Goal: Task Accomplishment & Management: Manage account settings

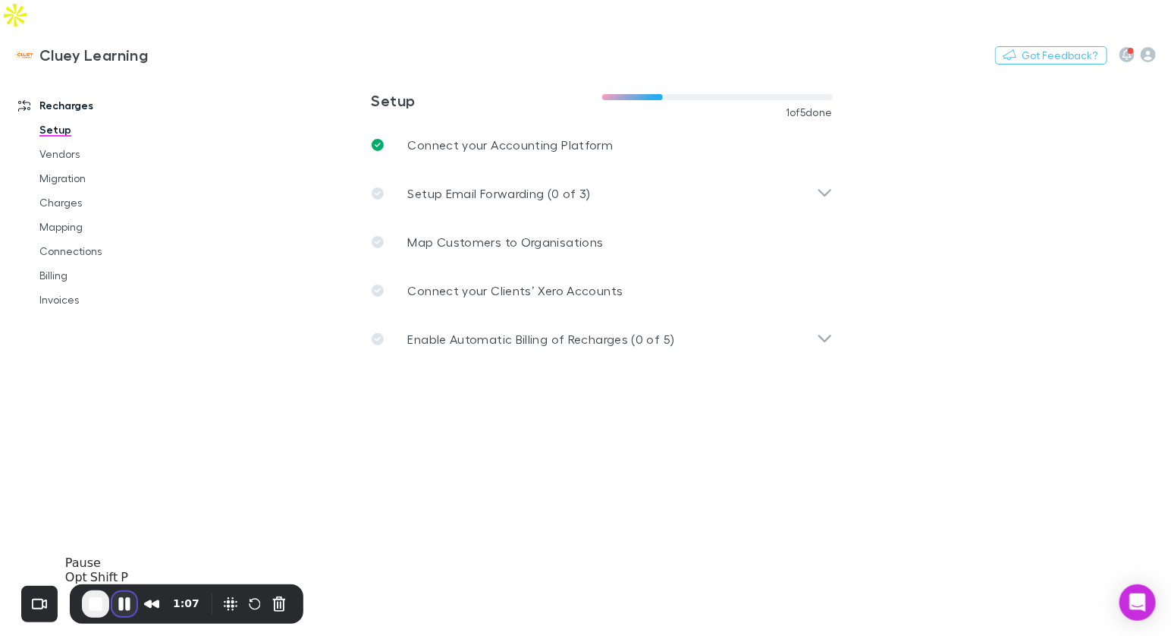
click at [127, 606] on button "Pause Recording" at bounding box center [124, 604] width 24 height 24
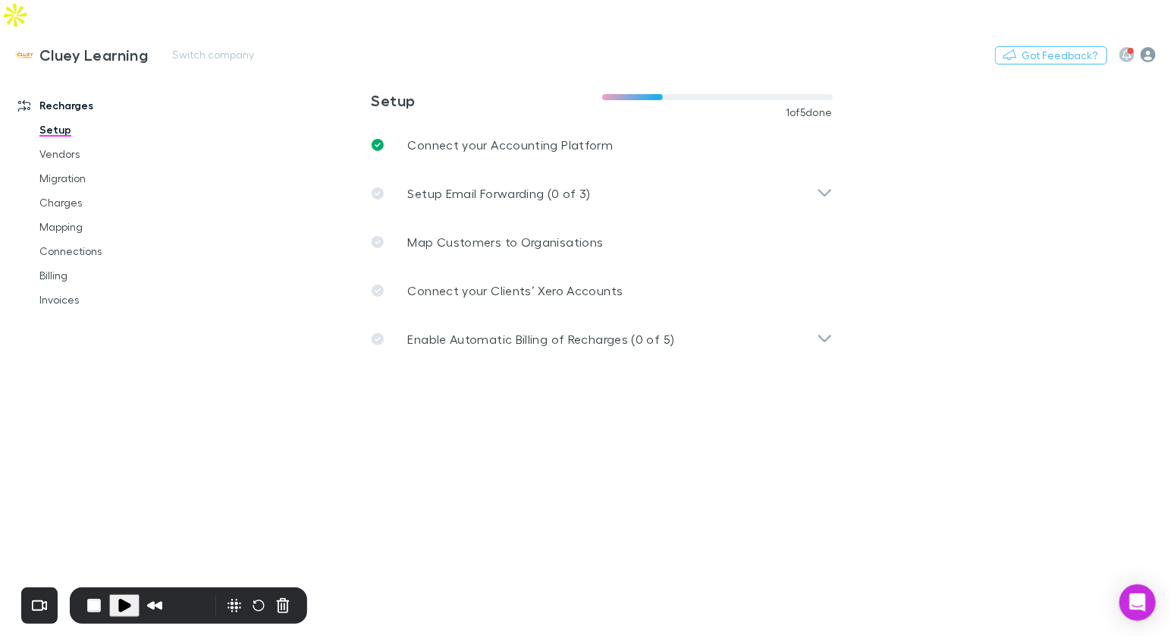
click at [1146, 47] on icon "button" at bounding box center [1148, 54] width 15 height 15
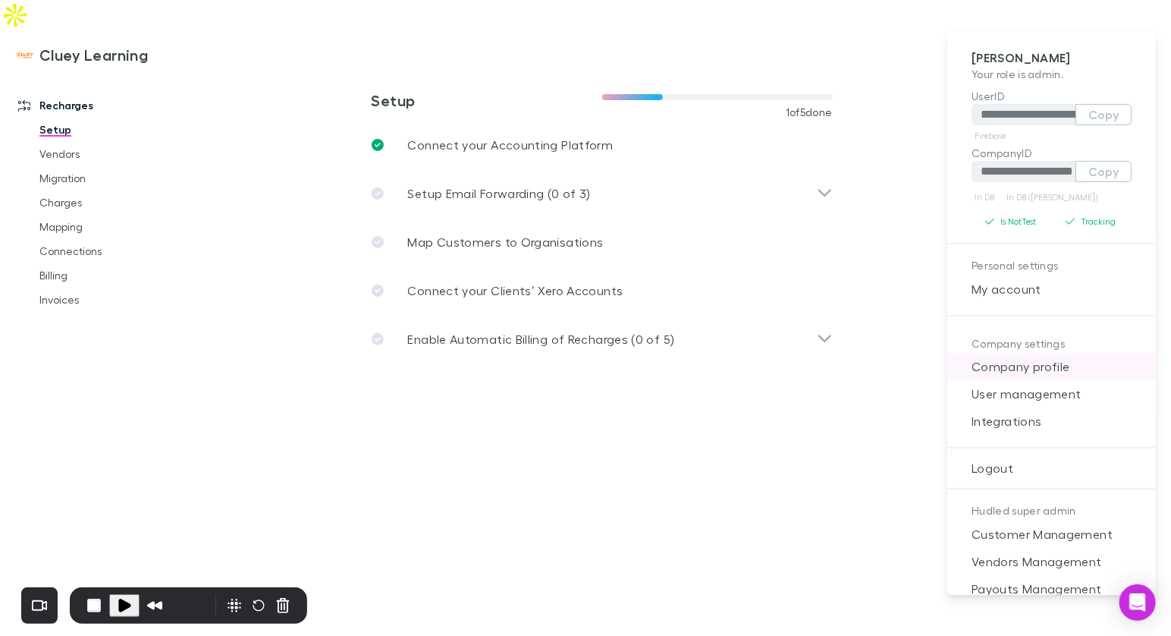
click at [1047, 359] on span "Company profile" at bounding box center [1051, 366] width 184 height 18
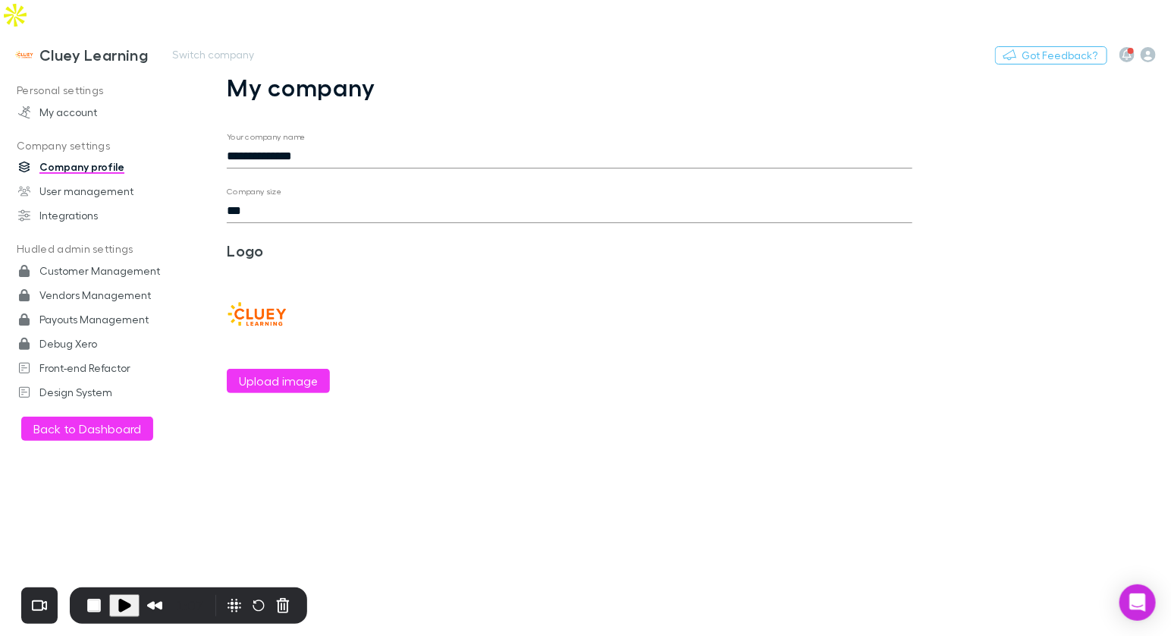
click at [88, 46] on h3 "Cluey Learning" at bounding box center [93, 55] width 108 height 18
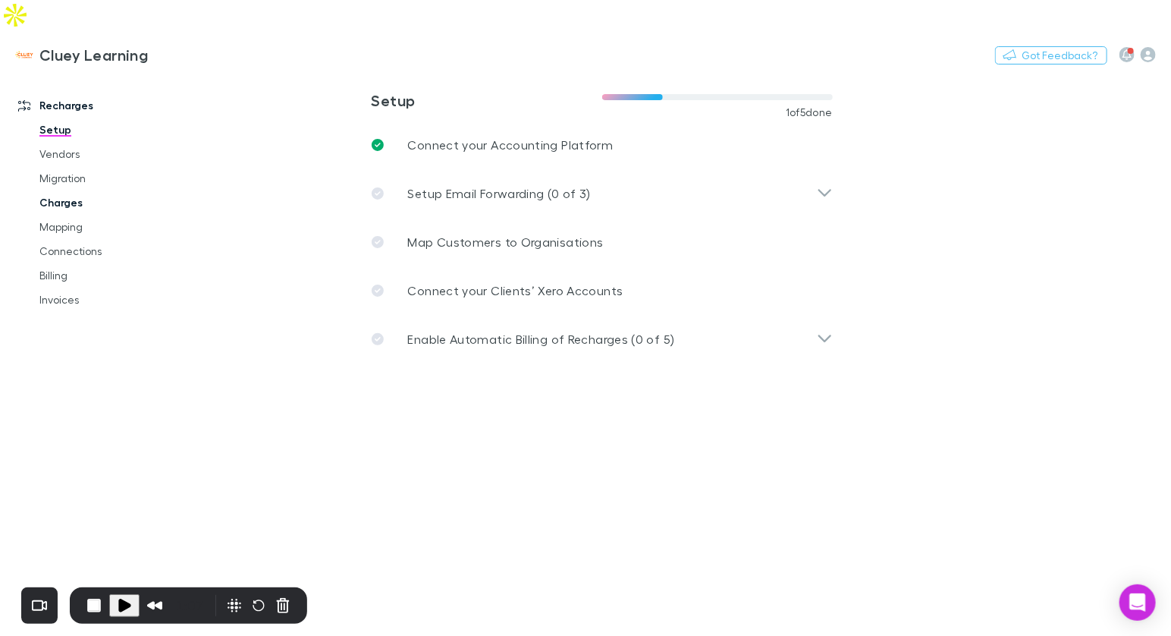
click at [75, 190] on link "Charges" at bounding box center [105, 202] width 163 height 24
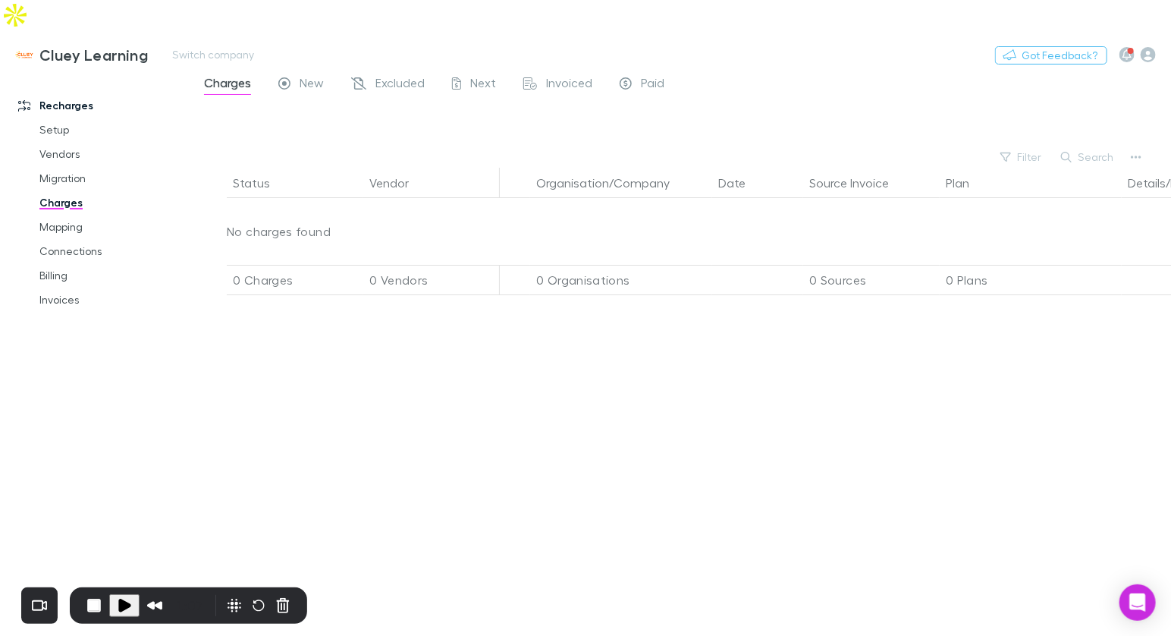
click at [74, 46] on h3 "Cluey Learning" at bounding box center [93, 55] width 108 height 18
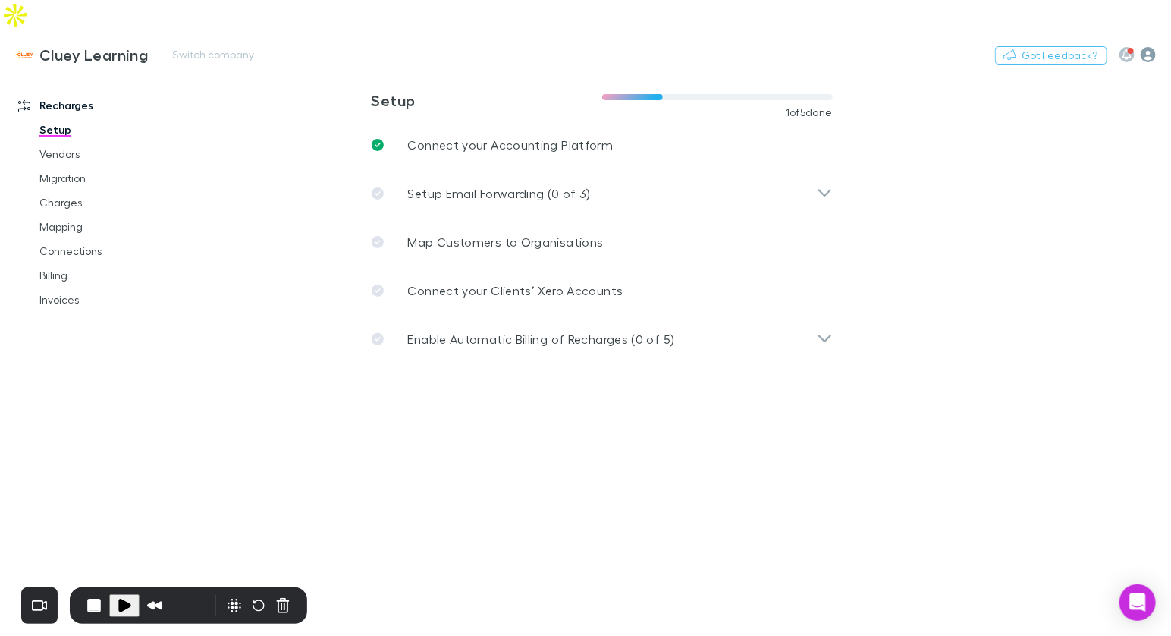
click at [1141, 47] on icon "button" at bounding box center [1148, 54] width 15 height 15
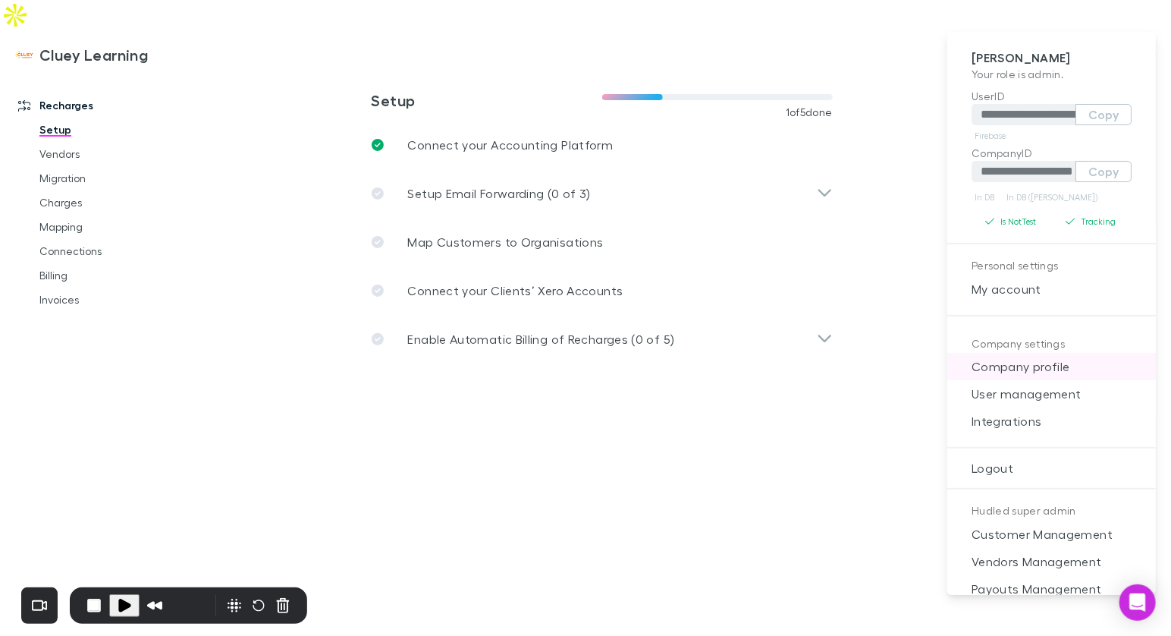
click at [1038, 360] on span "Company profile" at bounding box center [1051, 366] width 184 height 18
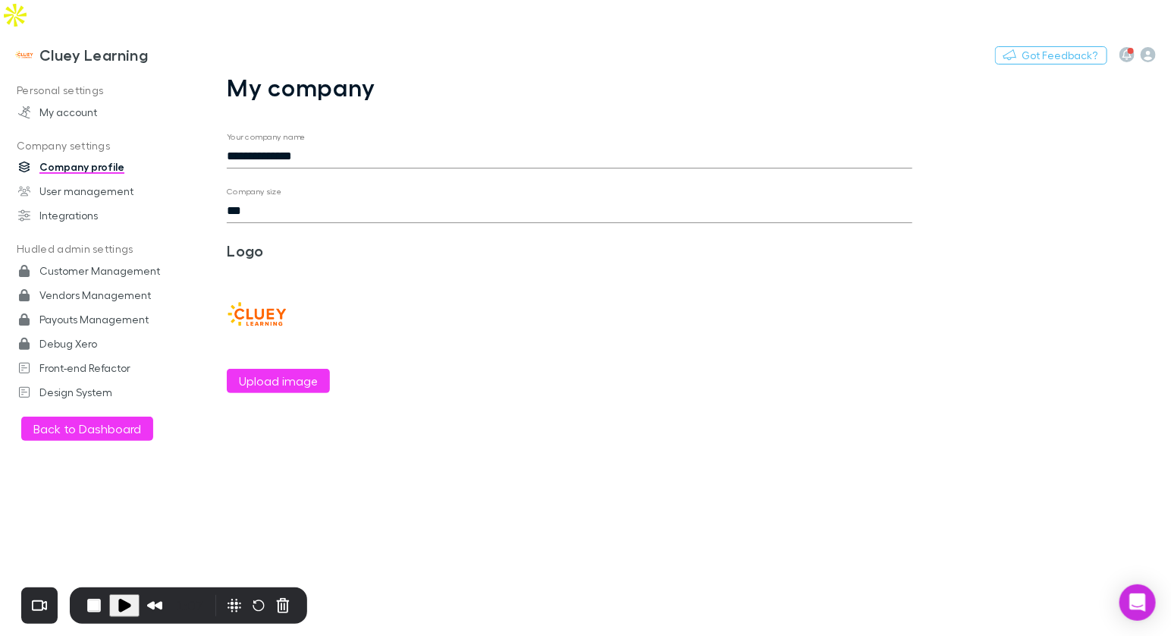
click at [355, 144] on input "**********" at bounding box center [570, 156] width 686 height 24
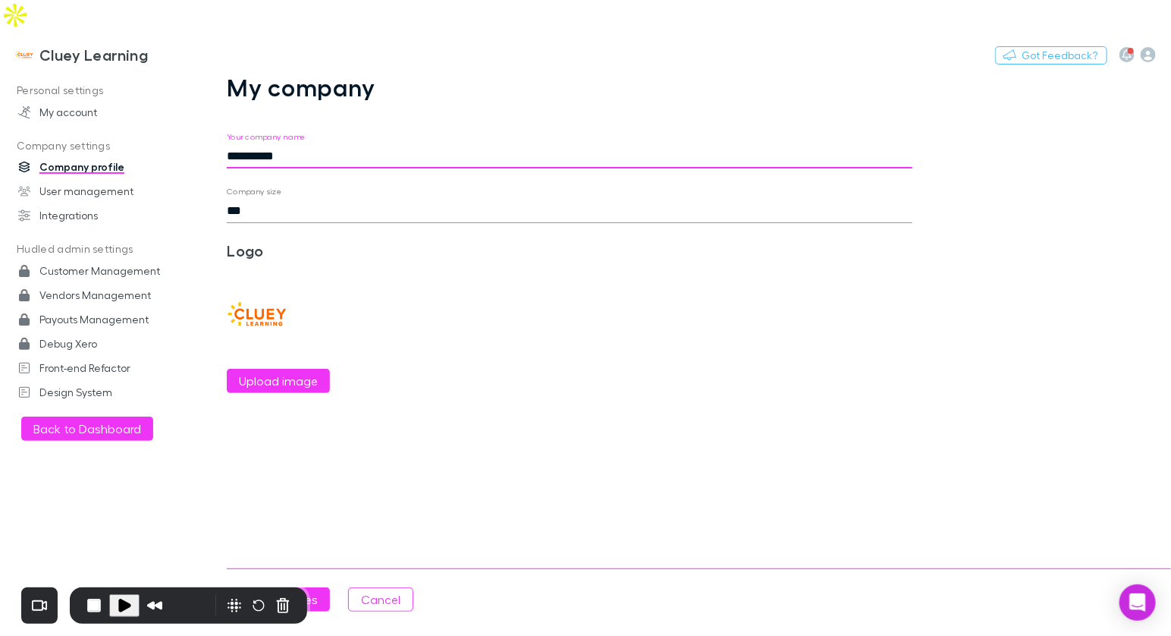
type input "**********"
click at [293, 259] on div "Upload image" at bounding box center [287, 325] width 121 height 133
click at [314, 592] on button "Save changes" at bounding box center [278, 599] width 103 height 24
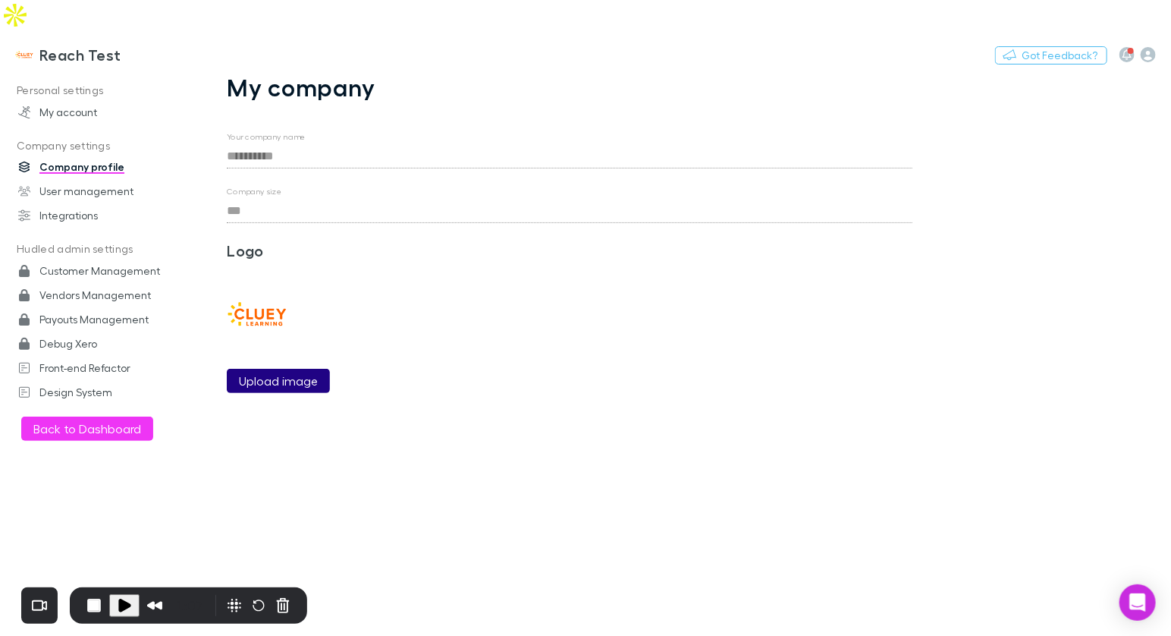
click at [312, 372] on label "Upload image" at bounding box center [278, 381] width 79 height 18
click at [0, 0] on input "Upload image" at bounding box center [0, 0] width 0 height 0
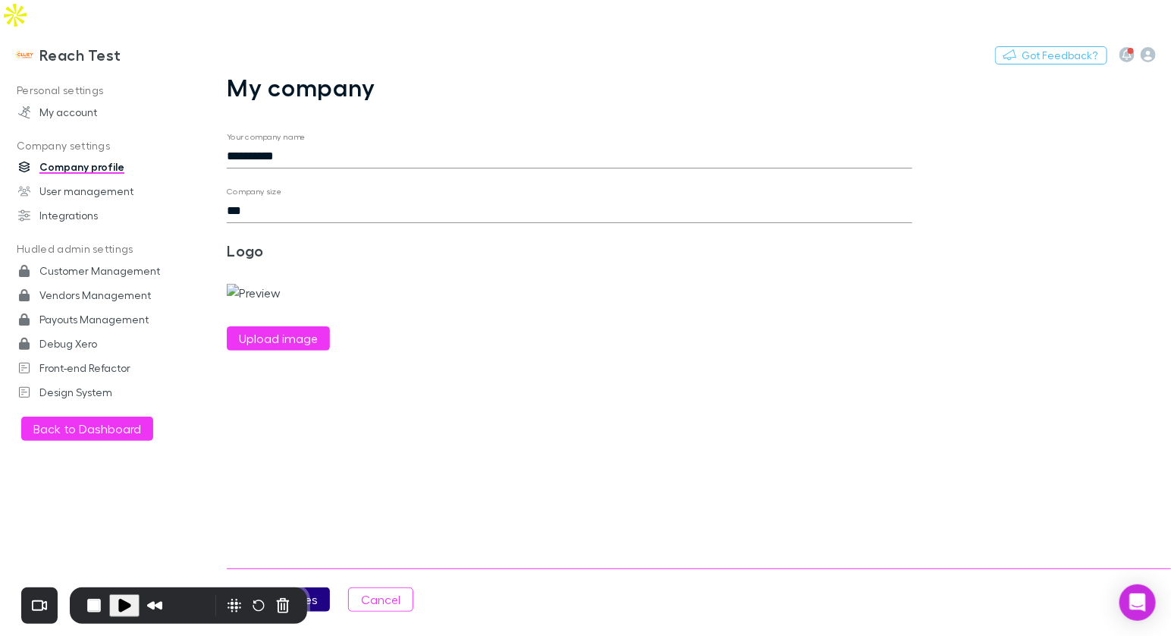
click at [318, 592] on button "Save changes" at bounding box center [278, 599] width 103 height 24
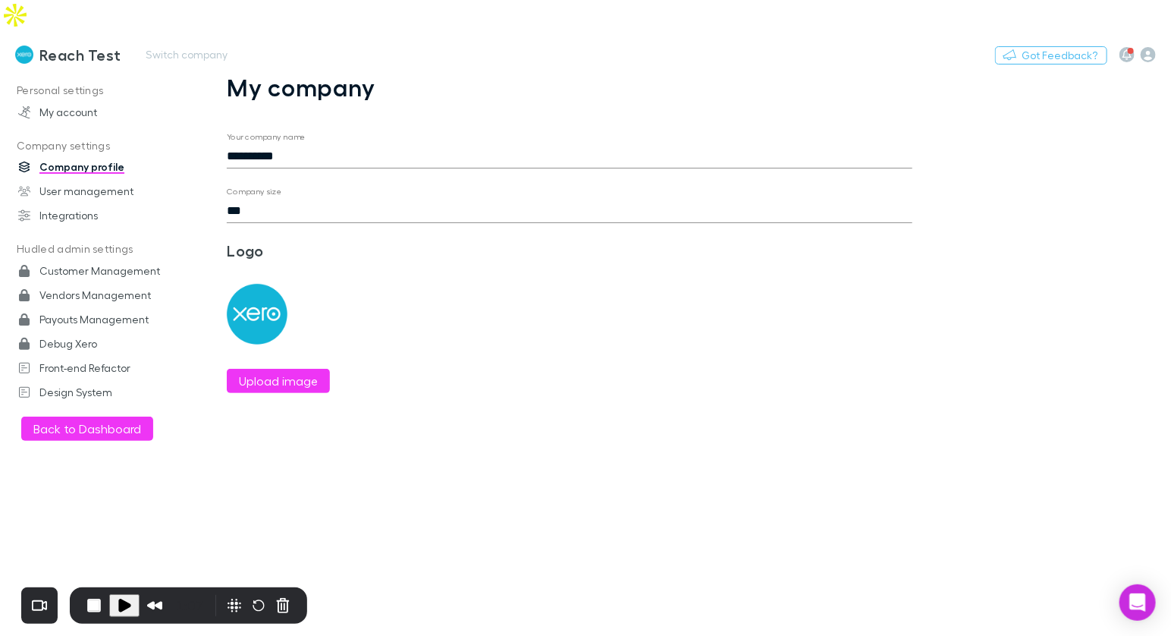
click at [87, 46] on h3 "Reach Test" at bounding box center [80, 55] width 82 height 18
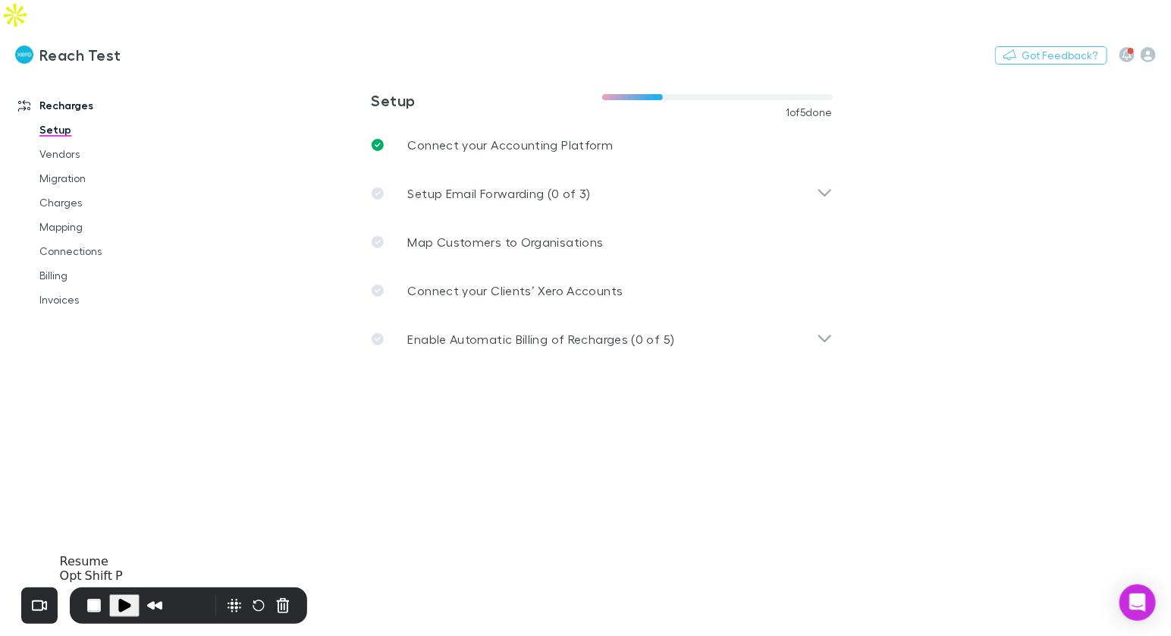
click at [128, 603] on span "Play Recording" at bounding box center [124, 605] width 18 height 18
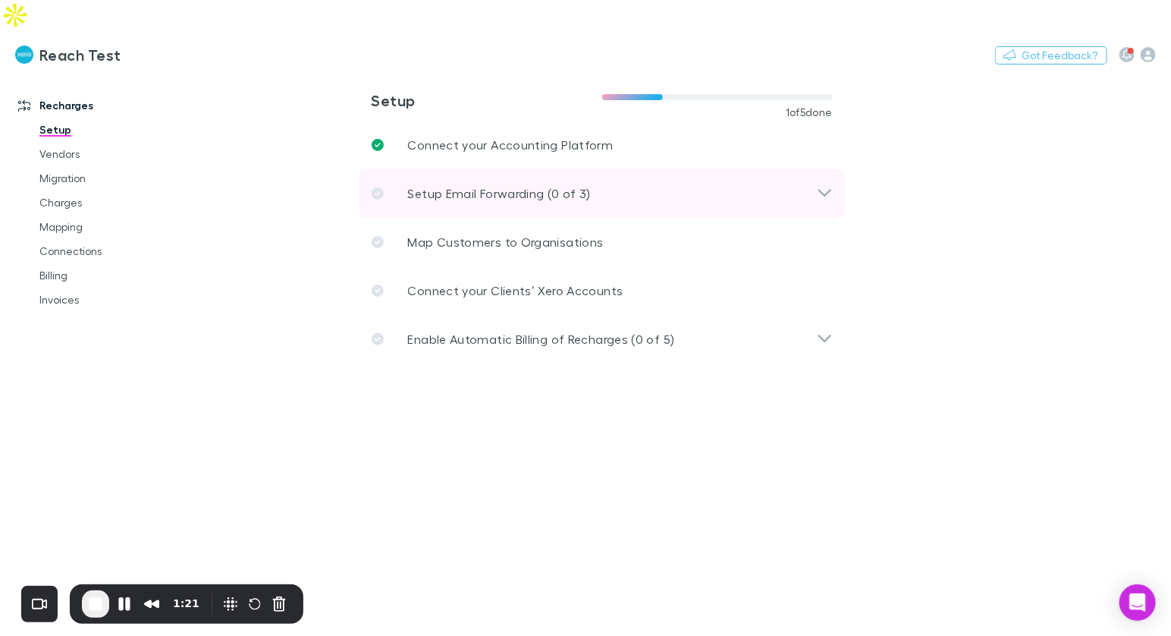
click at [506, 184] on p "Setup Email Forwarding (0 of 3)" at bounding box center [499, 193] width 183 height 18
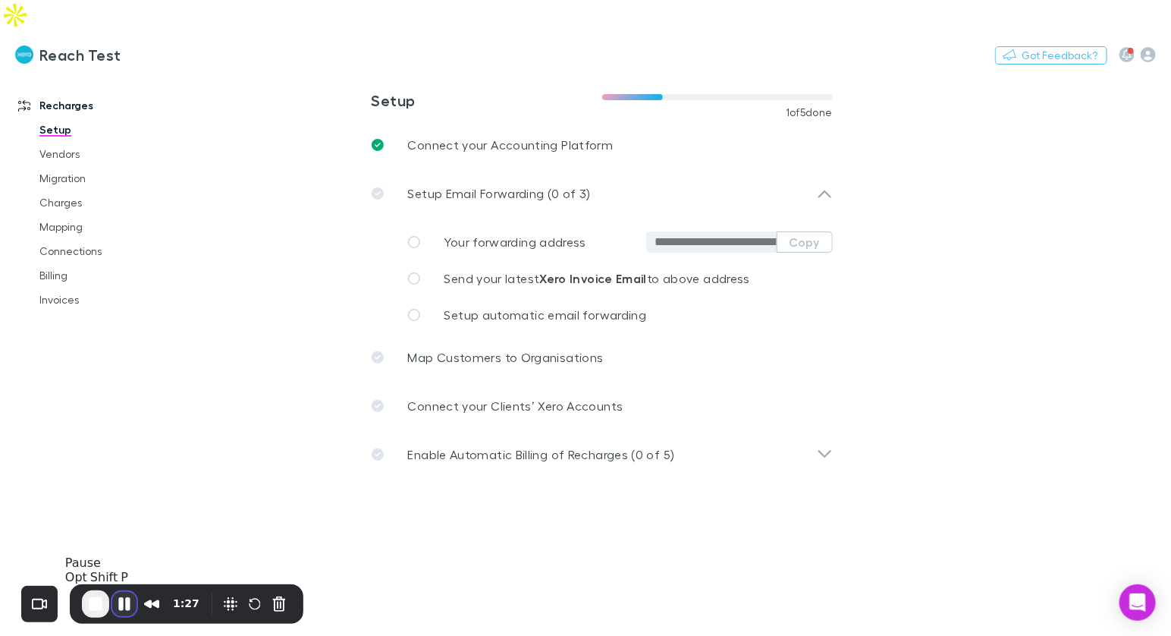
click at [127, 601] on button "Pause Recording" at bounding box center [124, 604] width 24 height 24
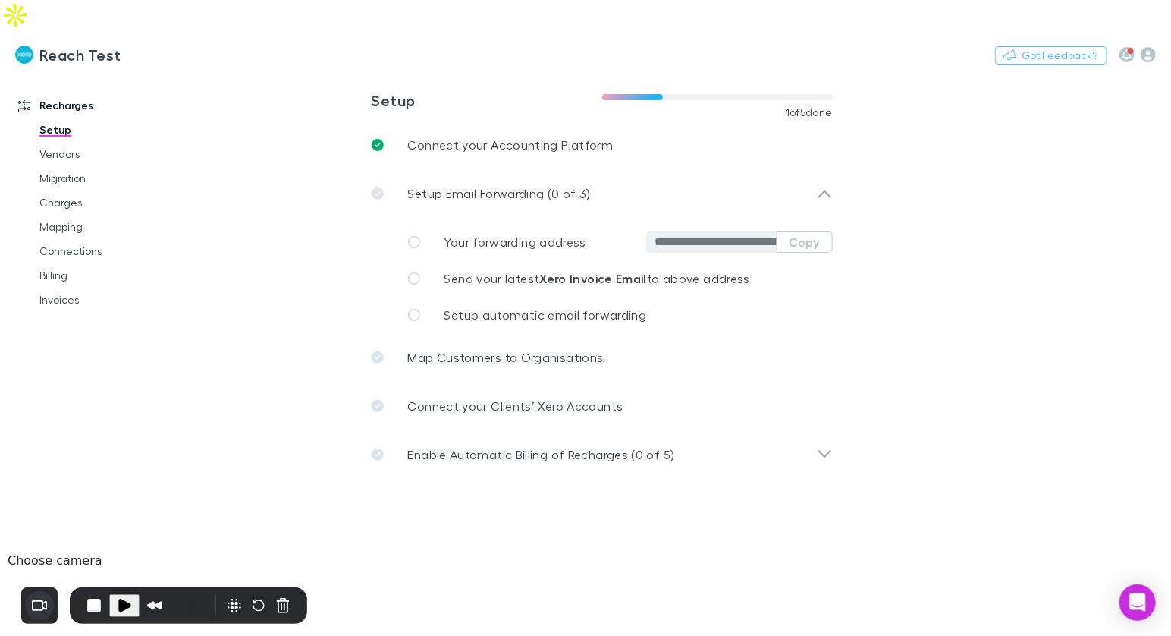
click at [36, 605] on button "Choose camera" at bounding box center [39, 605] width 29 height 29
click at [126, 604] on span "Play Recording" at bounding box center [124, 605] width 18 height 18
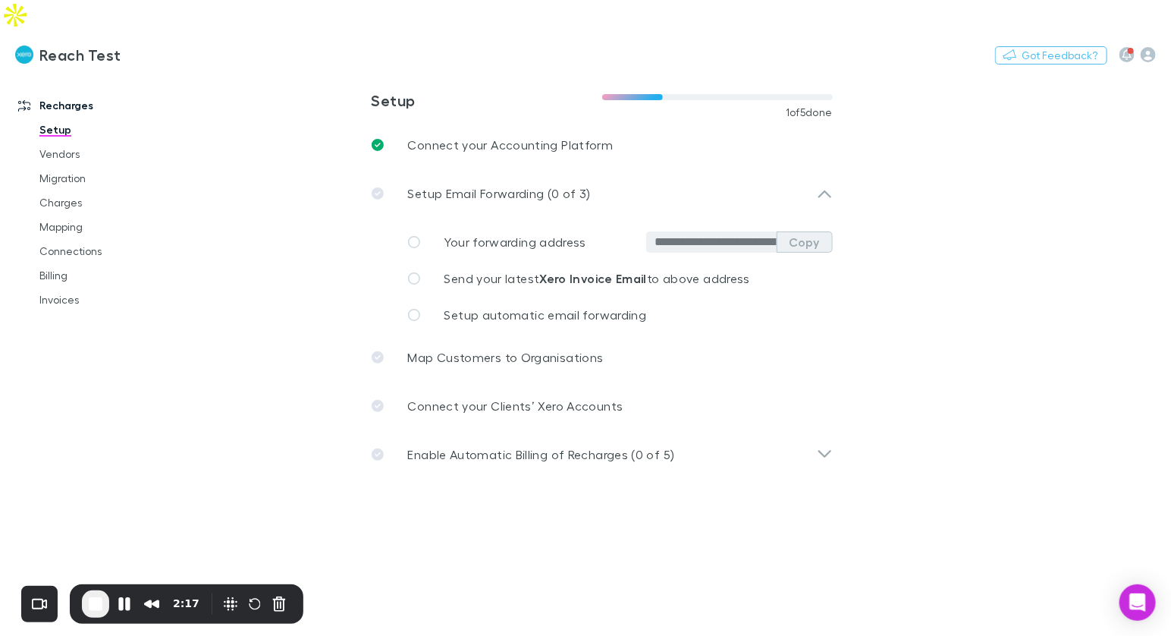
click at [808, 231] on button "Copy" at bounding box center [805, 241] width 56 height 21
click at [120, 601] on button "Pause Recording" at bounding box center [124, 604] width 24 height 24
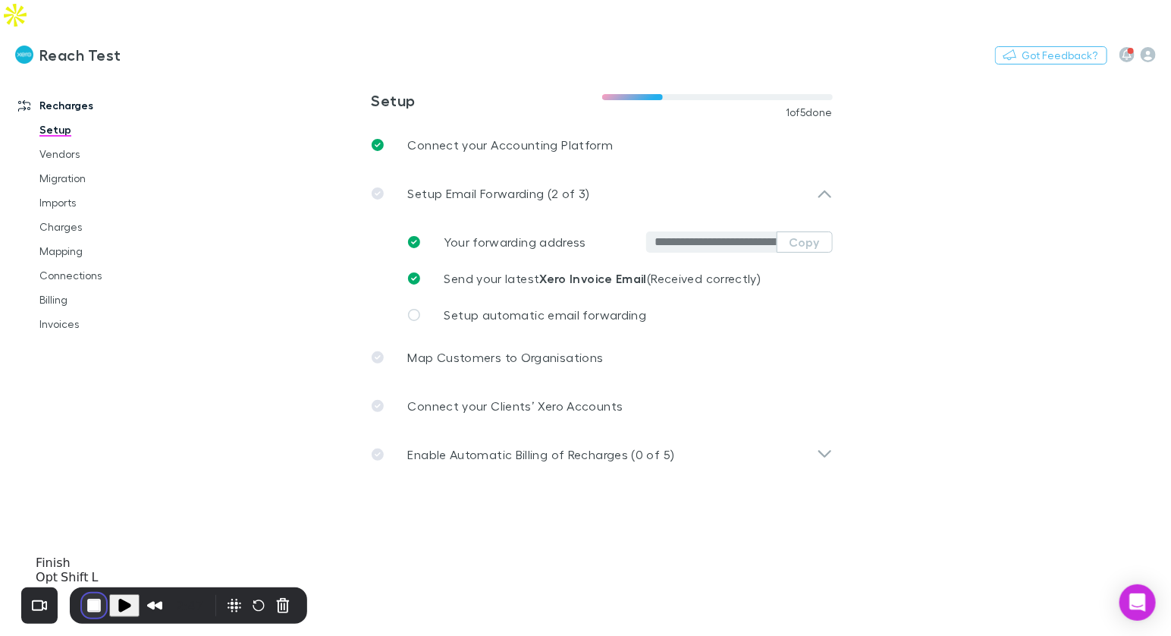
click at [93, 602] on button "End Recording" at bounding box center [94, 605] width 24 height 24
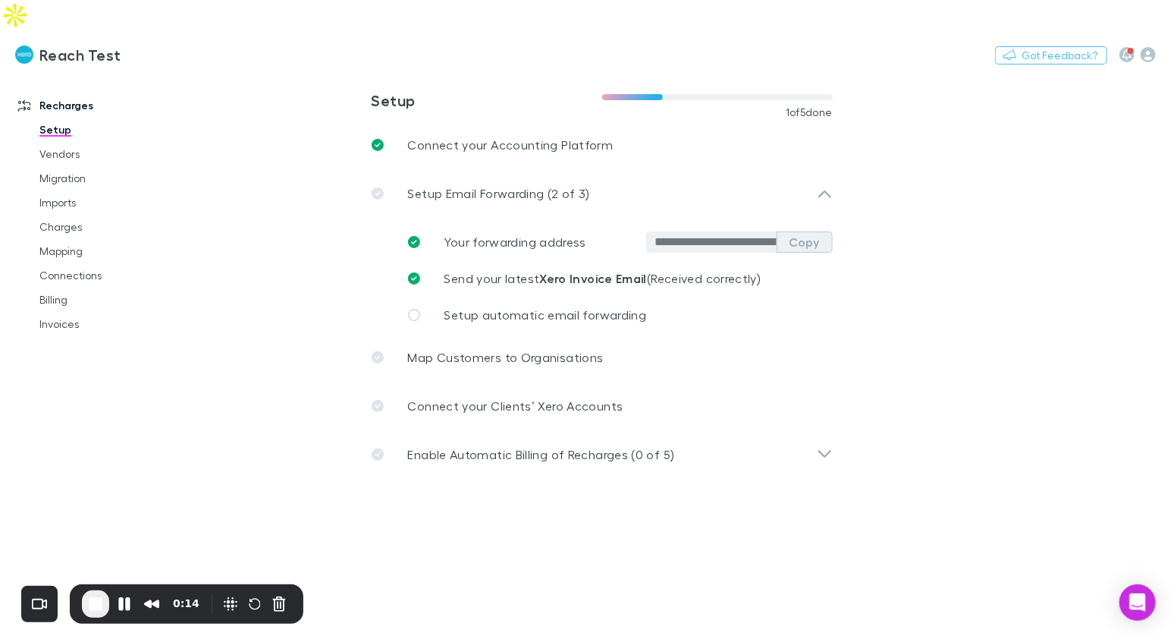
click at [818, 231] on button "Copy" at bounding box center [805, 241] width 56 height 21
click at [811, 231] on button "Copy" at bounding box center [805, 241] width 56 height 21
click at [71, 190] on link "Imports" at bounding box center [105, 202] width 163 height 24
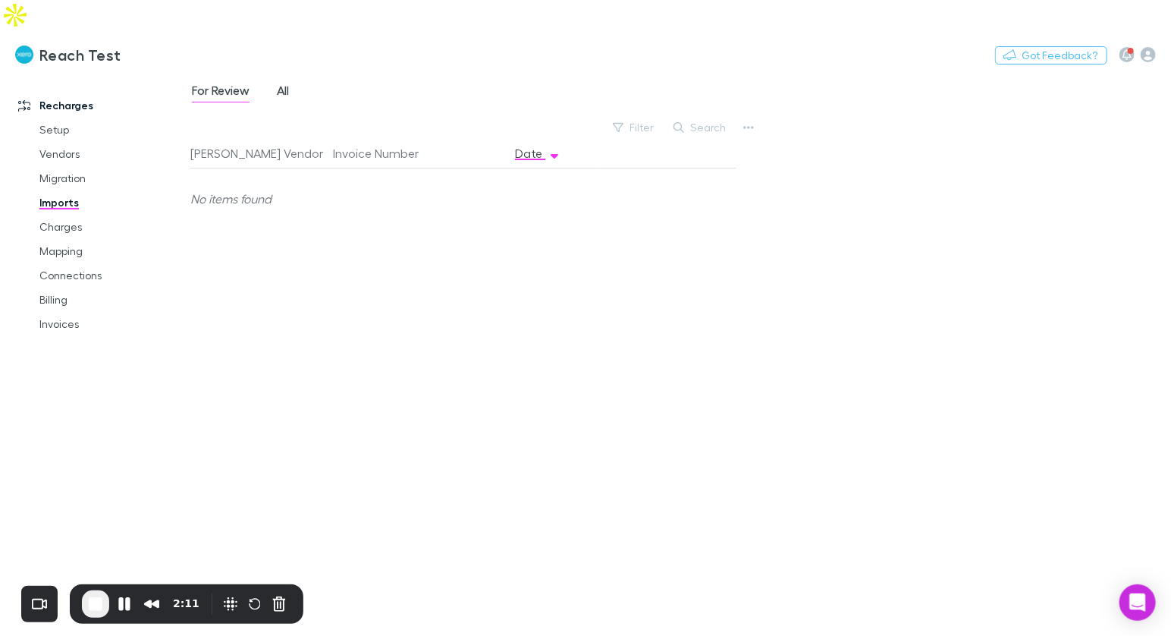
click at [286, 83] on span "All" at bounding box center [283, 93] width 12 height 20
click at [78, 215] on link "Charges" at bounding box center [105, 227] width 163 height 24
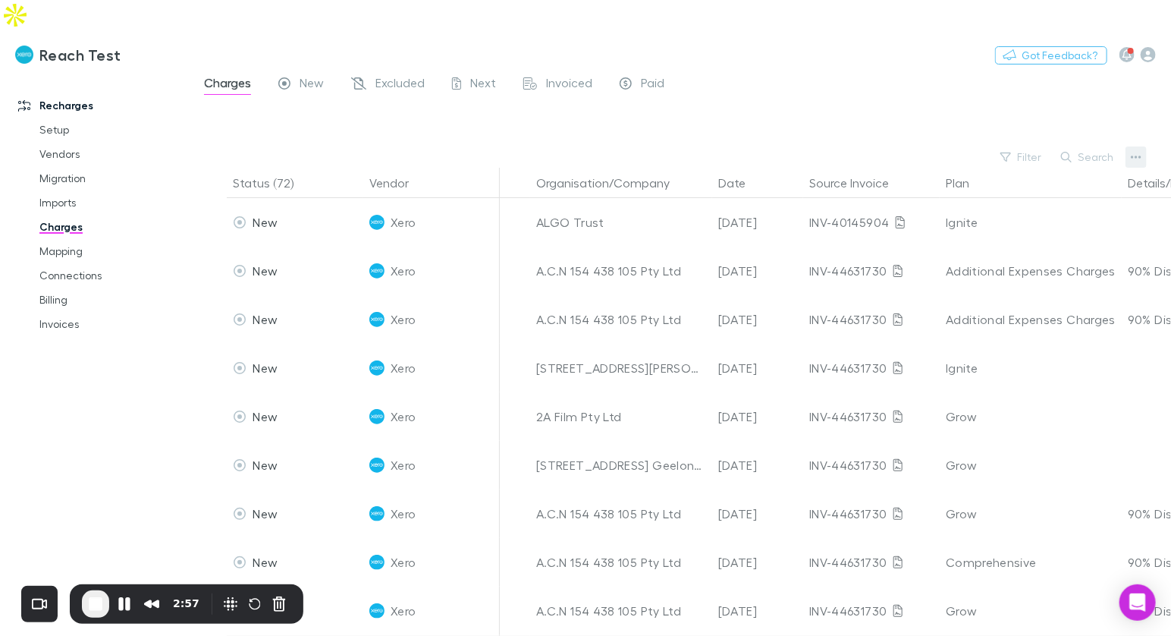
click at [1132, 155] on icon "button" at bounding box center [1136, 156] width 11 height 3
click at [1020, 186] on p "Plan exclusions" at bounding box center [1042, 184] width 184 height 18
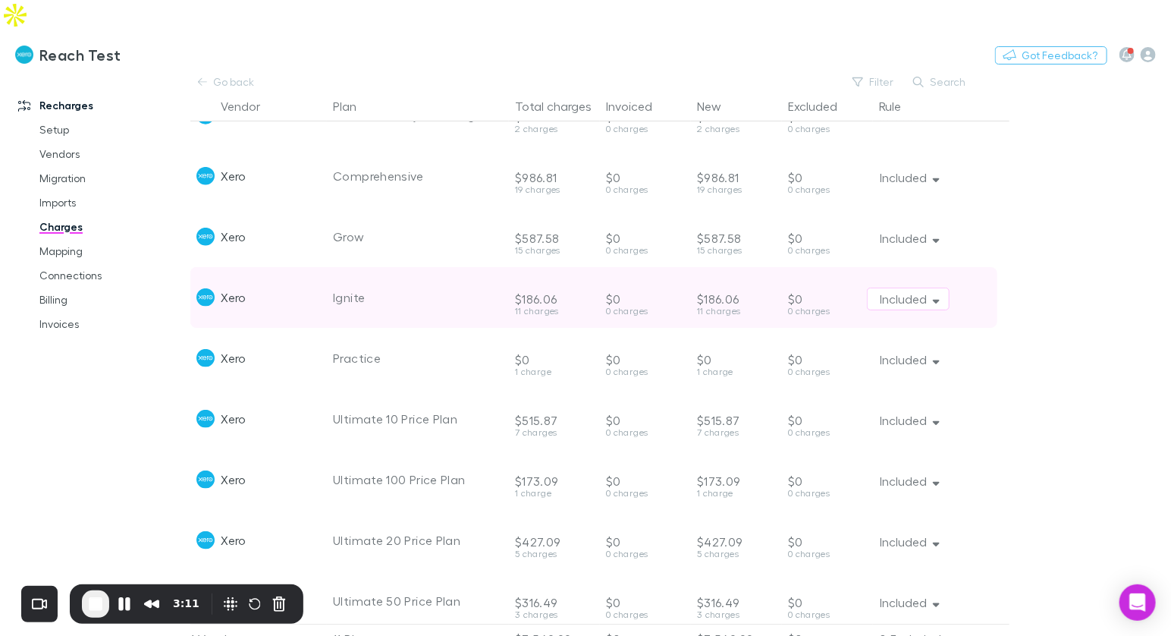
scroll to position [179, 0]
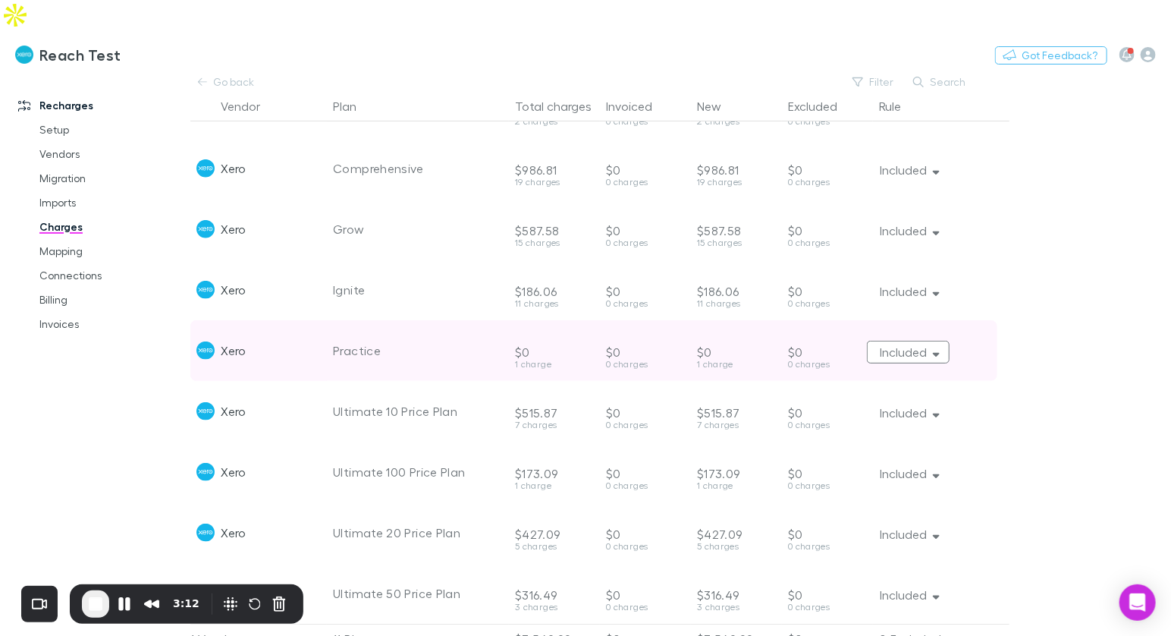
click at [903, 341] on button "Included" at bounding box center [908, 352] width 83 height 23
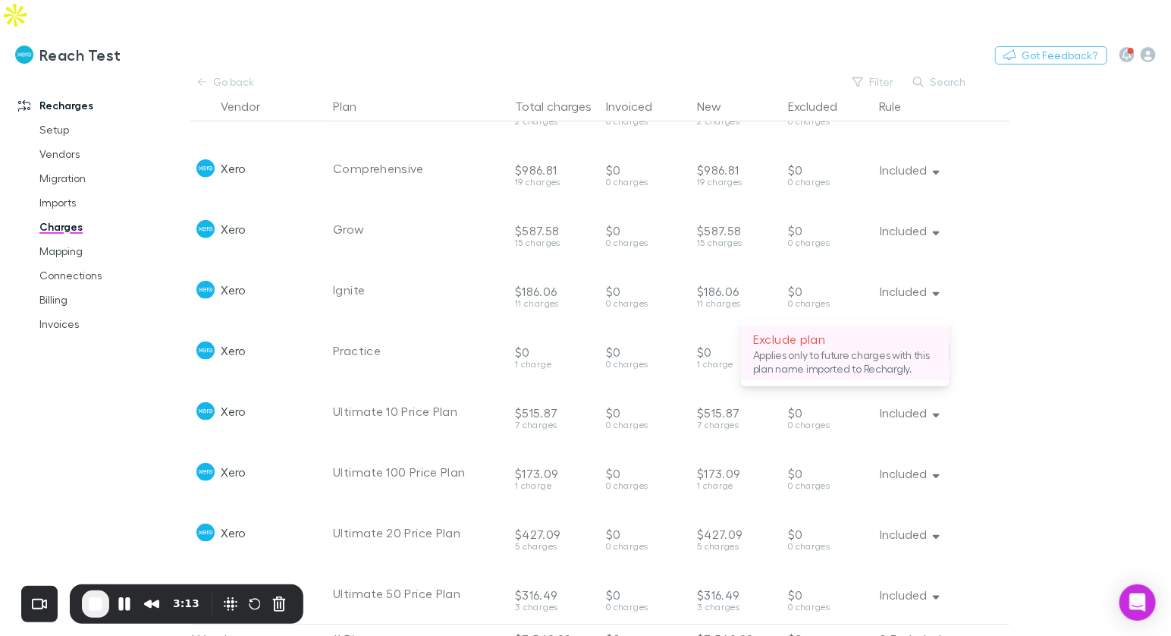
click at [834, 355] on p "Applies only to future charges with this plan name imported to Rechargly." at bounding box center [845, 361] width 184 height 27
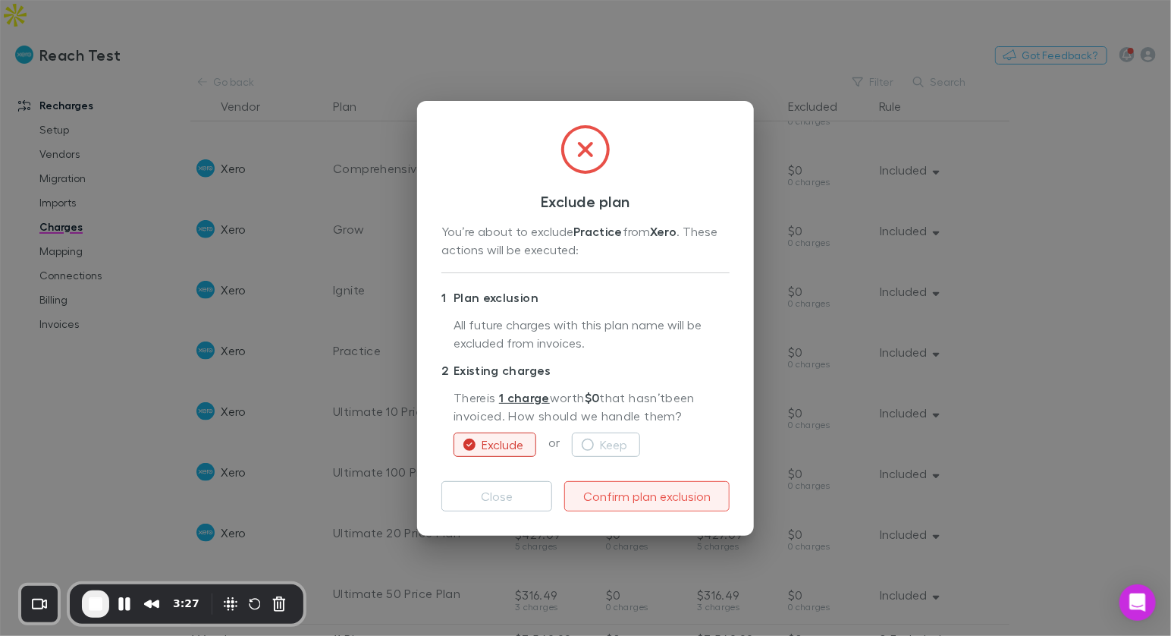
click at [617, 494] on button "Confirm plan exclusion" at bounding box center [646, 496] width 165 height 30
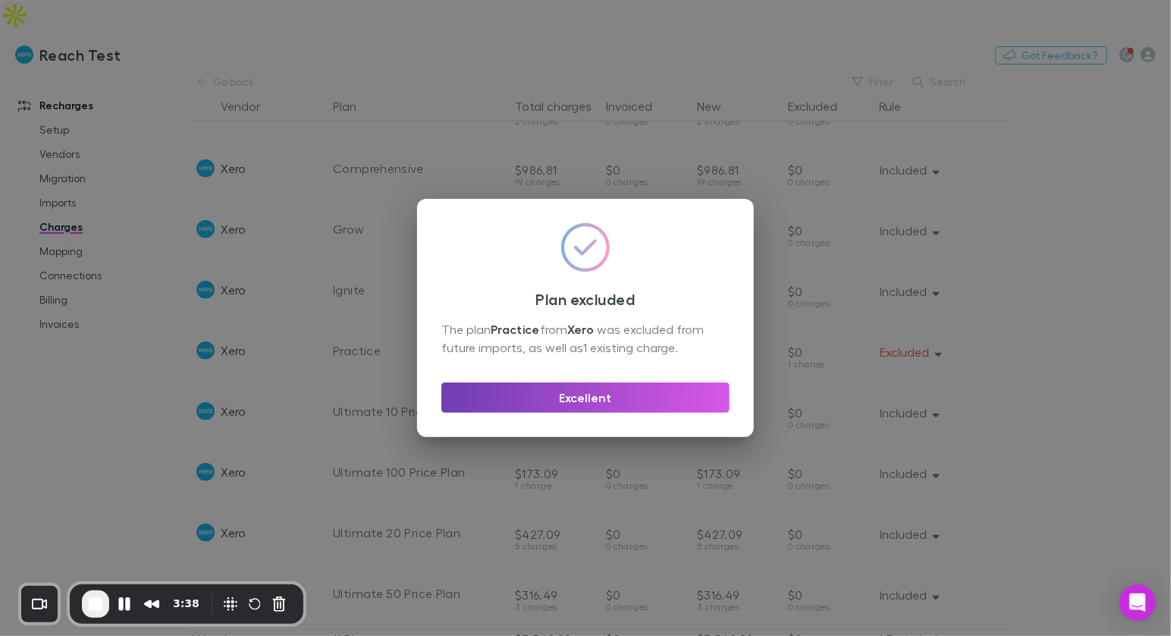
click at [620, 401] on button "Excellent" at bounding box center [585, 397] width 288 height 30
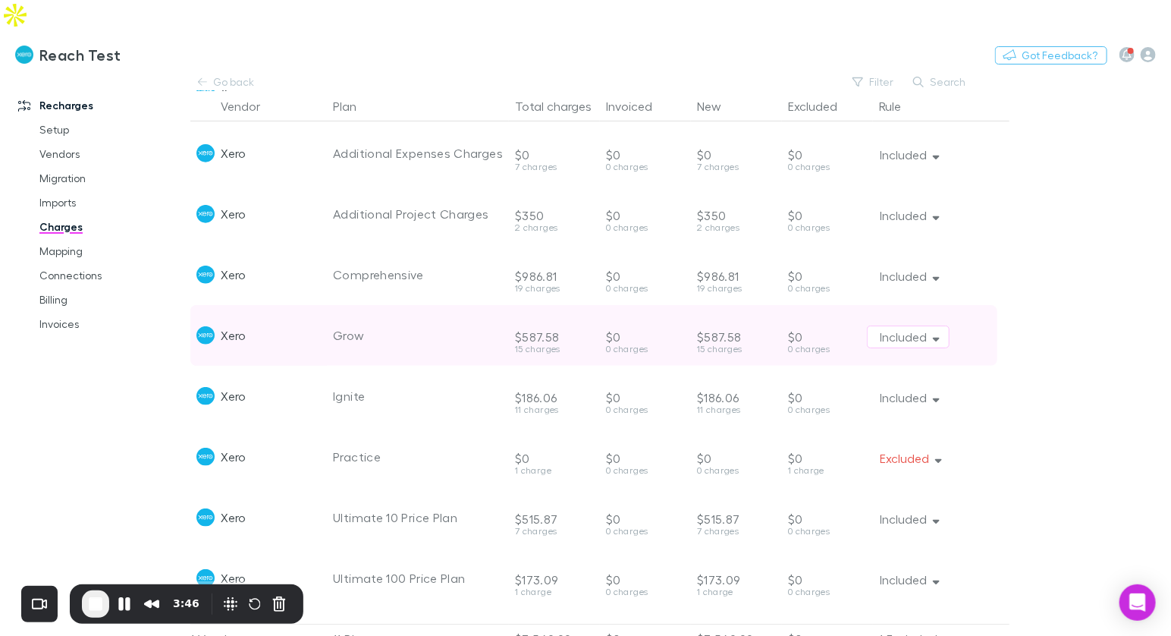
scroll to position [53, 0]
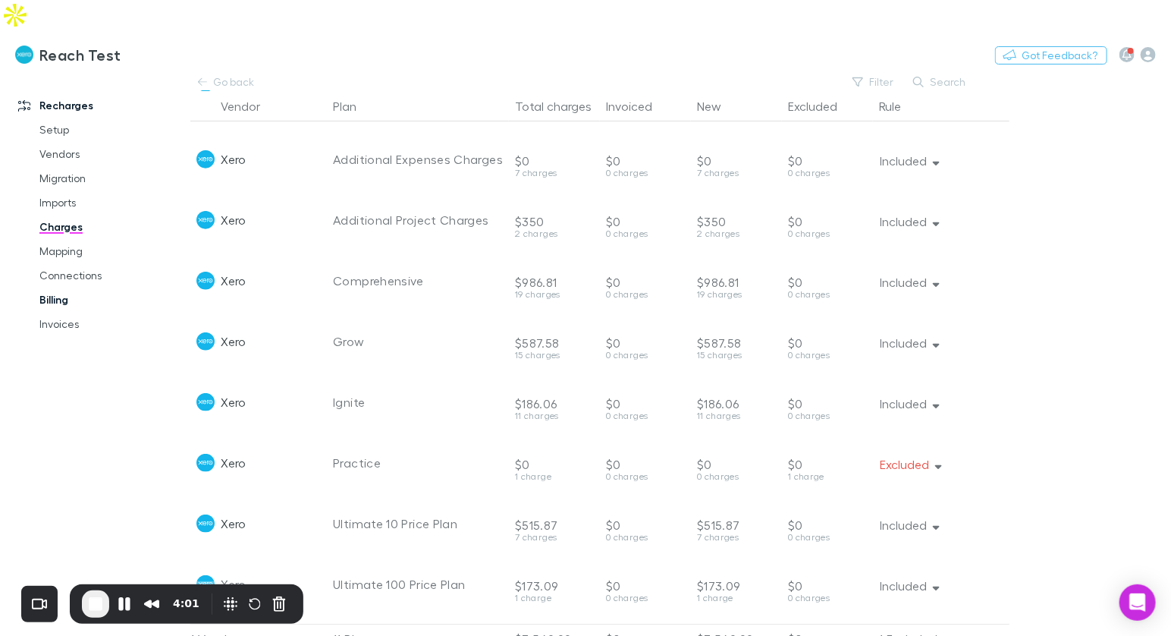
click at [67, 287] on link "Billing" at bounding box center [105, 299] width 163 height 24
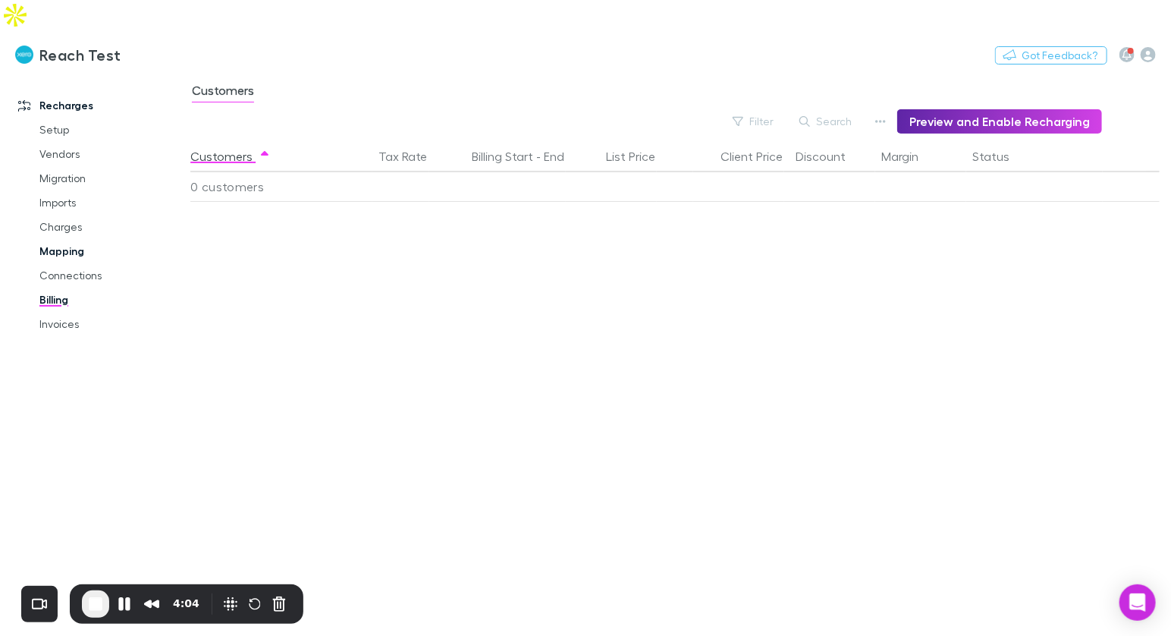
click at [72, 239] on link "Mapping" at bounding box center [105, 251] width 163 height 24
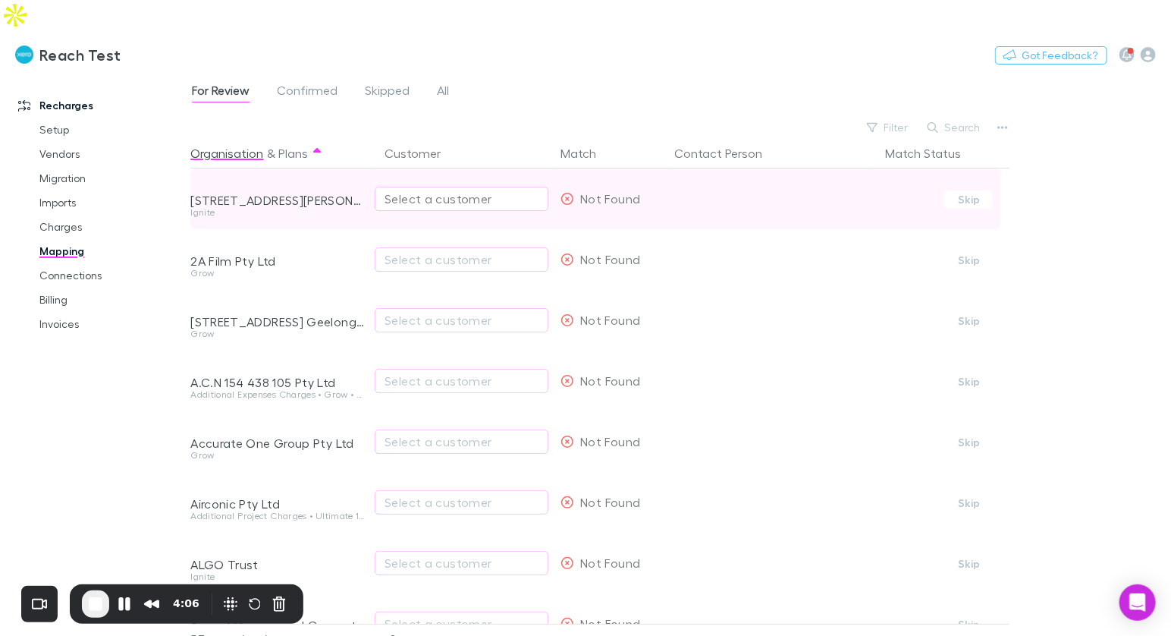
click at [413, 190] on div "Select a customer" at bounding box center [462, 199] width 154 height 18
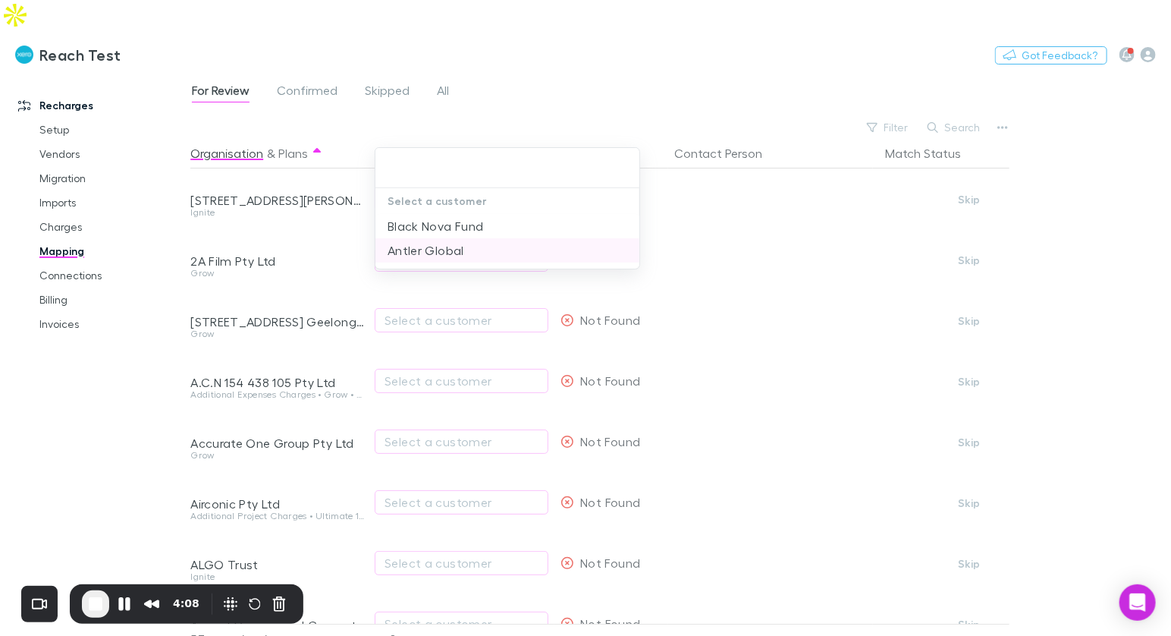
click at [449, 247] on li "Antler Global" at bounding box center [507, 250] width 265 height 24
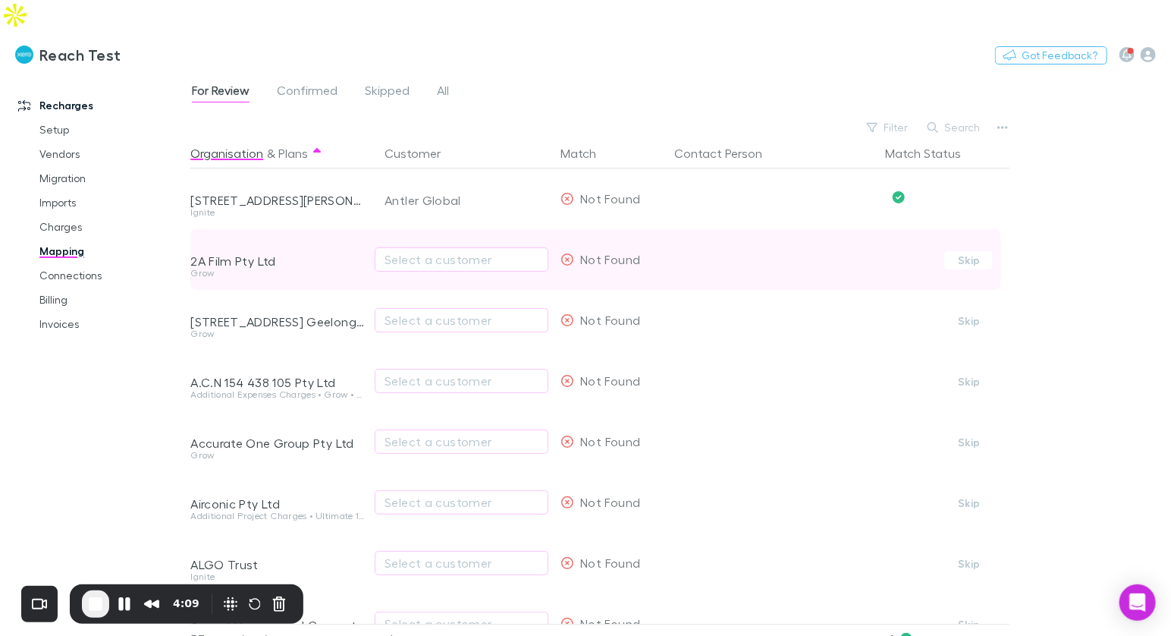
click at [450, 229] on div "Select a customer" at bounding box center [462, 259] width 174 height 61
click at [444, 250] on div "Select a customer" at bounding box center [462, 259] width 154 height 18
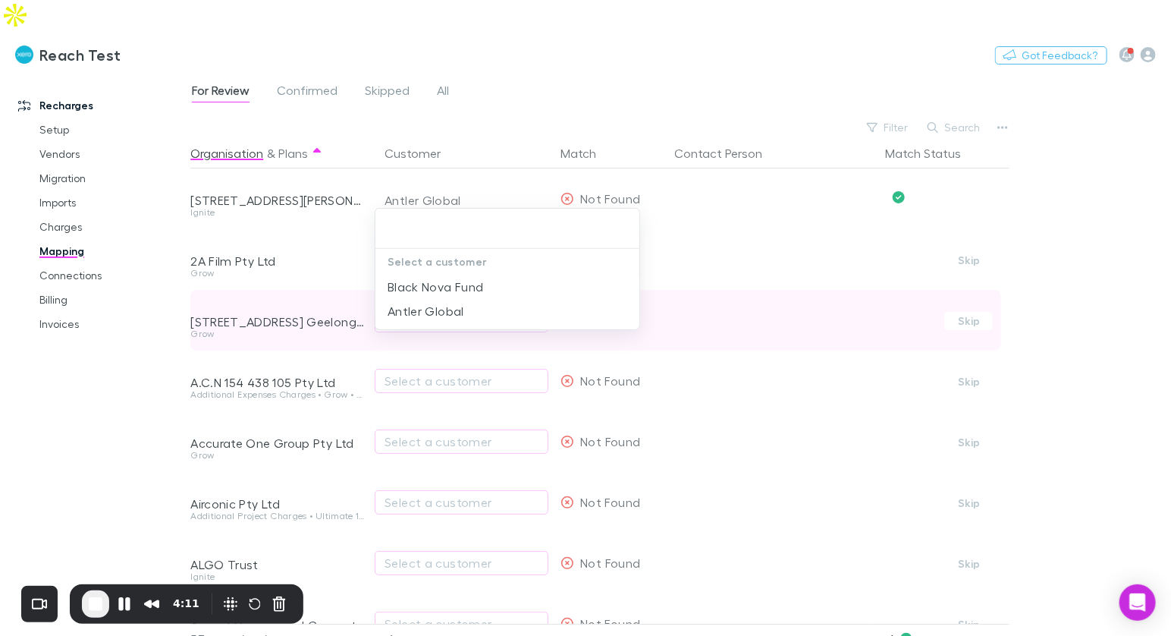
click at [440, 307] on li "Antler Global" at bounding box center [507, 311] width 265 height 24
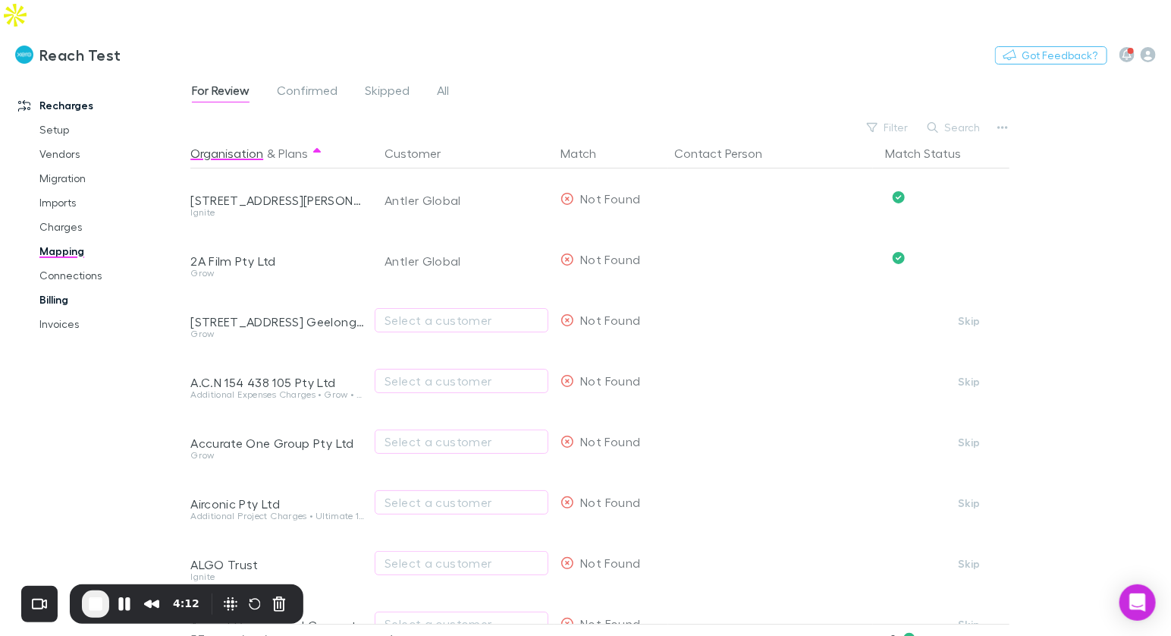
click at [73, 287] on link "Billing" at bounding box center [105, 299] width 163 height 24
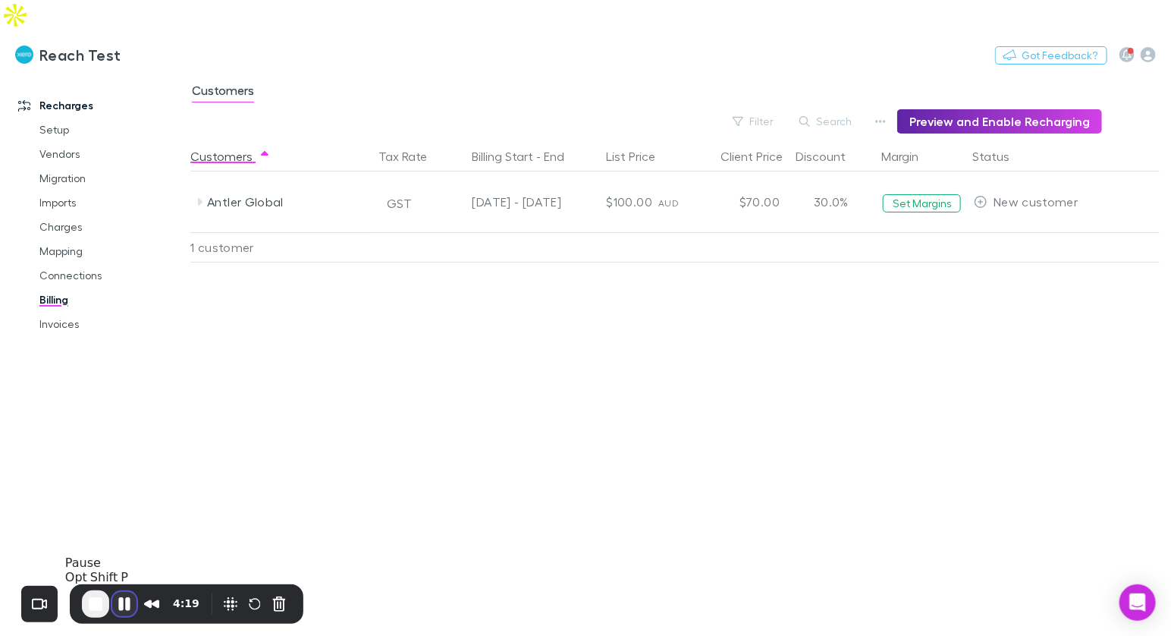
click at [128, 598] on button "Pause Recording" at bounding box center [124, 604] width 24 height 24
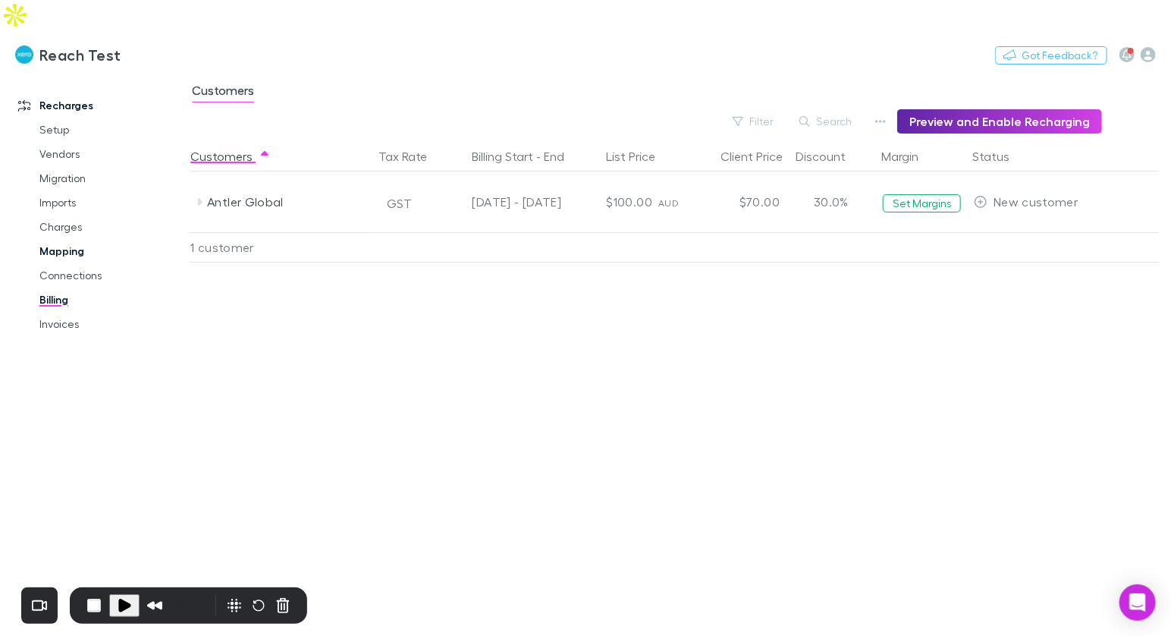
drag, startPoint x: 59, startPoint y: 223, endPoint x: 152, endPoint y: 209, distance: 94.4
click at [59, 239] on link "Mapping" at bounding box center [105, 251] width 163 height 24
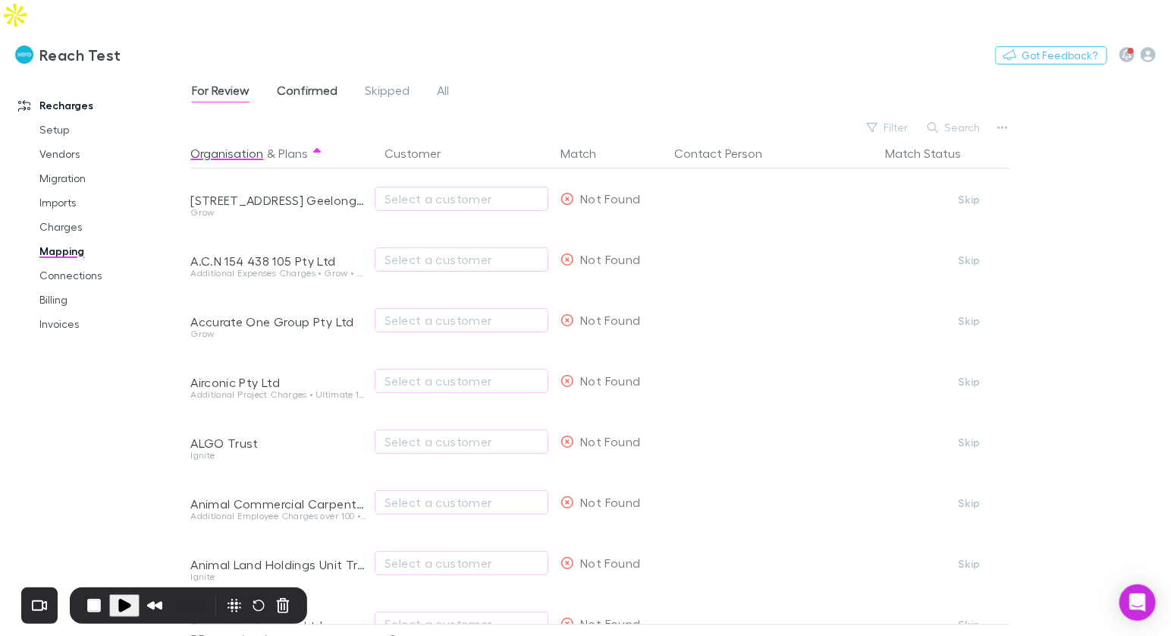
click at [300, 83] on span "Confirmed" at bounding box center [307, 93] width 61 height 20
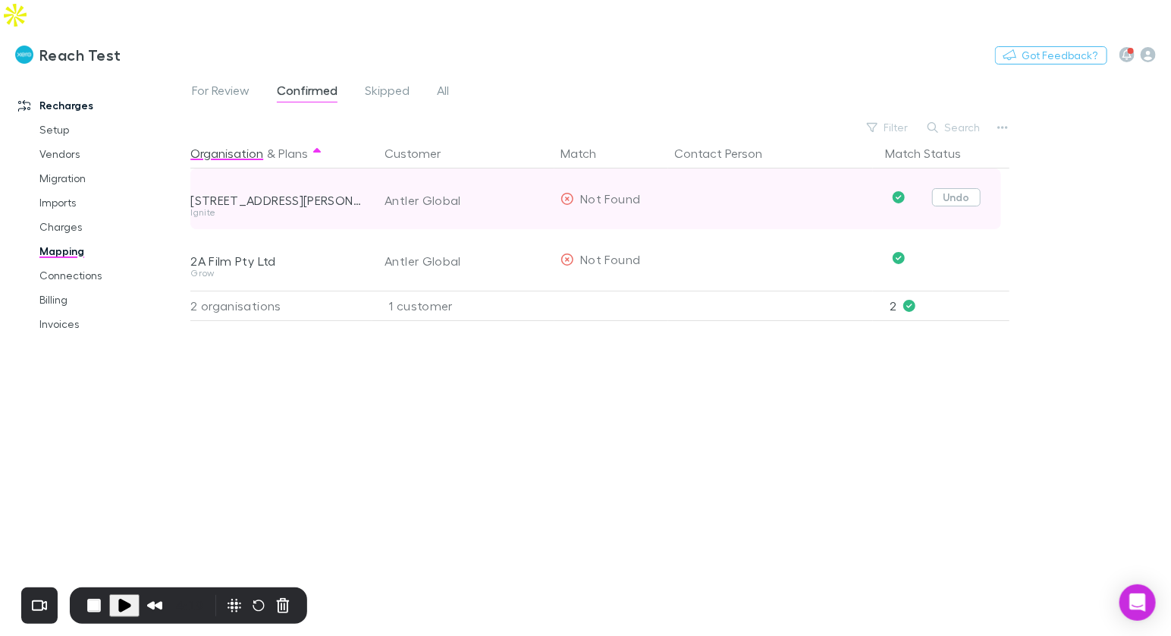
click at [976, 188] on button "Undo" at bounding box center [956, 197] width 49 height 18
click at [963, 188] on button "Undo" at bounding box center [956, 197] width 49 height 18
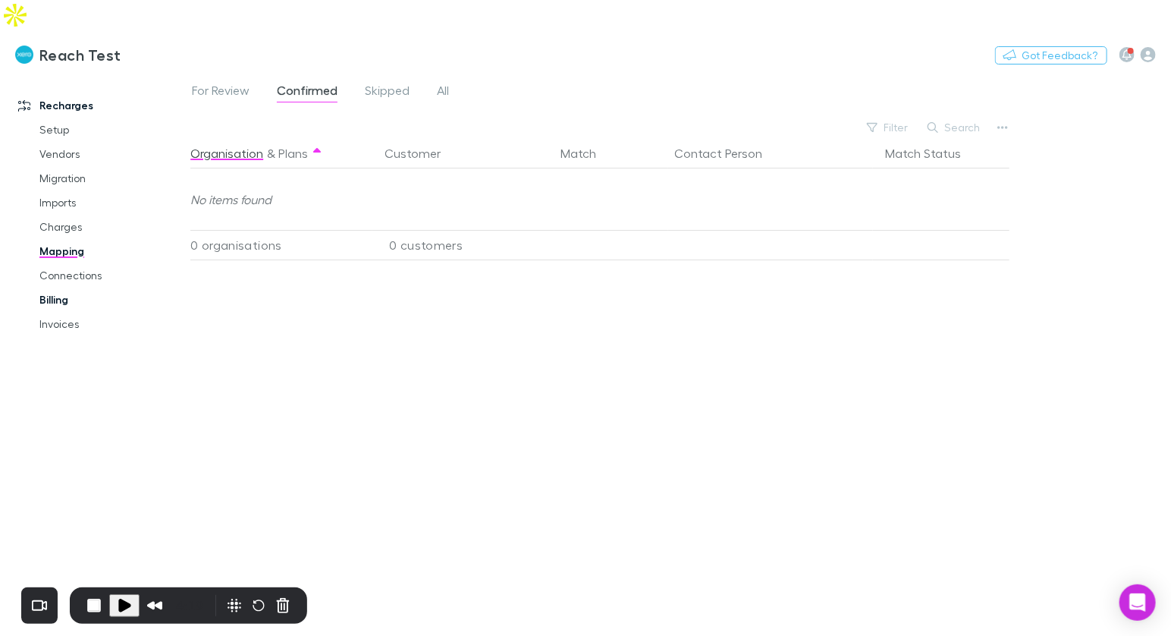
click at [40, 287] on link "Billing" at bounding box center [105, 299] width 163 height 24
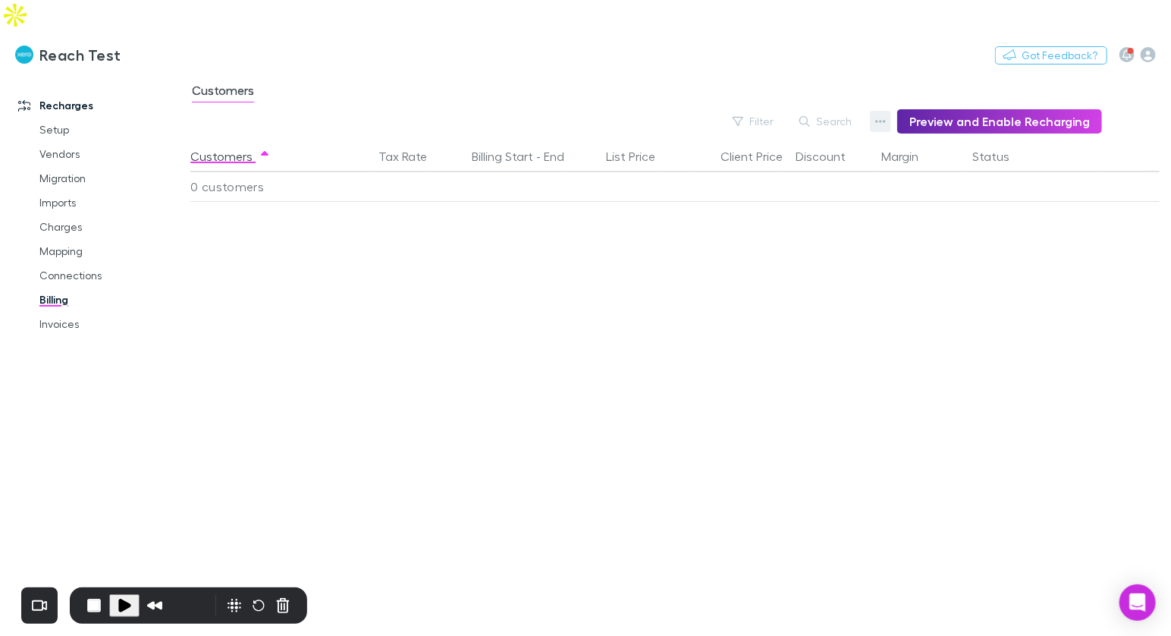
click at [879, 111] on button "button" at bounding box center [880, 121] width 21 height 21
click at [706, 49] on div at bounding box center [585, 318] width 1171 height 636
click at [121, 601] on span "Play Recording" at bounding box center [124, 605] width 18 height 18
click at [879, 111] on button "button" at bounding box center [880, 121] width 21 height 21
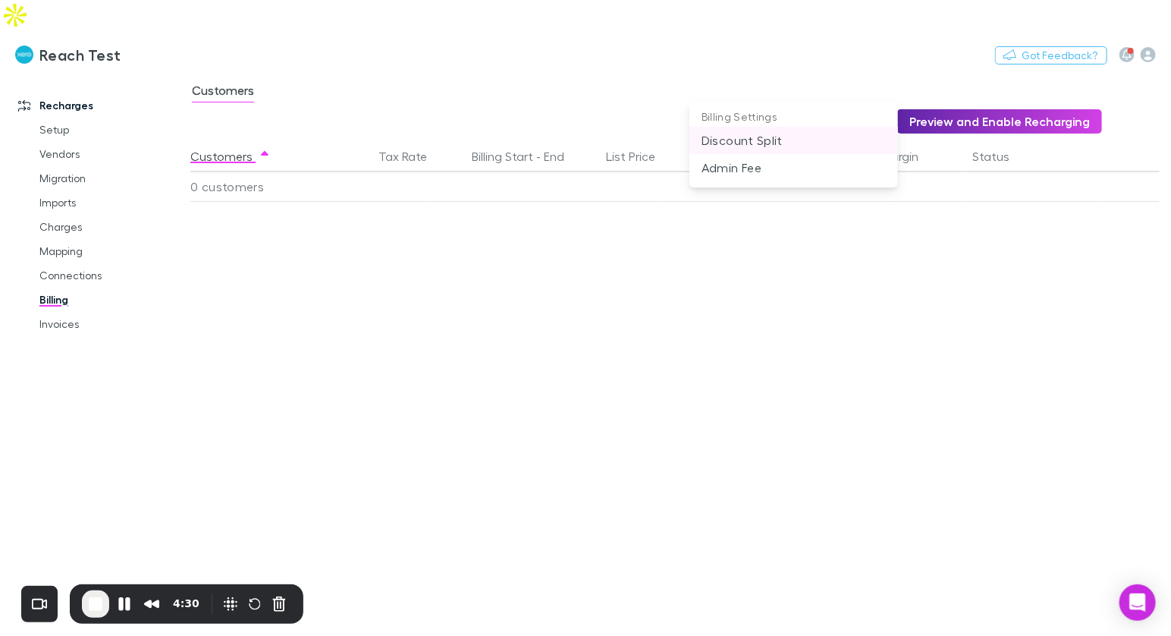
click at [755, 145] on p "Discount Split" at bounding box center [794, 140] width 184 height 18
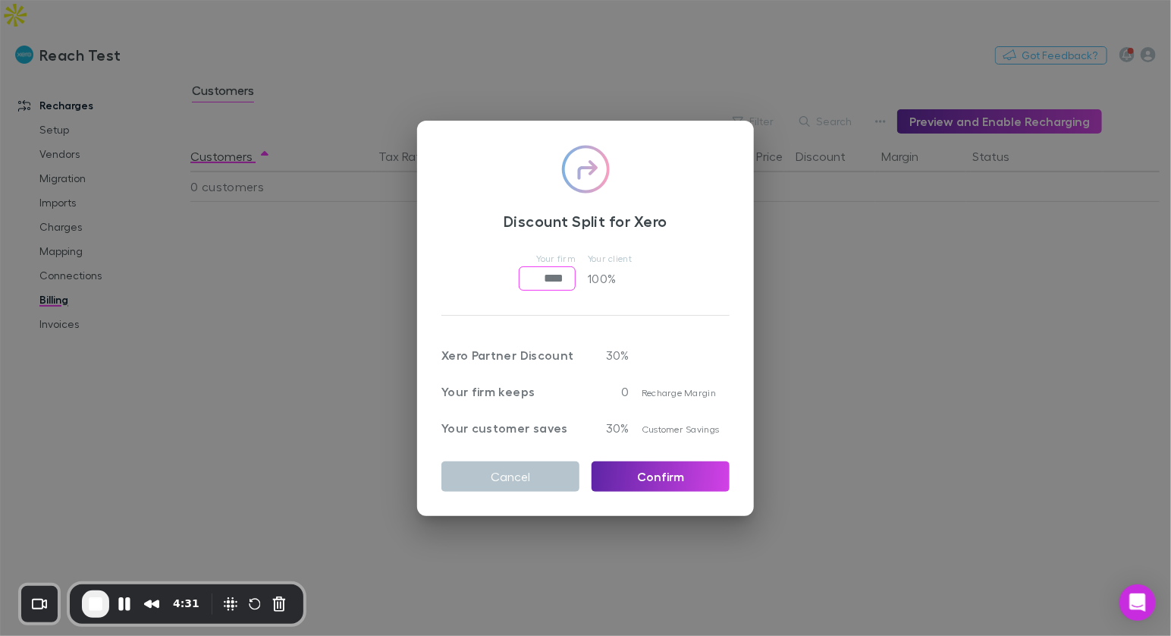
click at [542, 278] on input "****" at bounding box center [547, 278] width 57 height 24
drag, startPoint x: 663, startPoint y: 261, endPoint x: 655, endPoint y: 243, distance: 20.0
click at [664, 261] on div "Your firm ****** ​ Your client 0 %" at bounding box center [585, 269] width 288 height 42
drag, startPoint x: 545, startPoint y: 277, endPoint x: 519, endPoint y: 281, distance: 26.8
click at [519, 281] on input "******" at bounding box center [547, 278] width 57 height 24
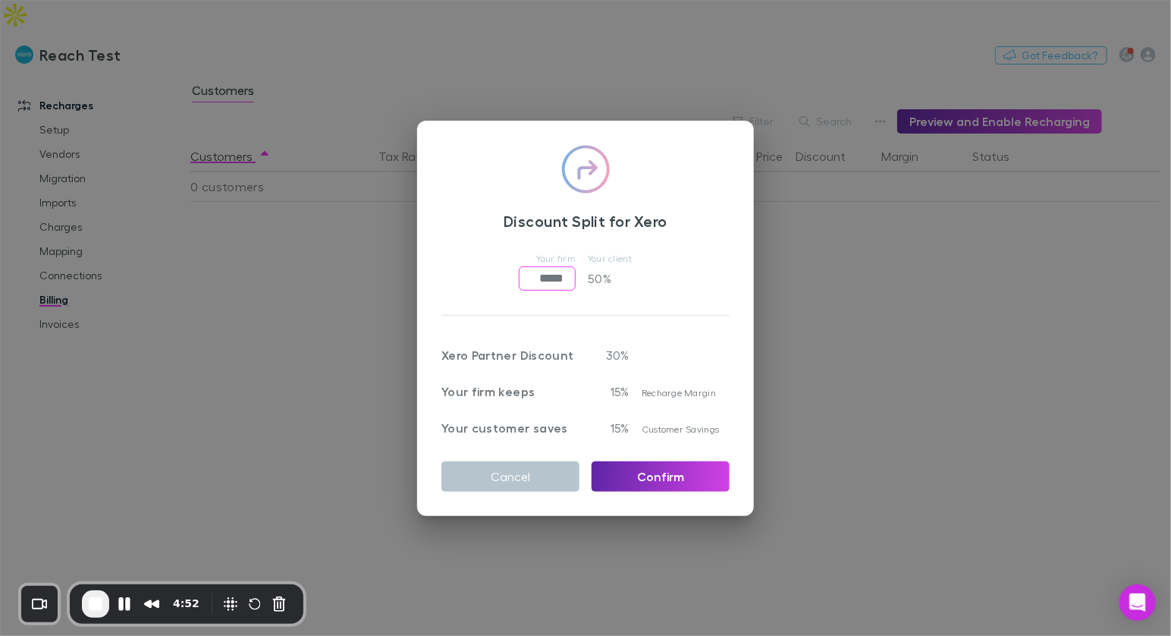
type input "*****"
click at [637, 469] on button "Confirm" at bounding box center [661, 476] width 138 height 30
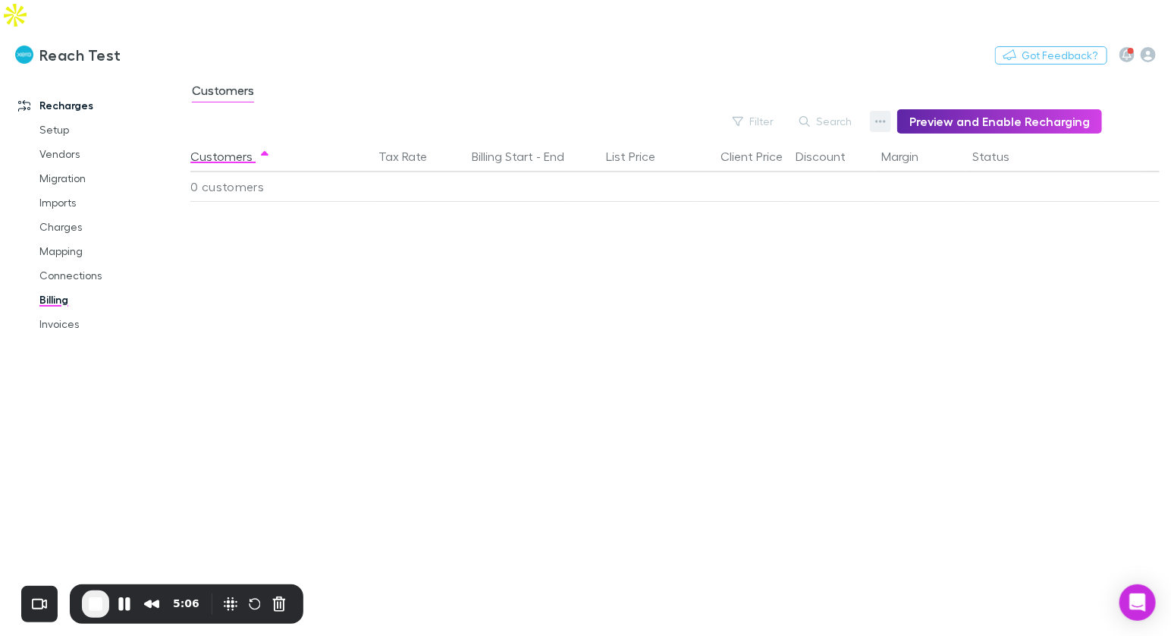
click at [886, 111] on button "button" at bounding box center [880, 121] width 21 height 21
click at [758, 172] on p "Admin Fee" at bounding box center [794, 168] width 184 height 18
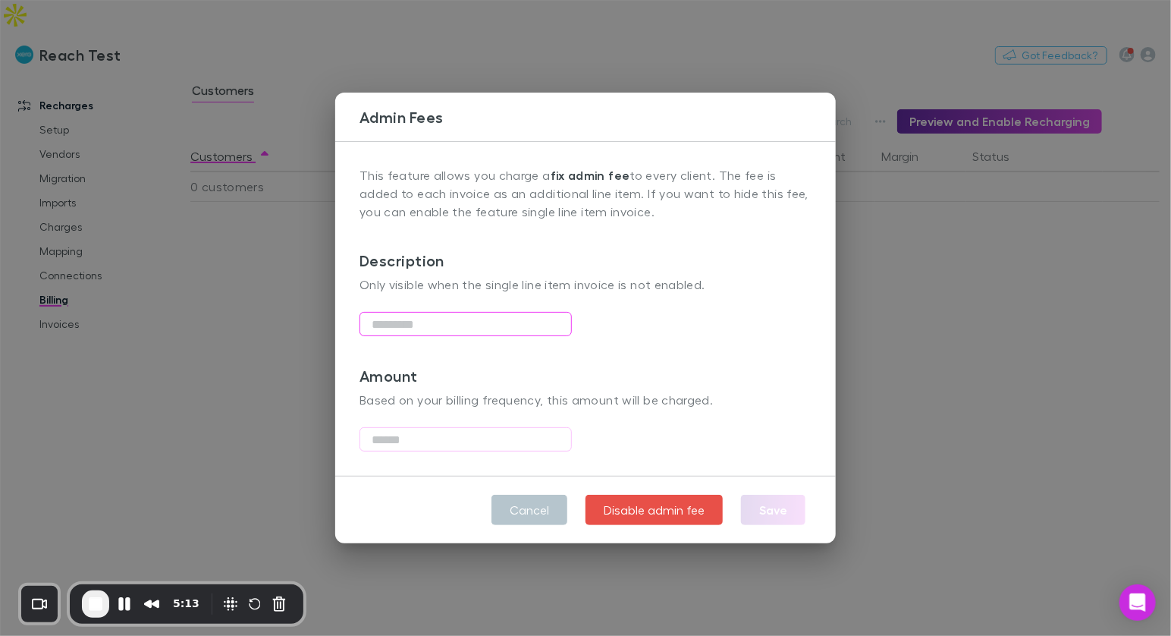
drag, startPoint x: 532, startPoint y: 321, endPoint x: 540, endPoint y: 322, distance: 7.6
click at [532, 322] on input "text" at bounding box center [466, 324] width 212 height 24
type input "*********"
type input "****"
drag, startPoint x: 771, startPoint y: 501, endPoint x: 779, endPoint y: 493, distance: 11.3
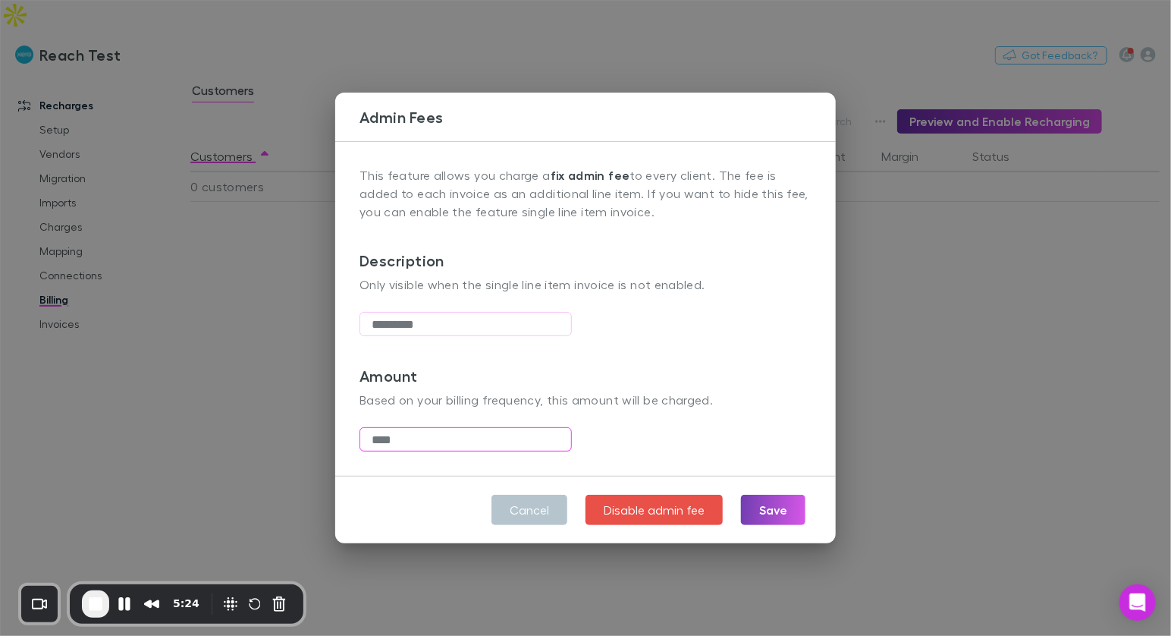
click at [771, 501] on button "Save" at bounding box center [773, 510] width 64 height 30
type input "*********"
type input "****"
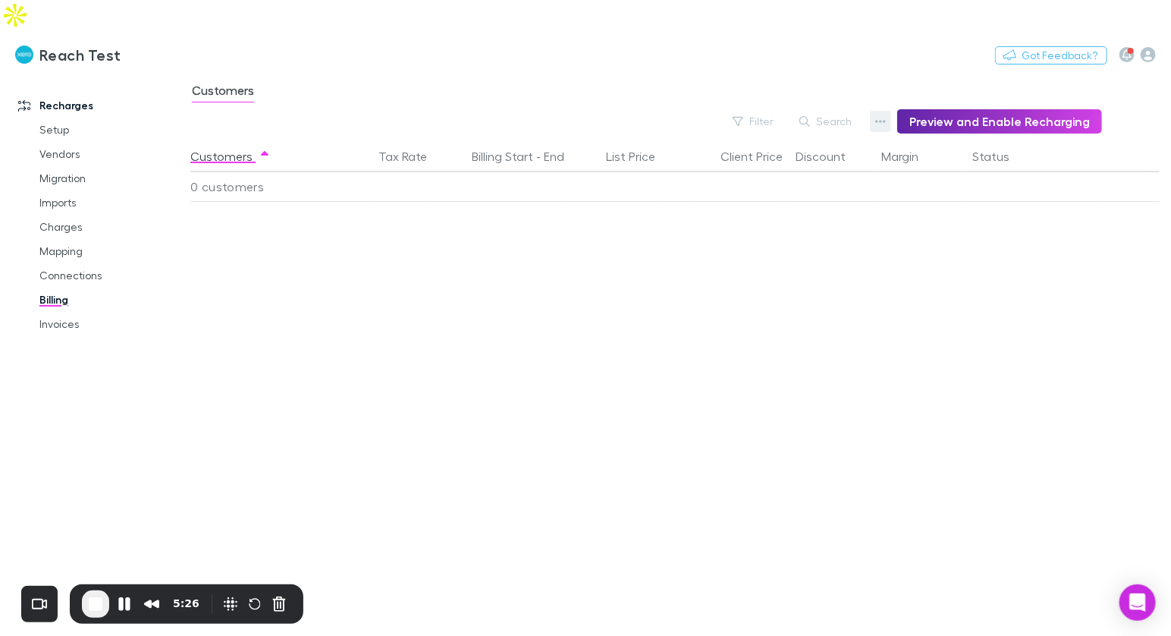
click at [886, 115] on icon "button" at bounding box center [880, 121] width 11 height 12
click at [797, 159] on p "Admin Fee" at bounding box center [794, 168] width 184 height 18
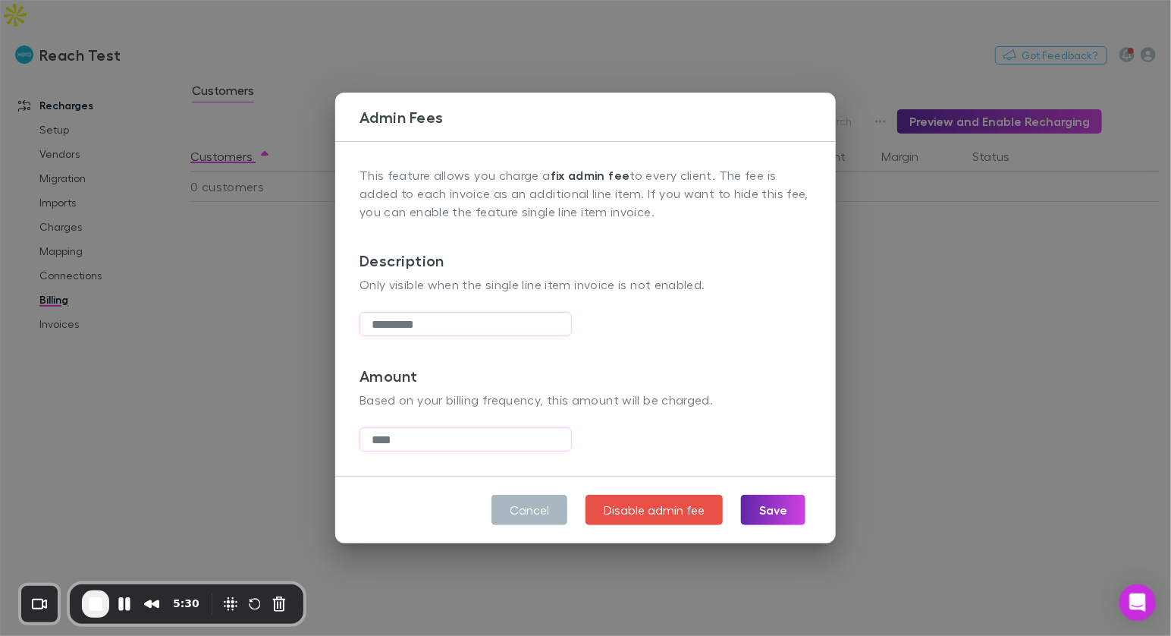
click at [545, 501] on button "Cancel" at bounding box center [529, 510] width 76 height 30
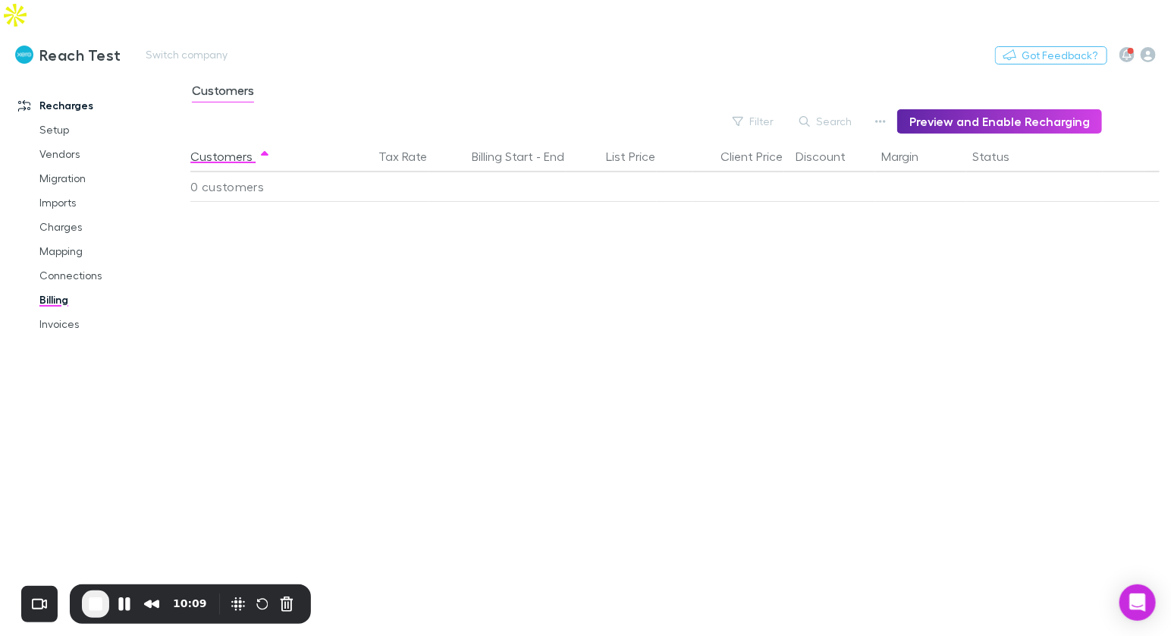
click at [632, 30] on div "Reach Test Switch company Nothing Got Feedback?" at bounding box center [585, 54] width 1171 height 49
click at [1148, 47] on icon "button" at bounding box center [1148, 54] width 15 height 15
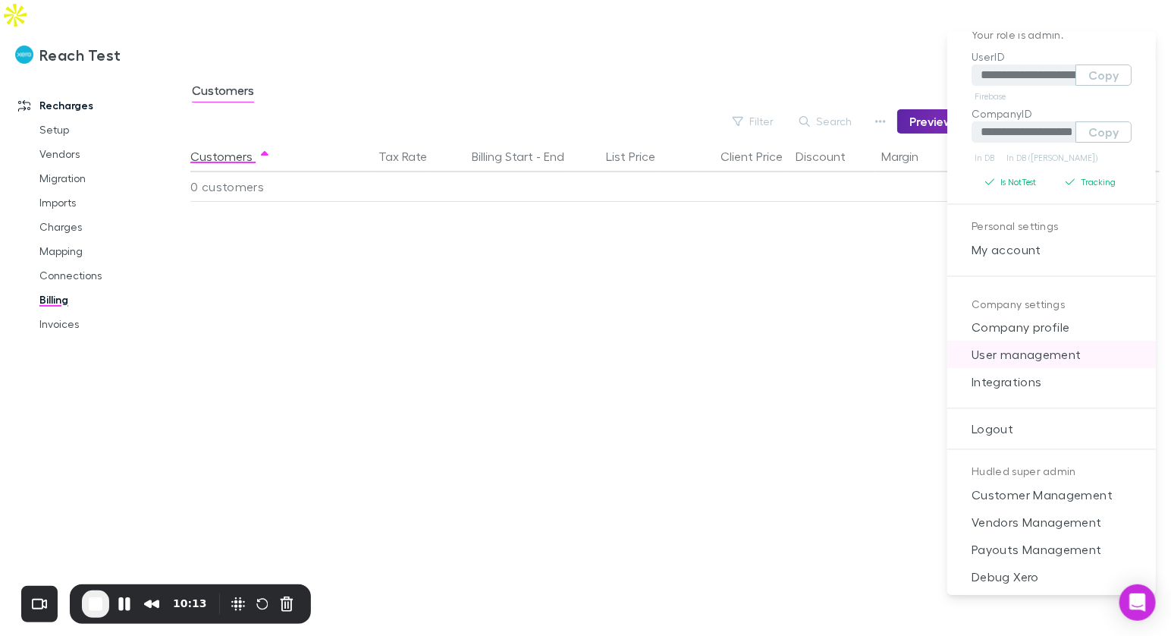
scroll to position [44, 0]
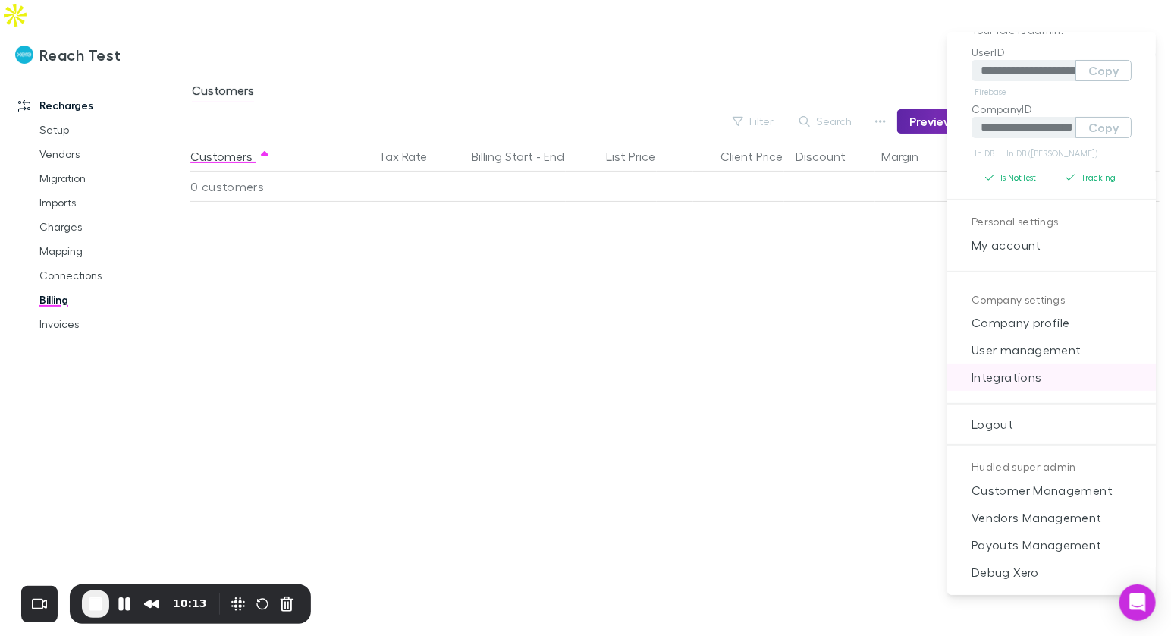
click at [1037, 375] on span "Integrations" at bounding box center [1051, 377] width 184 height 18
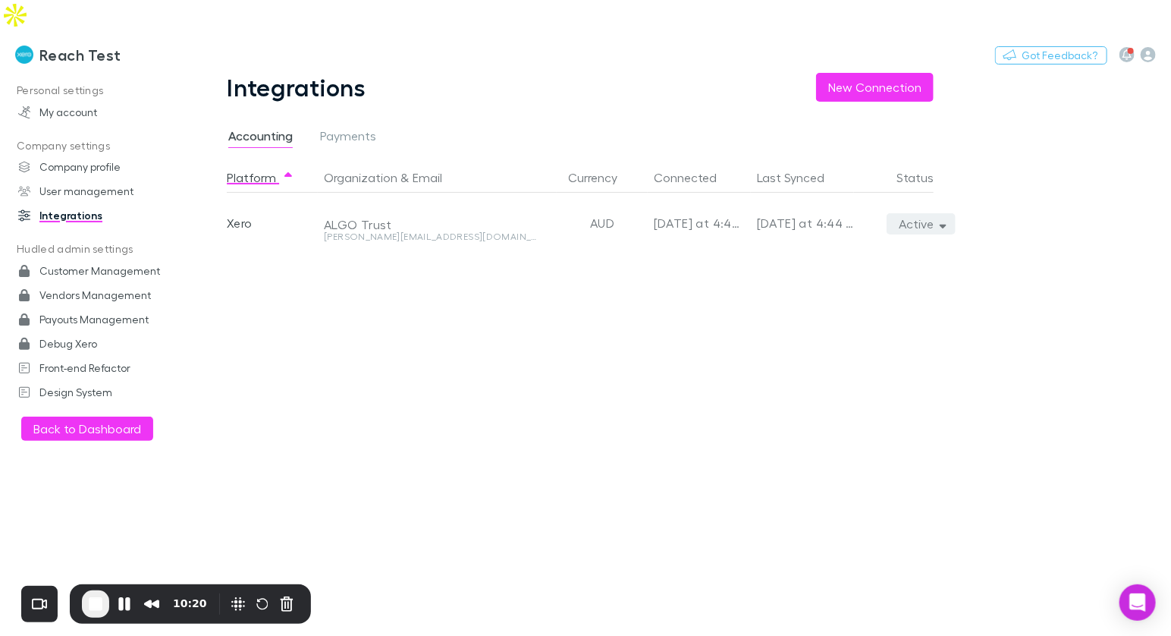
click at [945, 218] on icon "button" at bounding box center [943, 223] width 7 height 11
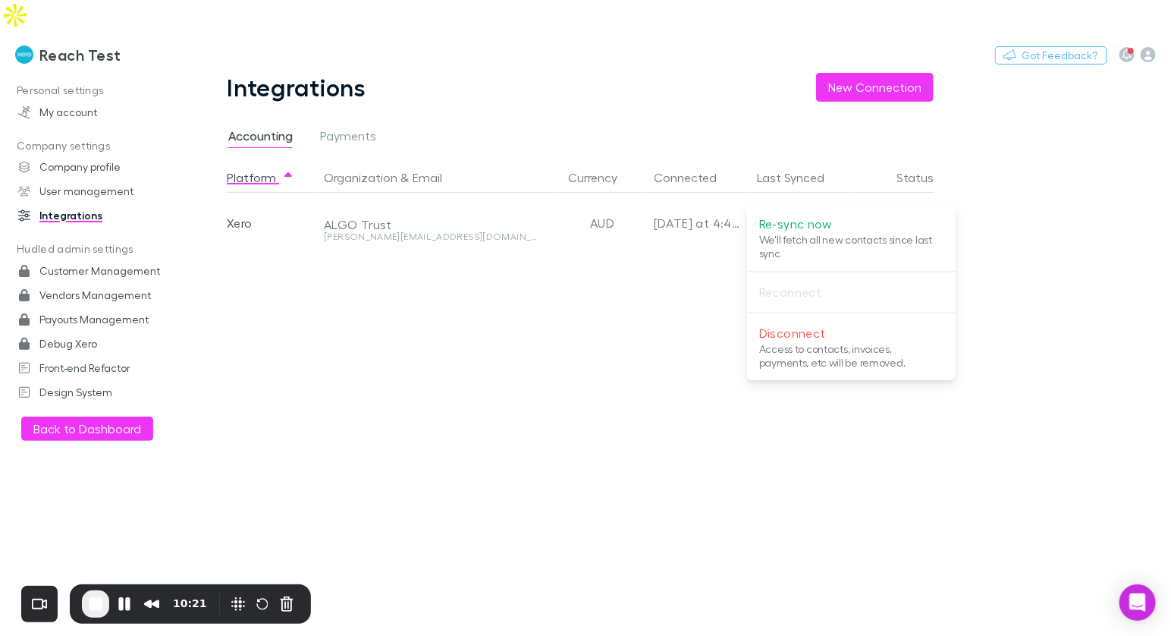
click at [867, 230] on p "Re-sync now" at bounding box center [851, 224] width 184 height 18
click at [121, 602] on button "Pause Recording" at bounding box center [124, 604] width 24 height 24
click at [834, 231] on p "Re-sync now" at bounding box center [851, 224] width 184 height 18
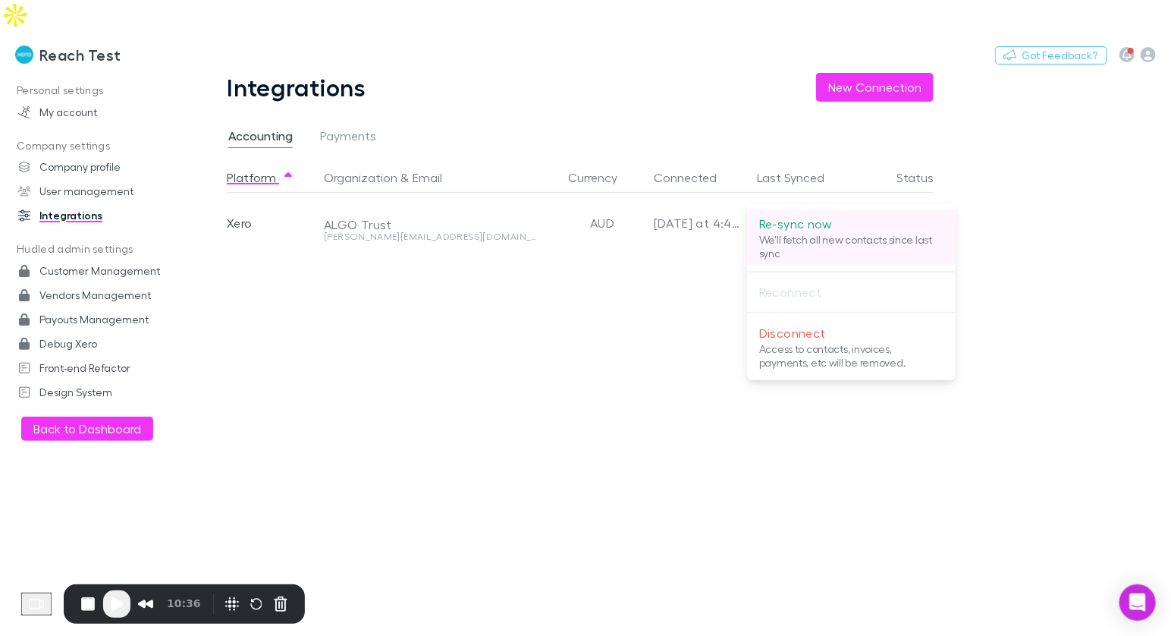
click at [843, 225] on p "Re-sync now" at bounding box center [851, 224] width 184 height 18
click at [462, 303] on div at bounding box center [585, 318] width 1171 height 636
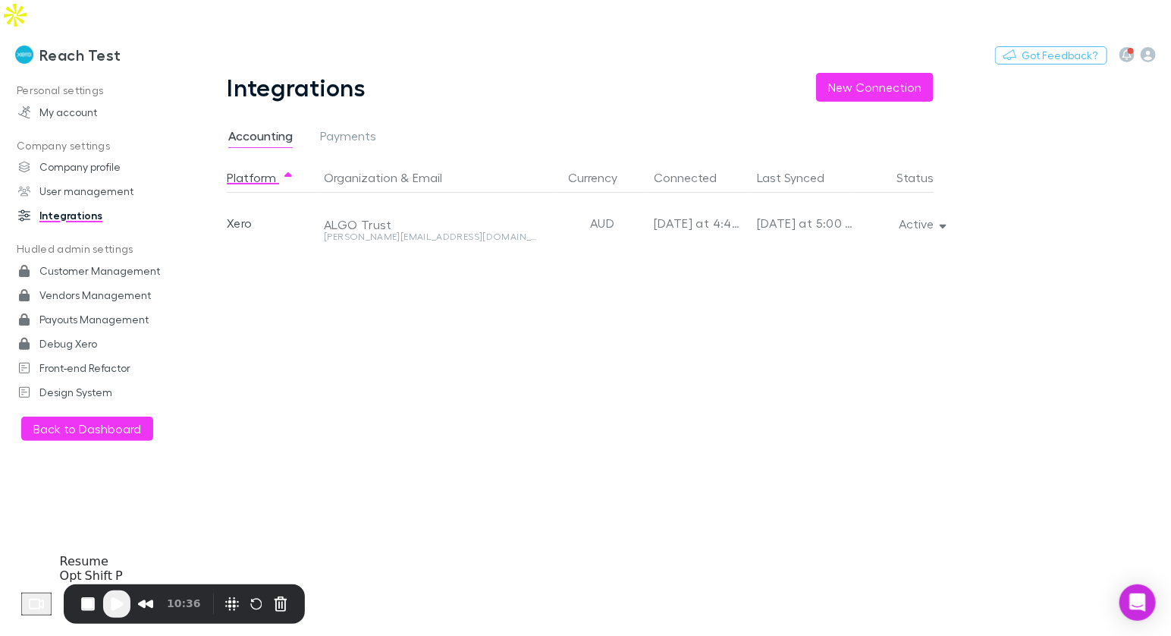
click at [126, 600] on span "Play Recording" at bounding box center [117, 604] width 18 height 18
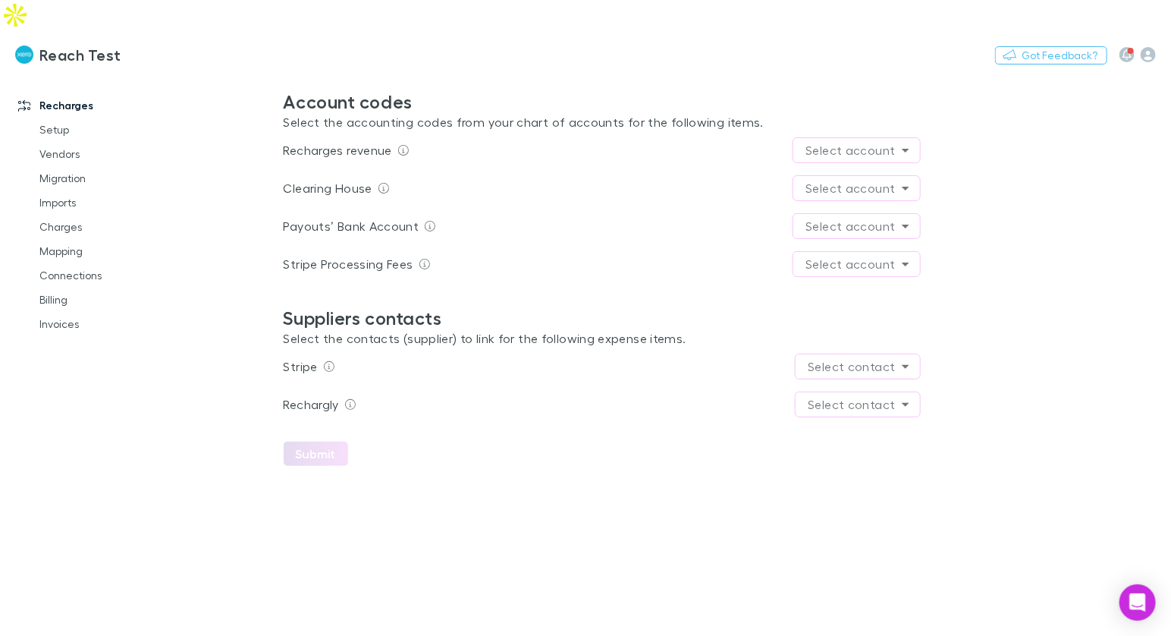
click at [856, 335] on body "Reach Test Switch company Nothing Got Feedback? Recharges Setup Vendors Migrati…" at bounding box center [585, 318] width 1171 height 636
click at [869, 367] on li "Stripe" at bounding box center [860, 364] width 58 height 27
click at [872, 372] on body "**********" at bounding box center [585, 318] width 1171 height 636
click at [853, 407] on li "Rechargly" at bounding box center [859, 401] width 80 height 27
click at [843, 156] on body "**********" at bounding box center [585, 318] width 1171 height 636
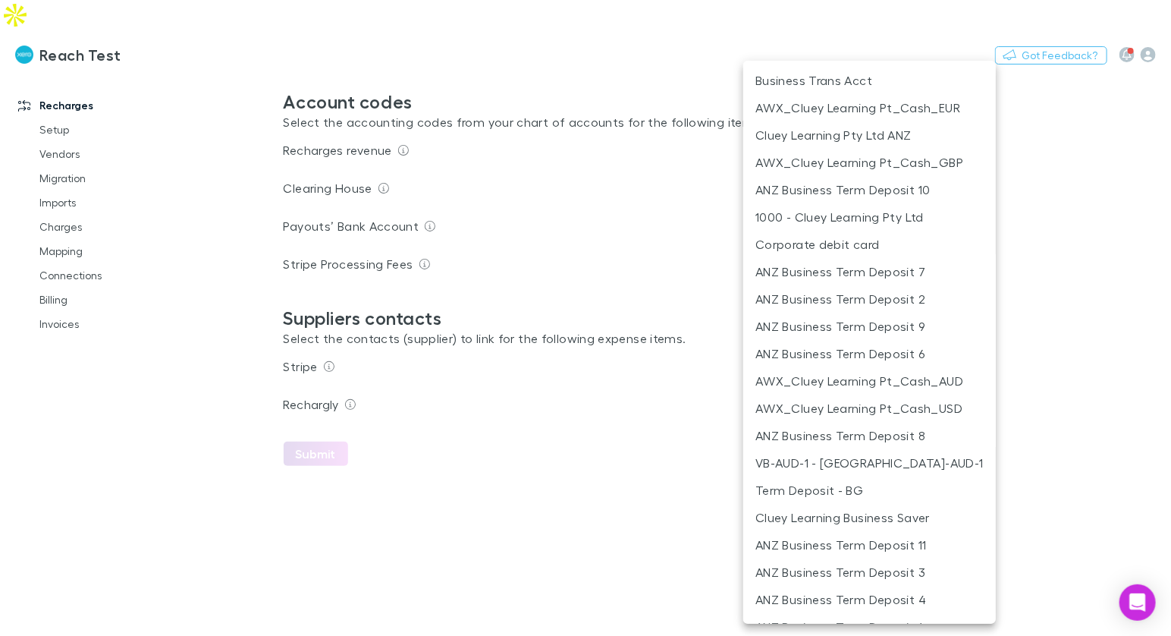
click at [679, 173] on div at bounding box center [585, 318] width 1171 height 636
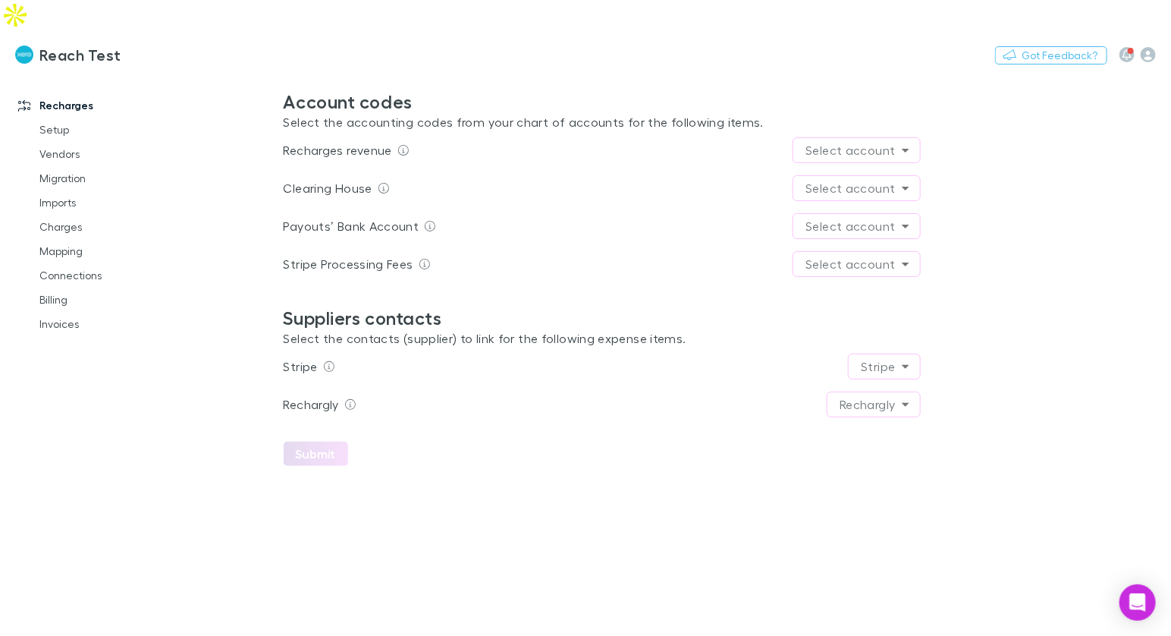
click at [857, 117] on body "**********" at bounding box center [585, 318] width 1171 height 636
click at [840, 199] on body "**********" at bounding box center [585, 318] width 1171 height 636
click at [1145, 47] on icon "button" at bounding box center [1148, 54] width 15 height 15
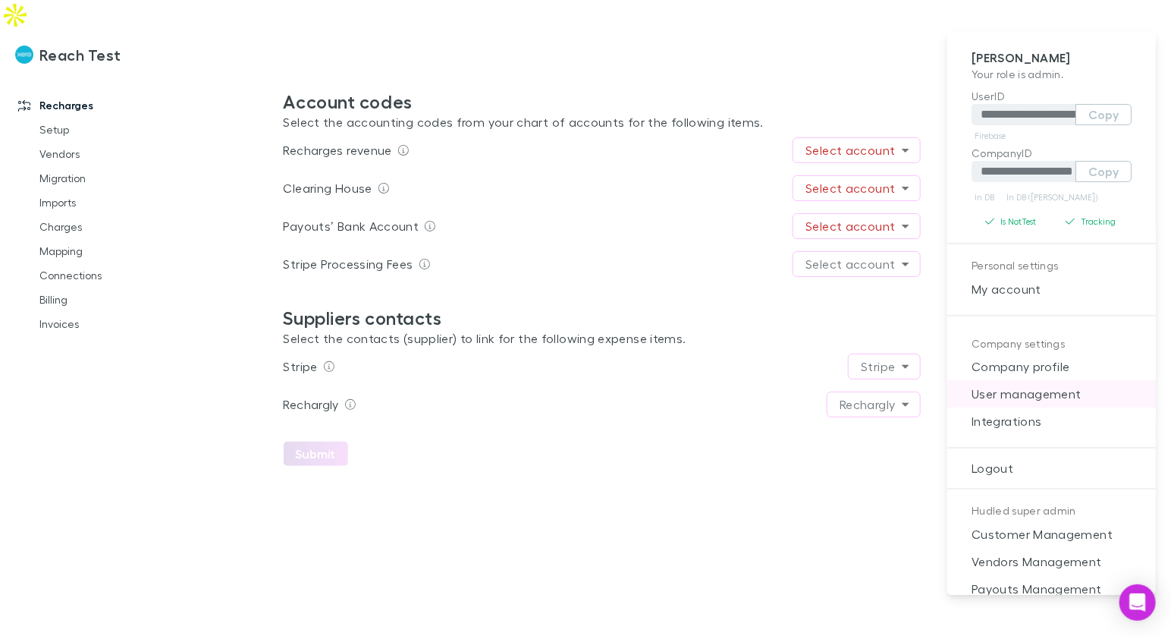
click at [1031, 395] on span "User management" at bounding box center [1051, 394] width 184 height 18
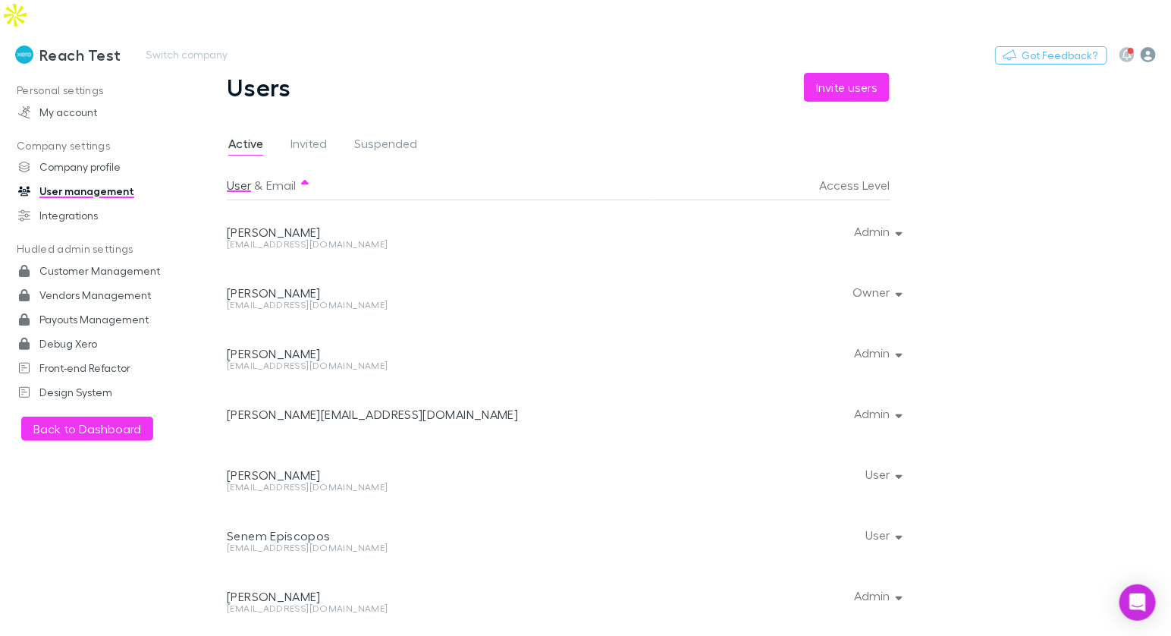
click at [1145, 47] on icon "button" at bounding box center [1148, 54] width 15 height 15
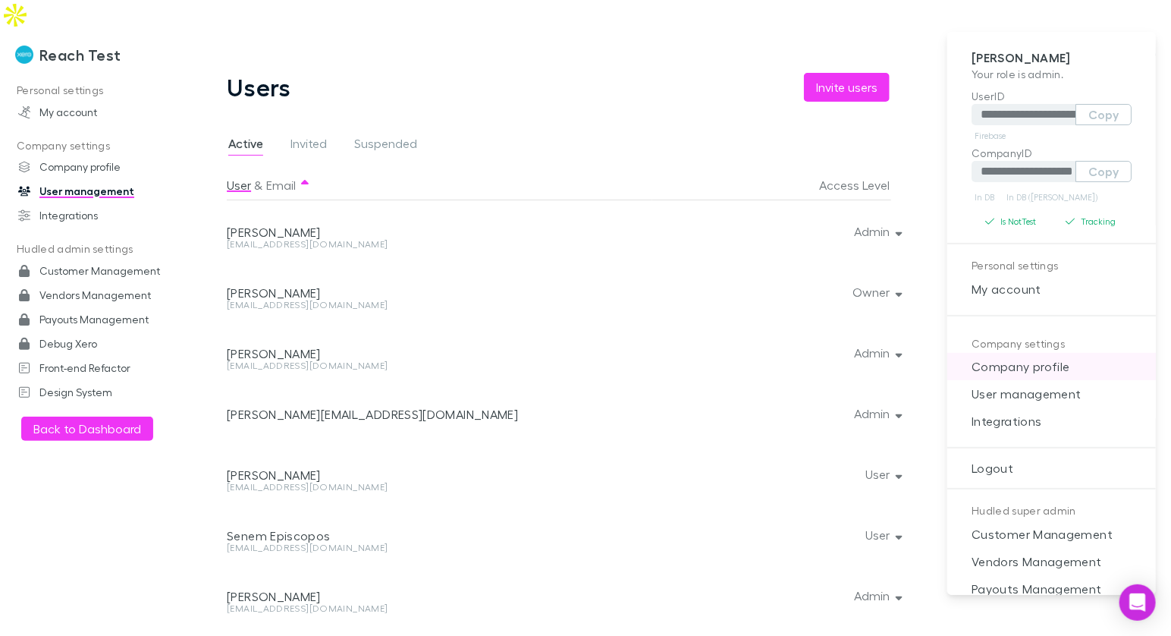
click at [1025, 361] on span "Company profile" at bounding box center [1051, 366] width 184 height 18
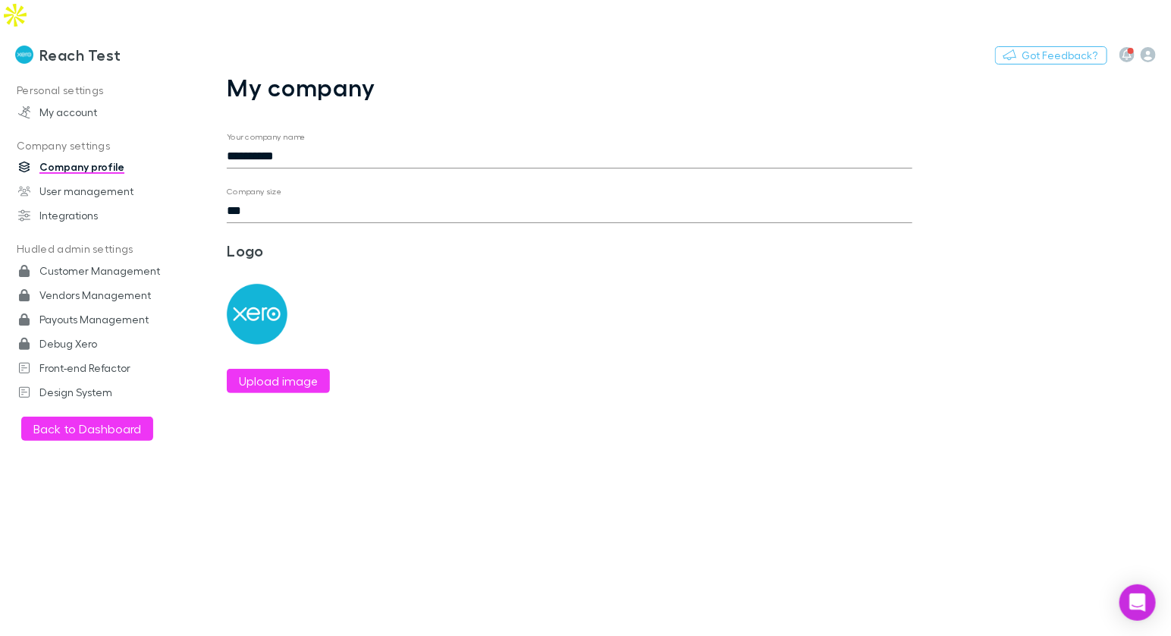
click at [338, 144] on input "**********" at bounding box center [570, 156] width 686 height 24
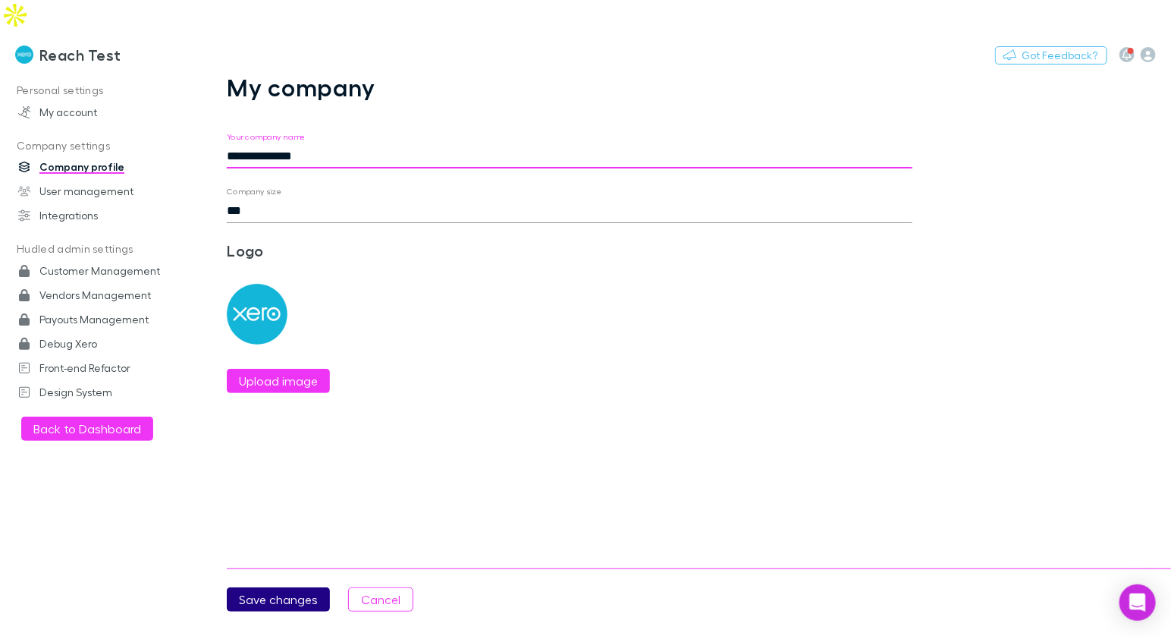
type input "**********"
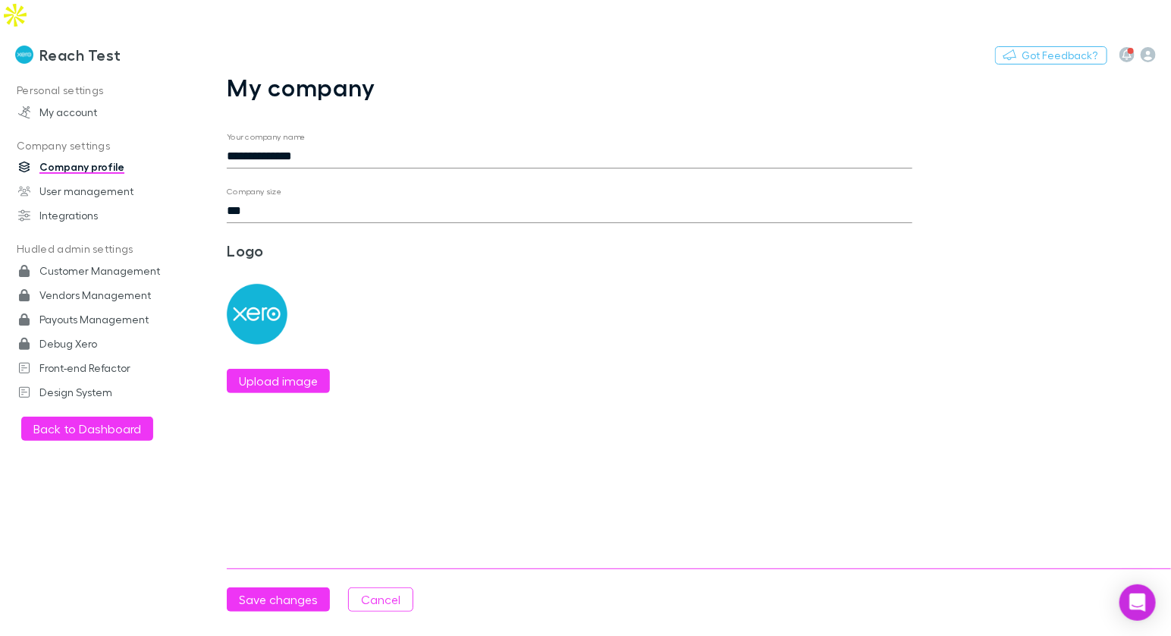
click at [297, 587] on button "Save changes" at bounding box center [278, 599] width 103 height 24
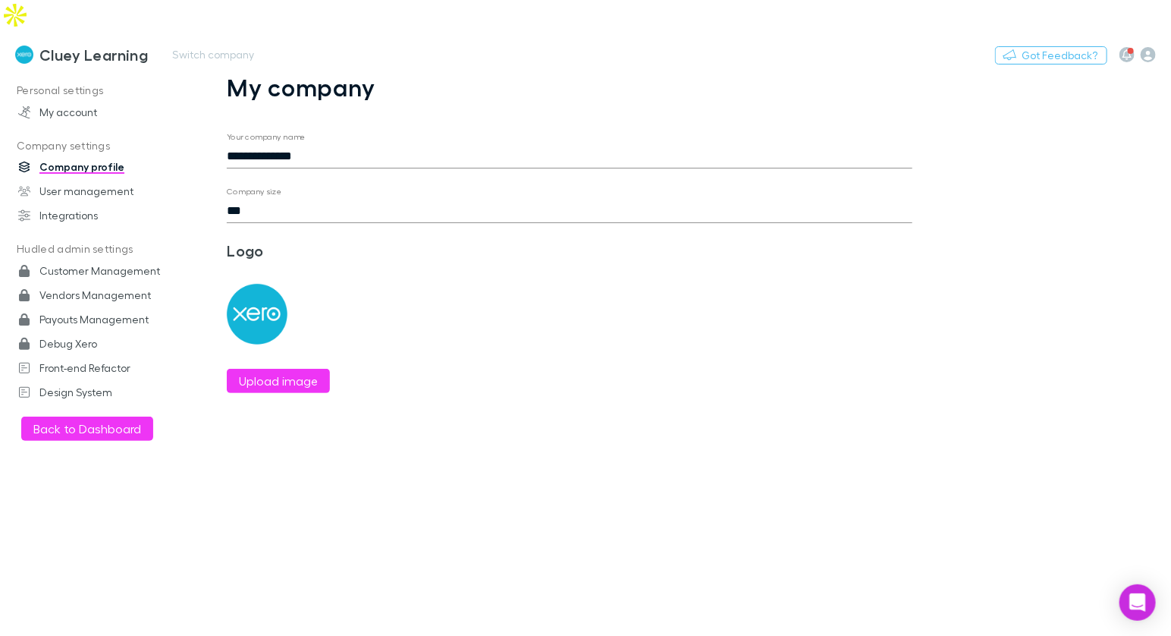
click at [106, 46] on h3 "Cluey Learning" at bounding box center [93, 55] width 108 height 18
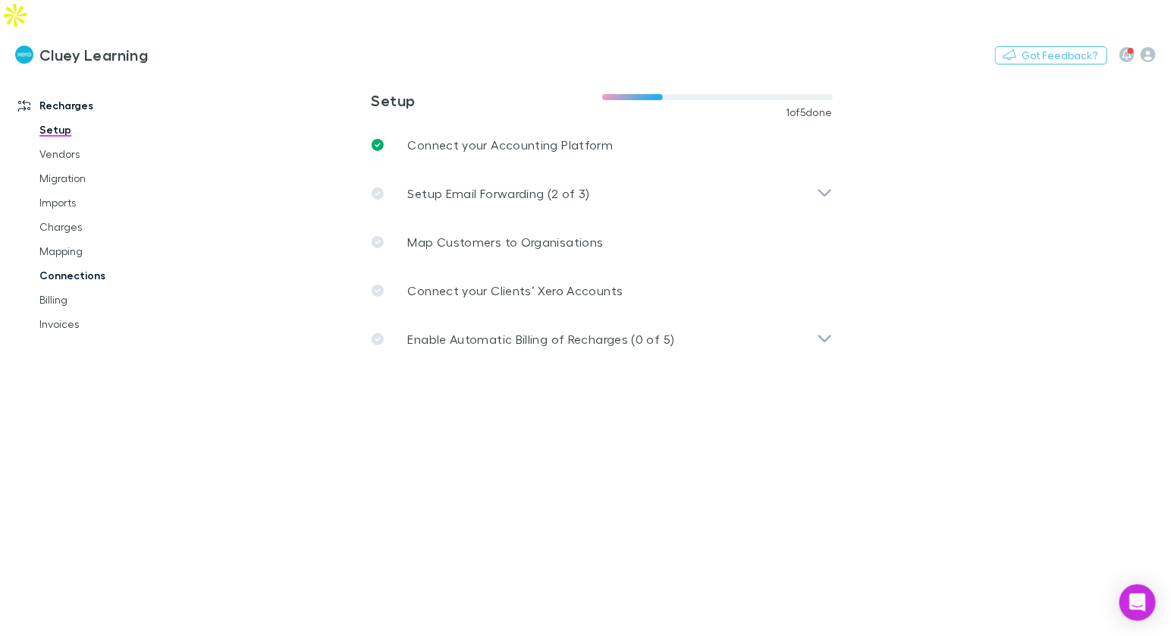
click at [80, 263] on link "Connections" at bounding box center [105, 275] width 163 height 24
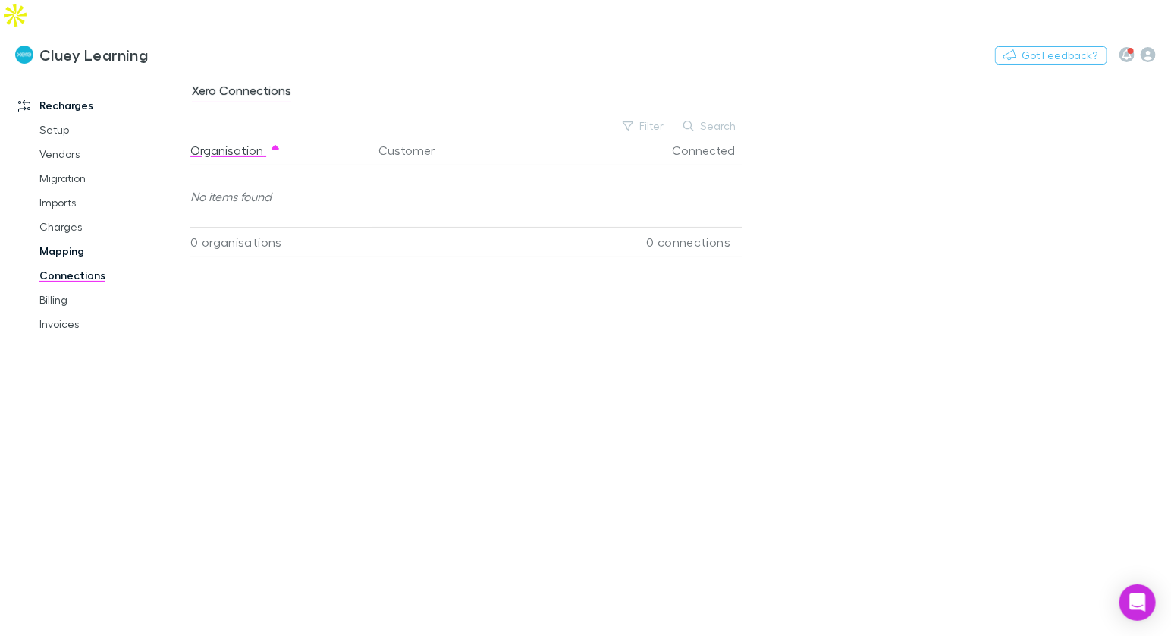
click at [64, 239] on link "Mapping" at bounding box center [105, 251] width 163 height 24
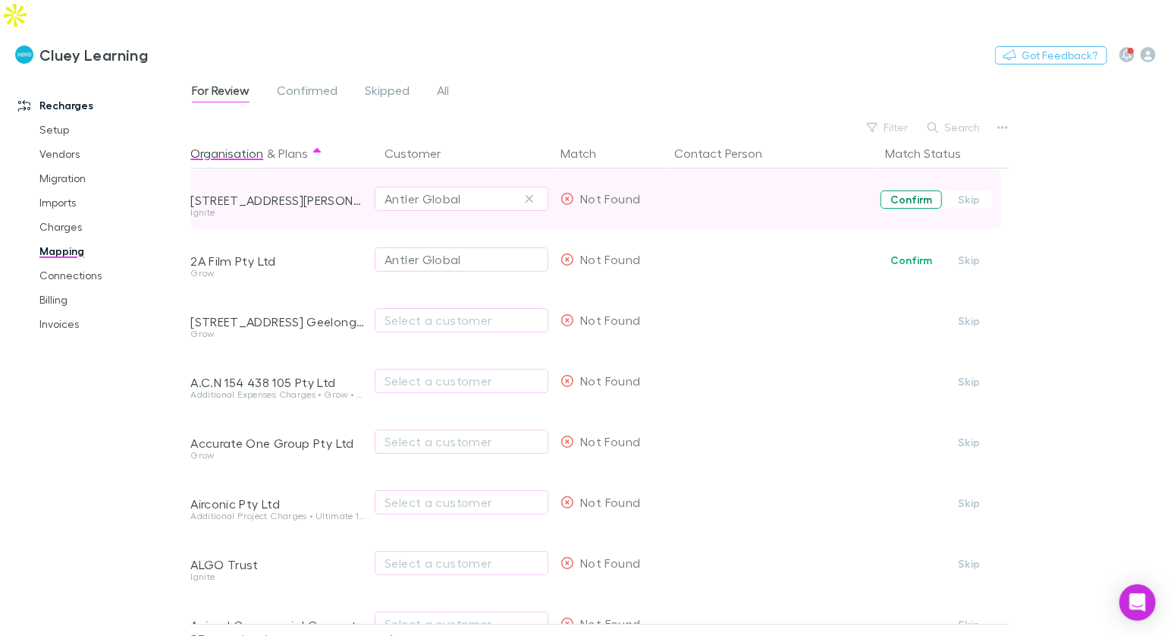
click at [919, 190] on button "Confirm" at bounding box center [911, 199] width 61 height 18
click at [49, 263] on link "Connections" at bounding box center [105, 275] width 163 height 24
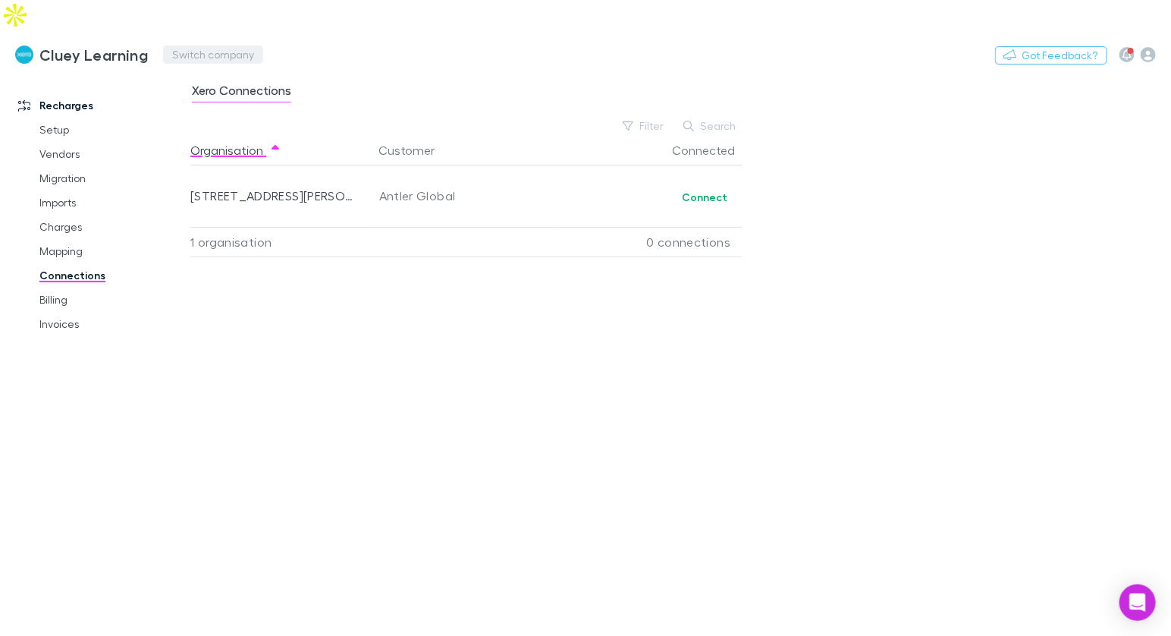
click at [220, 46] on button "Switch company" at bounding box center [213, 55] width 100 height 18
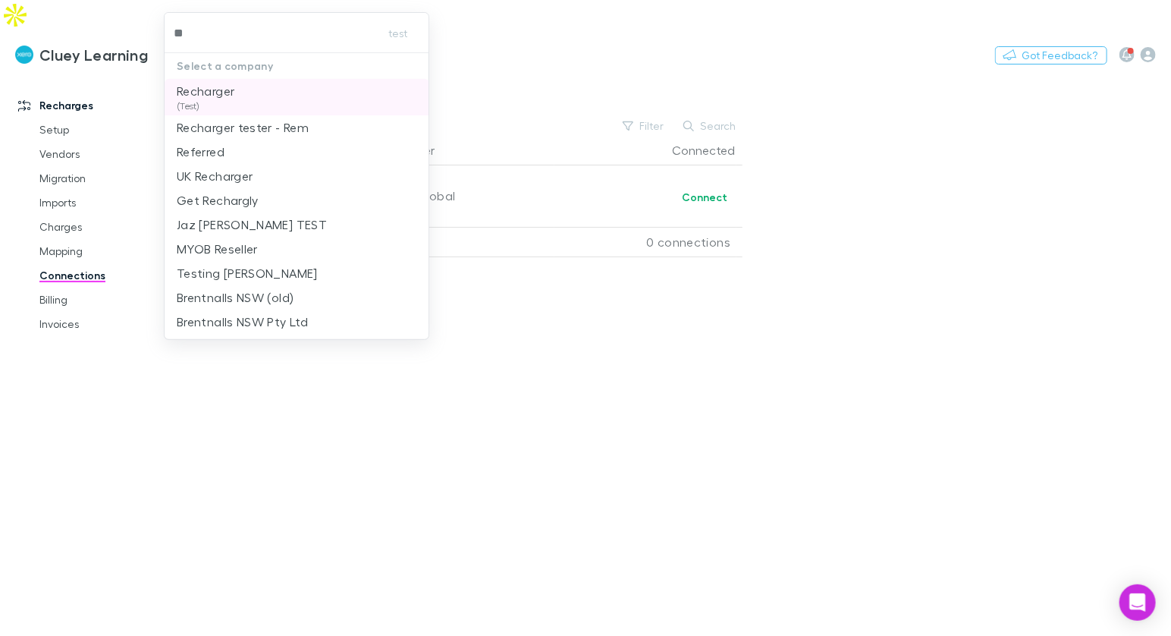
type input "***"
click at [231, 92] on p "Recharger" at bounding box center [206, 91] width 58 height 18
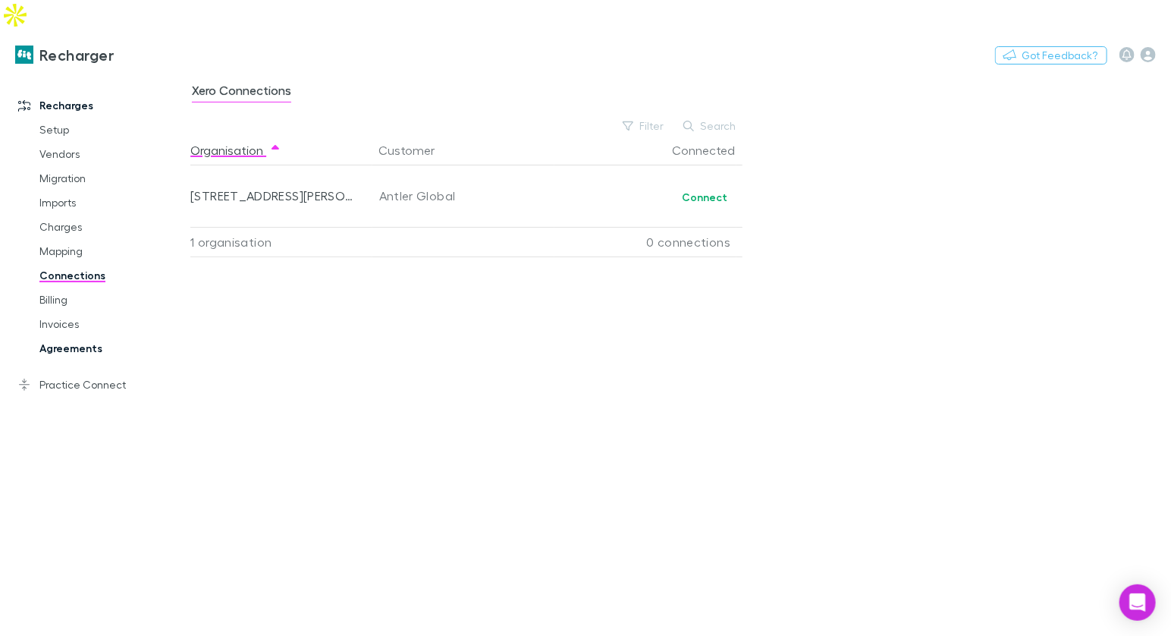
click at [84, 336] on link "Agreements" at bounding box center [105, 348] width 163 height 24
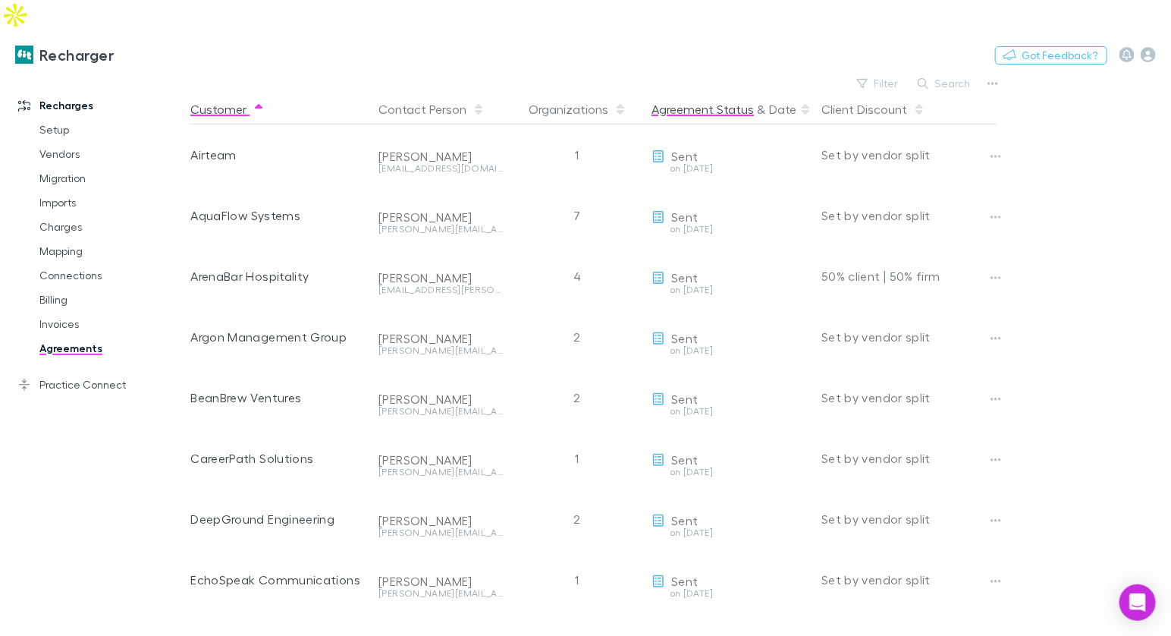
click at [728, 94] on button "Agreement Status" at bounding box center [703, 109] width 102 height 30
click at [727, 94] on button "Agreement Status" at bounding box center [703, 109] width 102 height 30
click at [708, 94] on button "Agreement Status" at bounding box center [703, 109] width 102 height 30
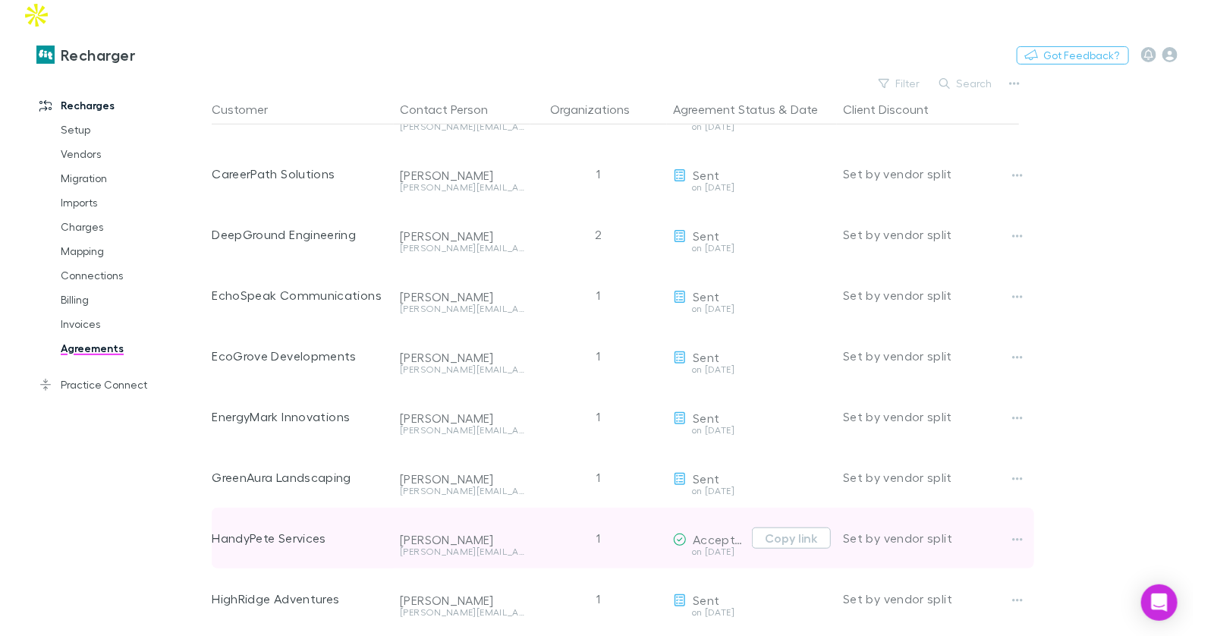
scroll to position [474, 0]
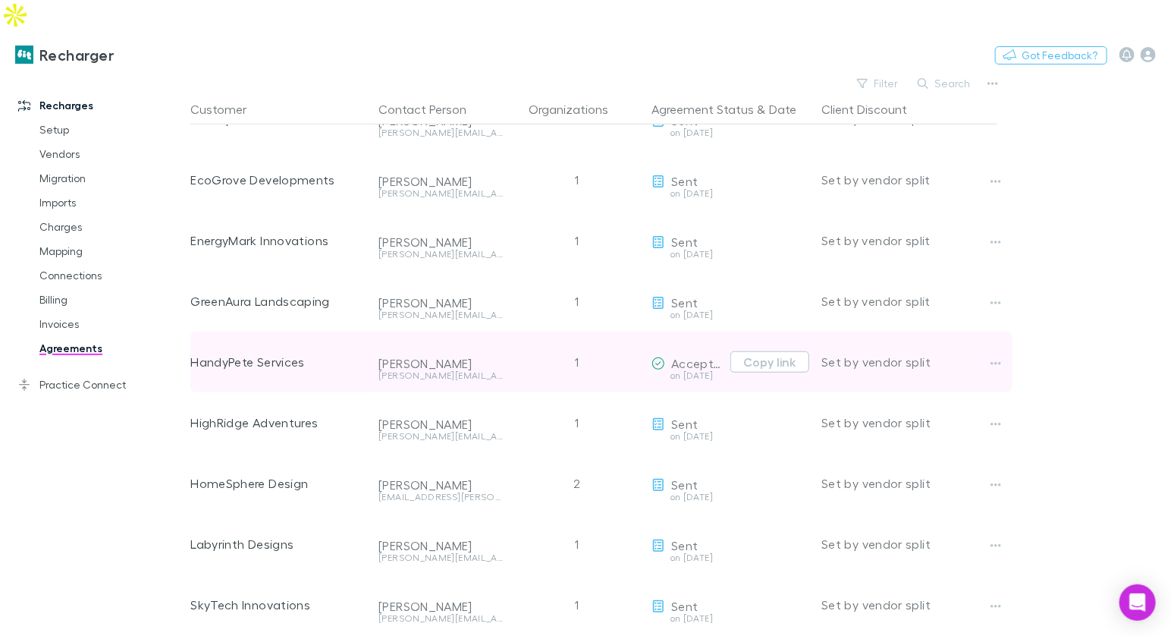
click at [708, 356] on span "Accepted" at bounding box center [699, 363] width 57 height 14
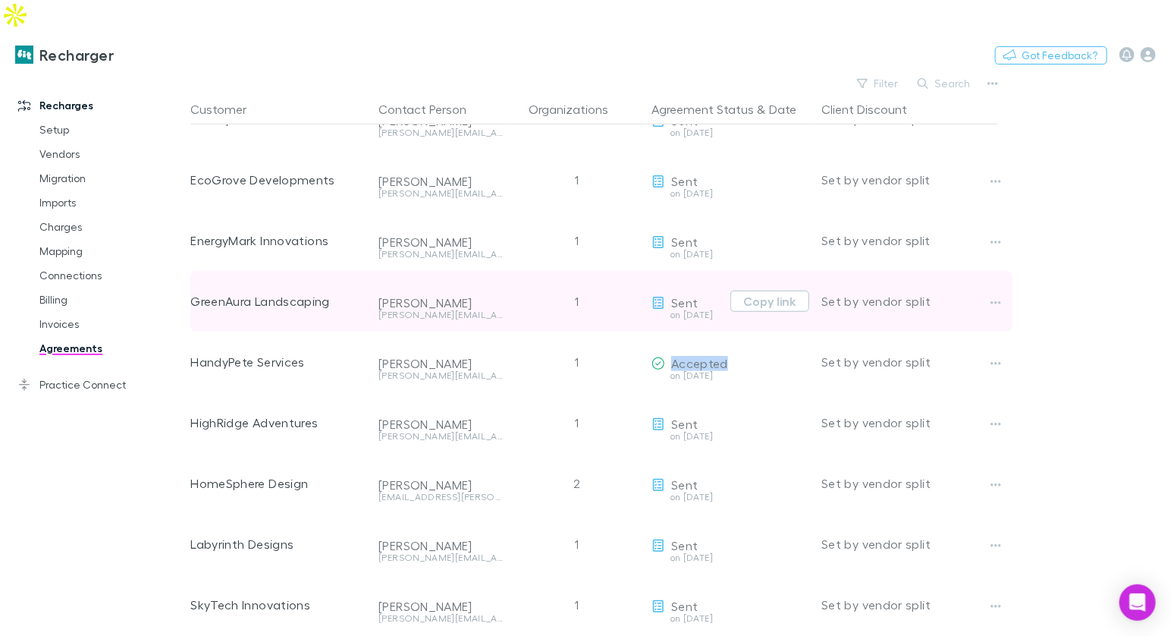
drag, startPoint x: 708, startPoint y: 319, endPoint x: 763, endPoint y: 284, distance: 65.2
click at [708, 356] on span "Accepted" at bounding box center [699, 363] width 57 height 14
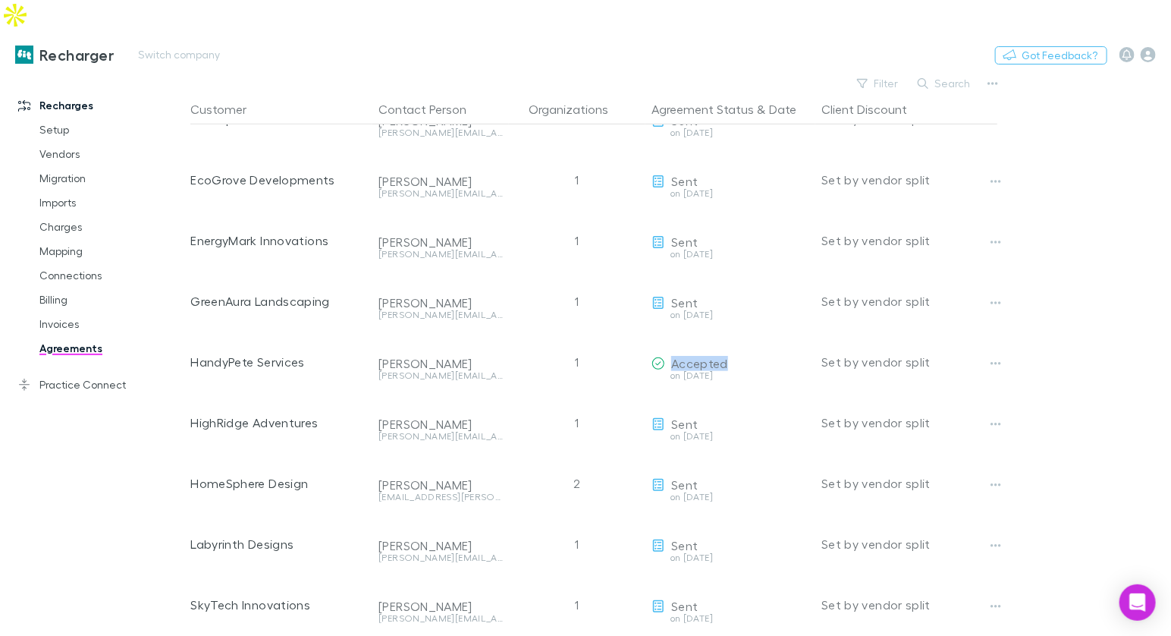
copy span "Accepted"
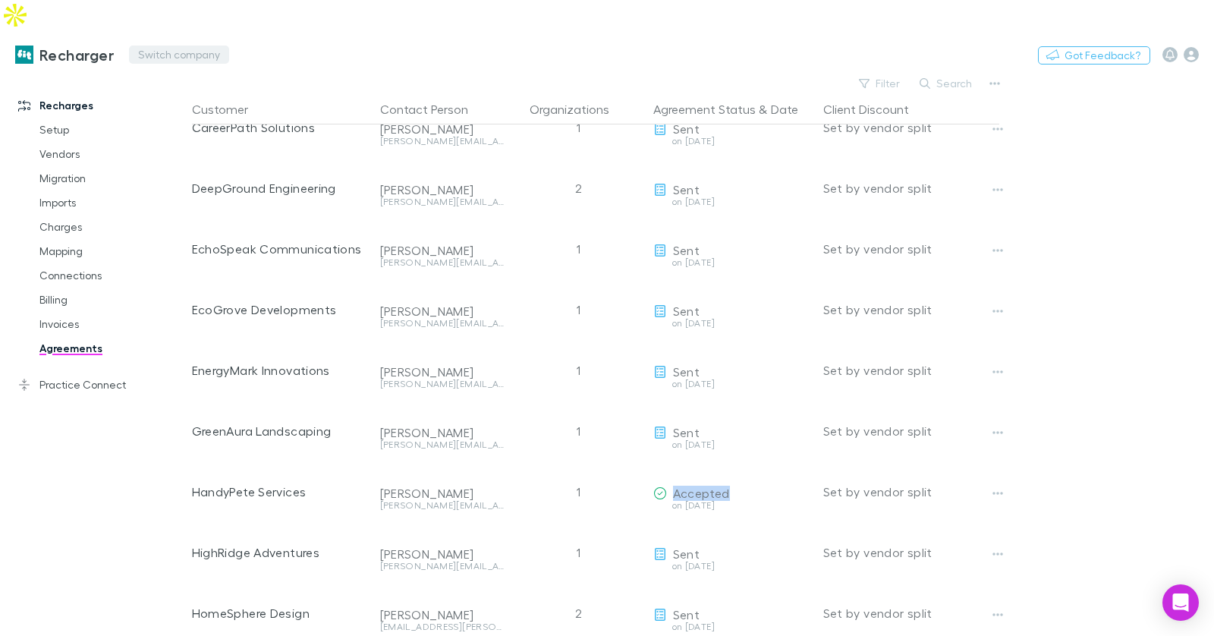
scroll to position [325, 0]
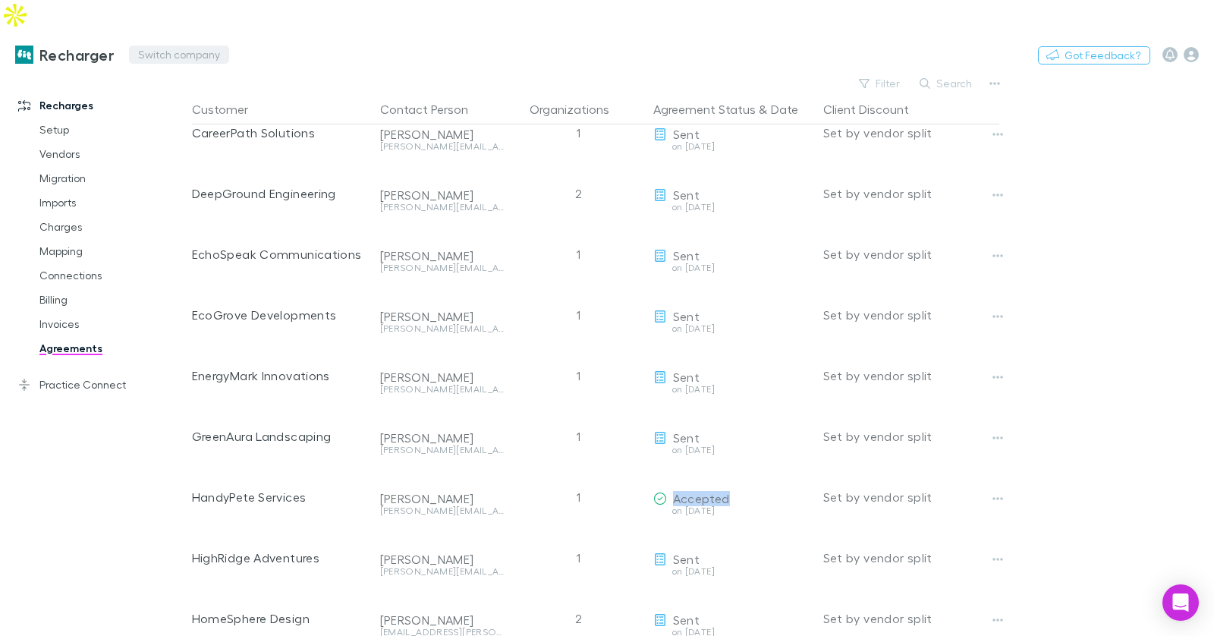
click at [202, 46] on button "Switch company" at bounding box center [179, 55] width 100 height 18
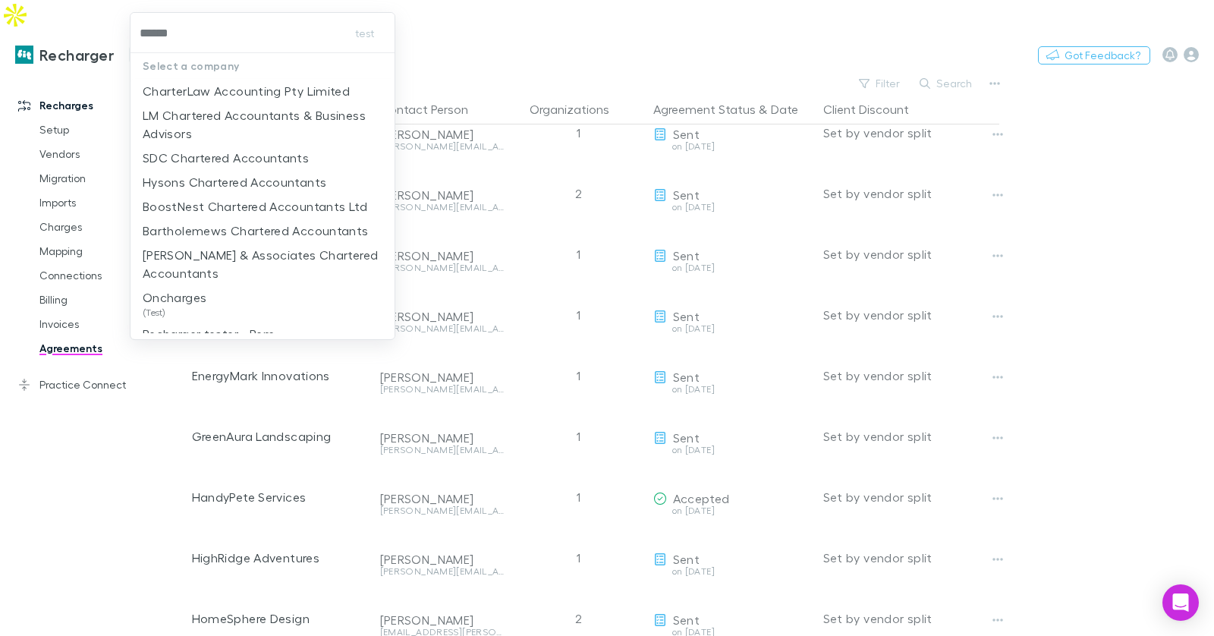
type input "*******"
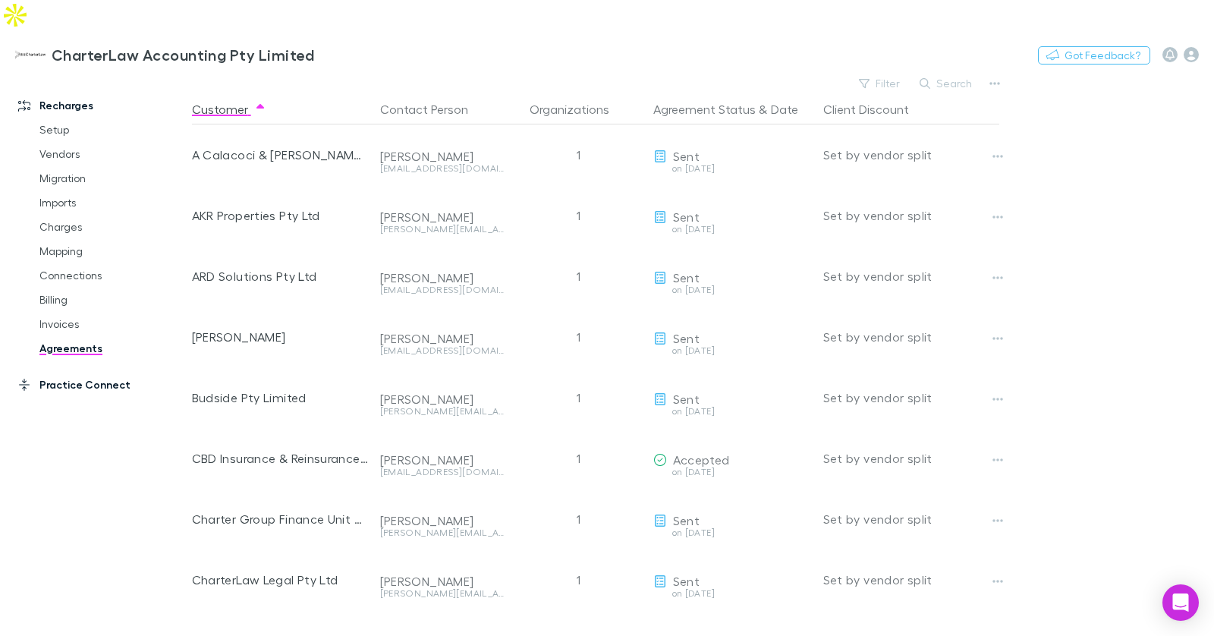
click at [80, 372] on link "Practice Connect" at bounding box center [96, 384] width 186 height 24
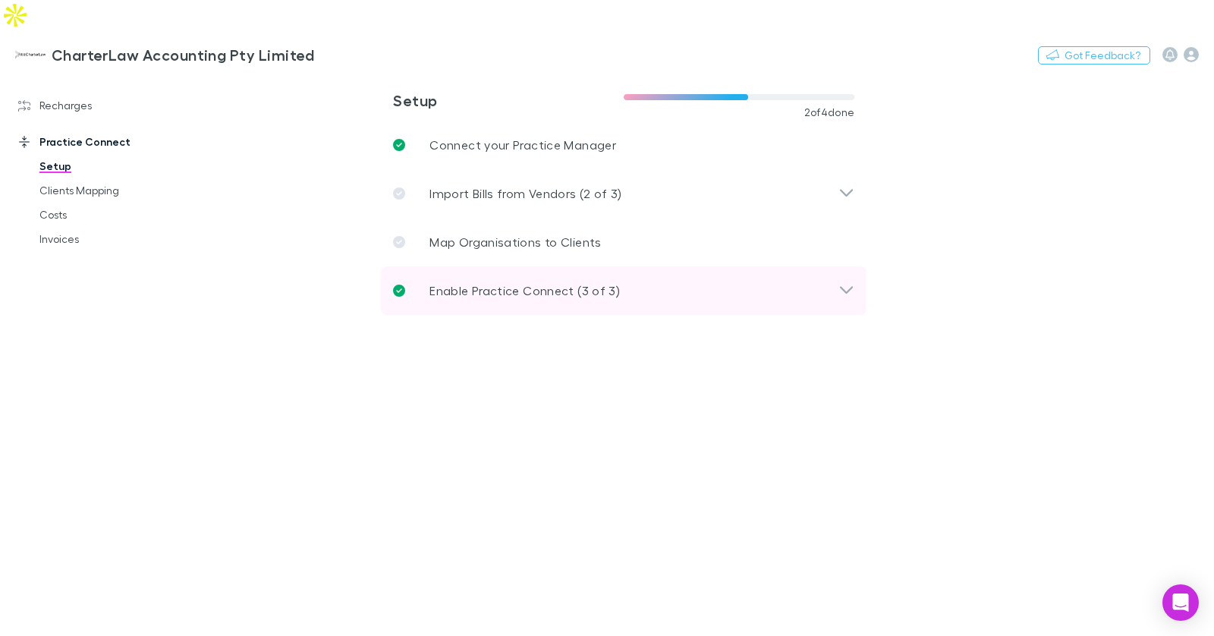
click at [517, 281] on p "Enable Practice Connect (3 of 3)" at bounding box center [524, 290] width 190 height 18
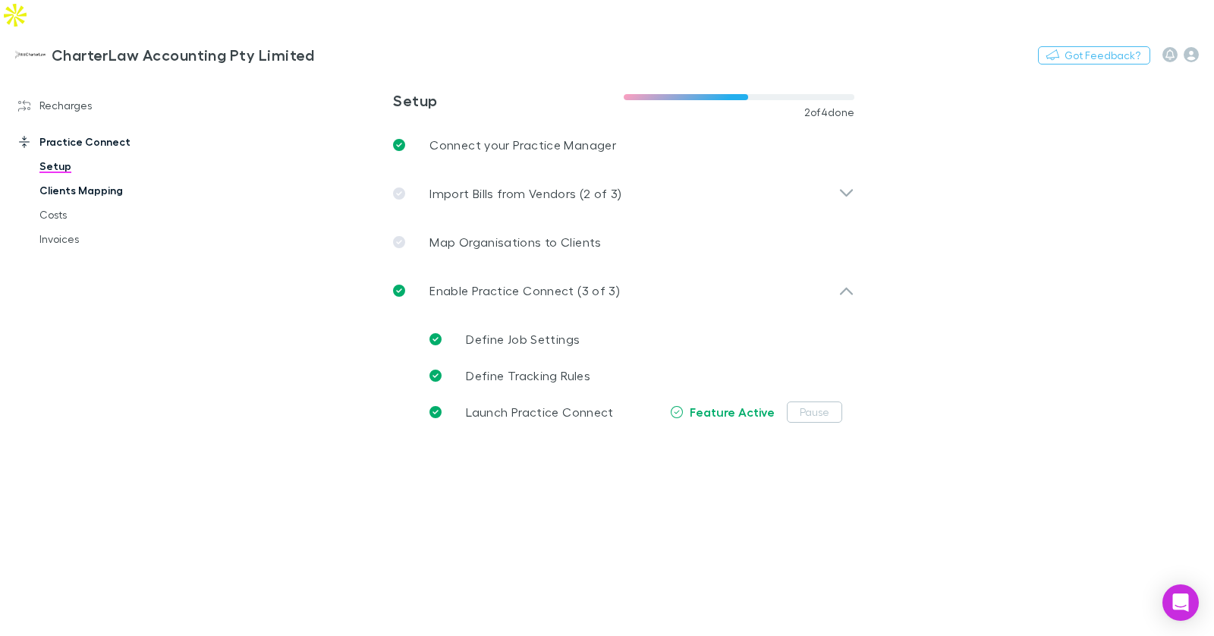
click at [94, 178] on link "Clients Mapping" at bounding box center [106, 190] width 165 height 24
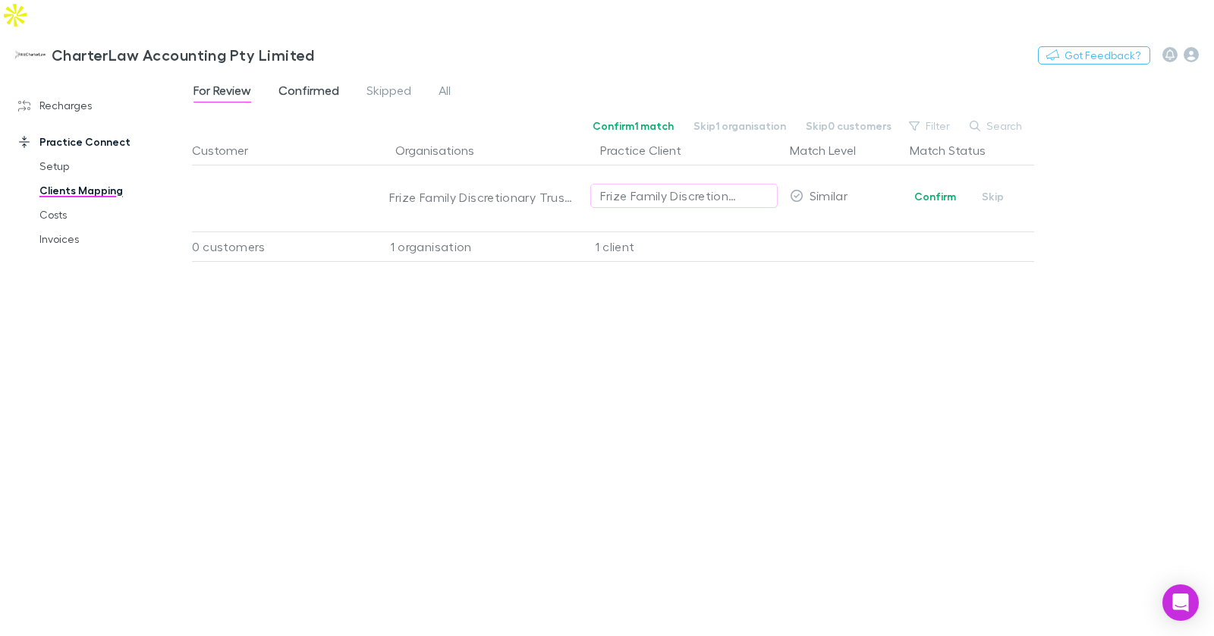
click at [300, 83] on span "Confirmed" at bounding box center [308, 93] width 61 height 20
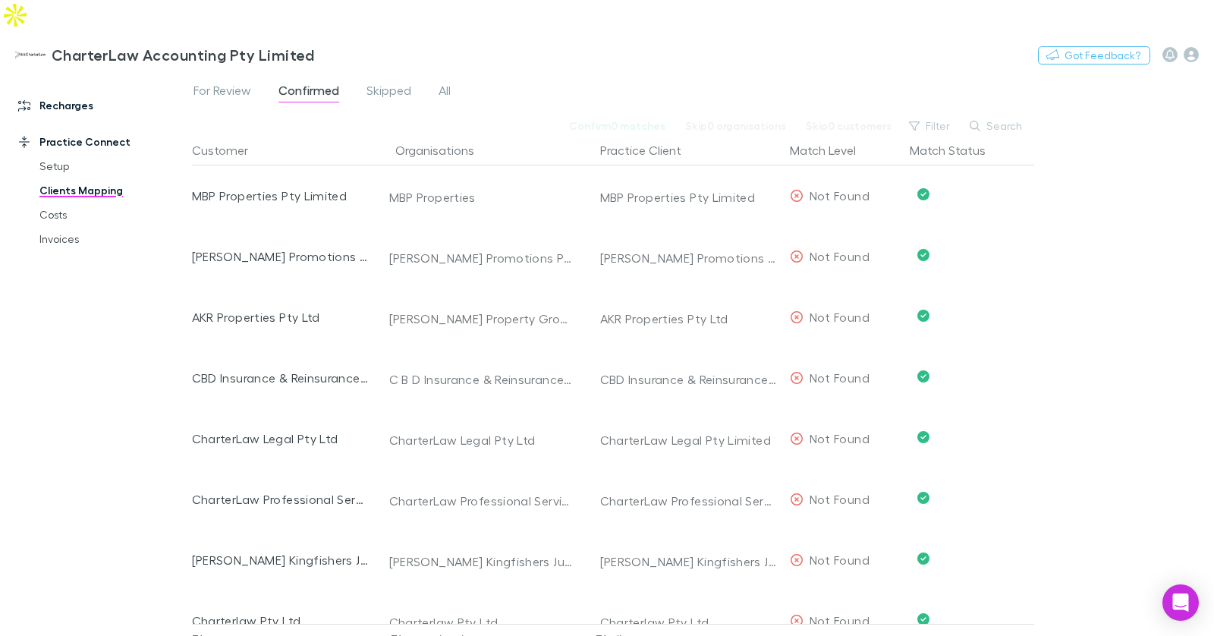
click at [79, 93] on link "Recharges" at bounding box center [96, 105] width 186 height 24
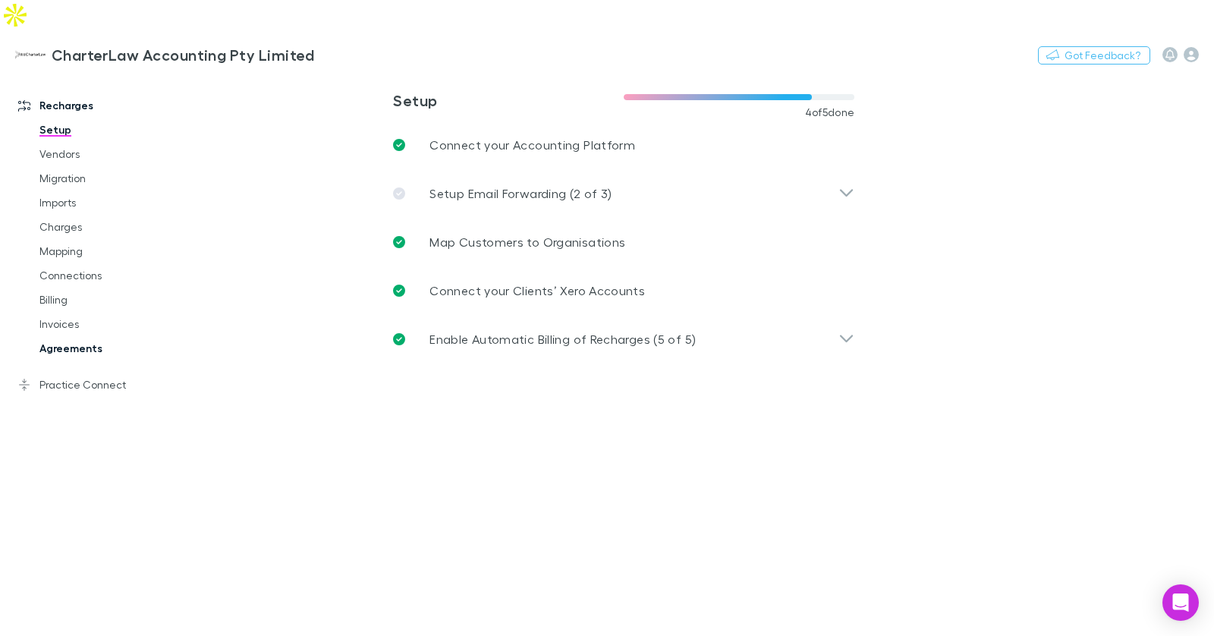
click at [96, 336] on link "Agreements" at bounding box center [106, 348] width 165 height 24
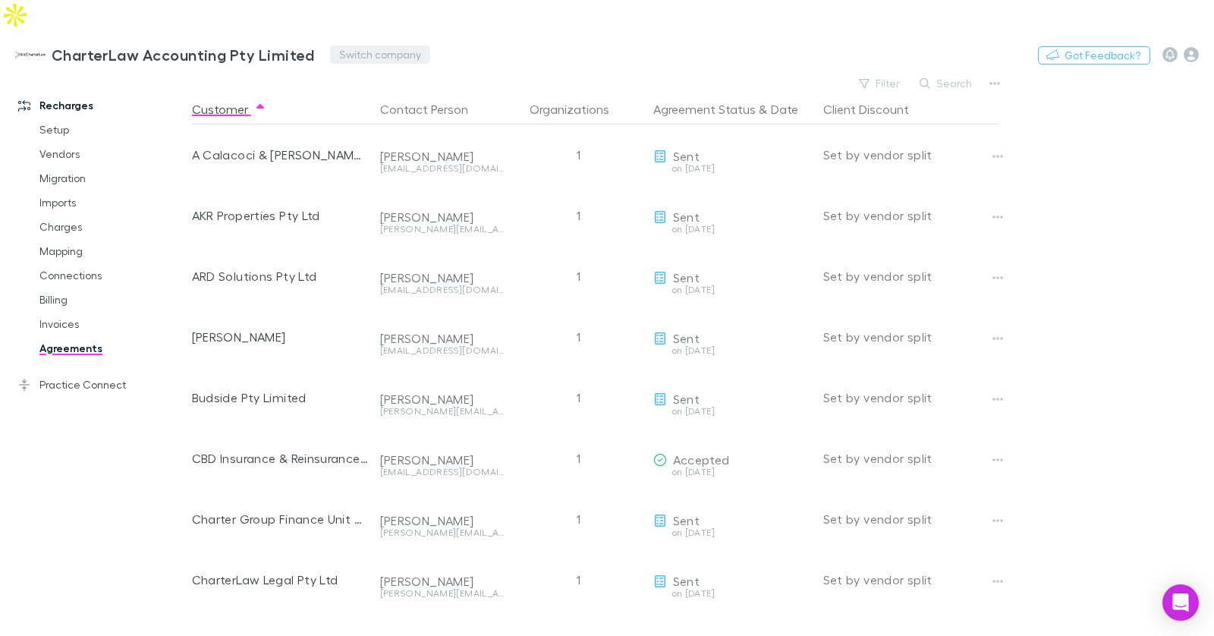
click at [357, 46] on button "Switch company" at bounding box center [380, 55] width 100 height 18
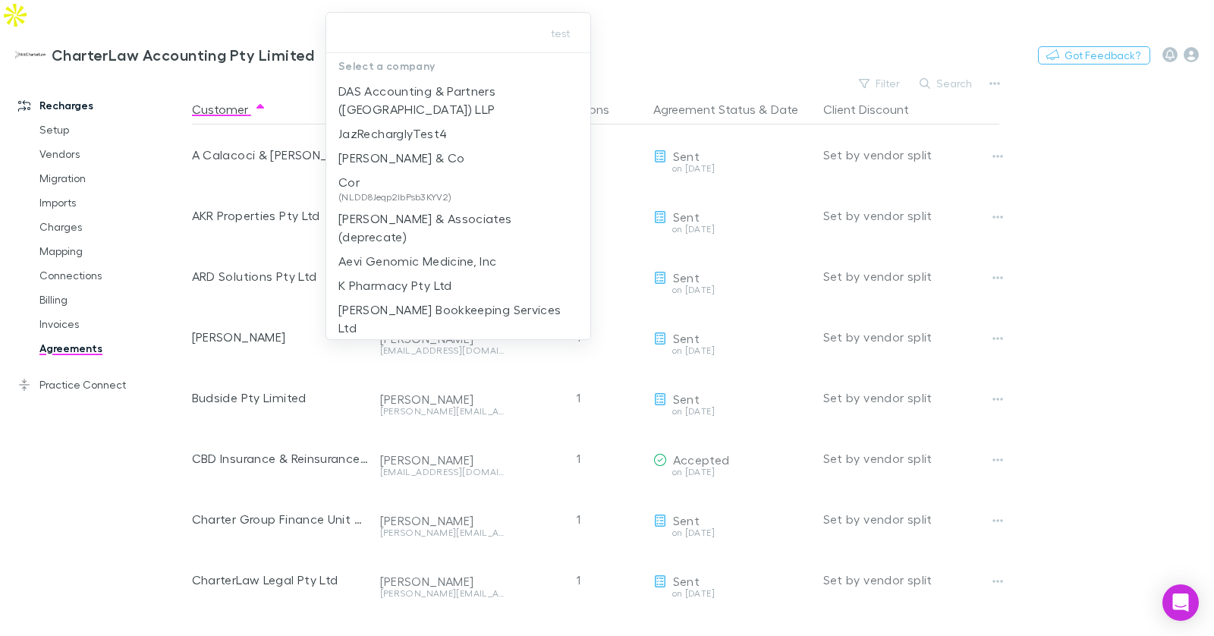
type input "**********"
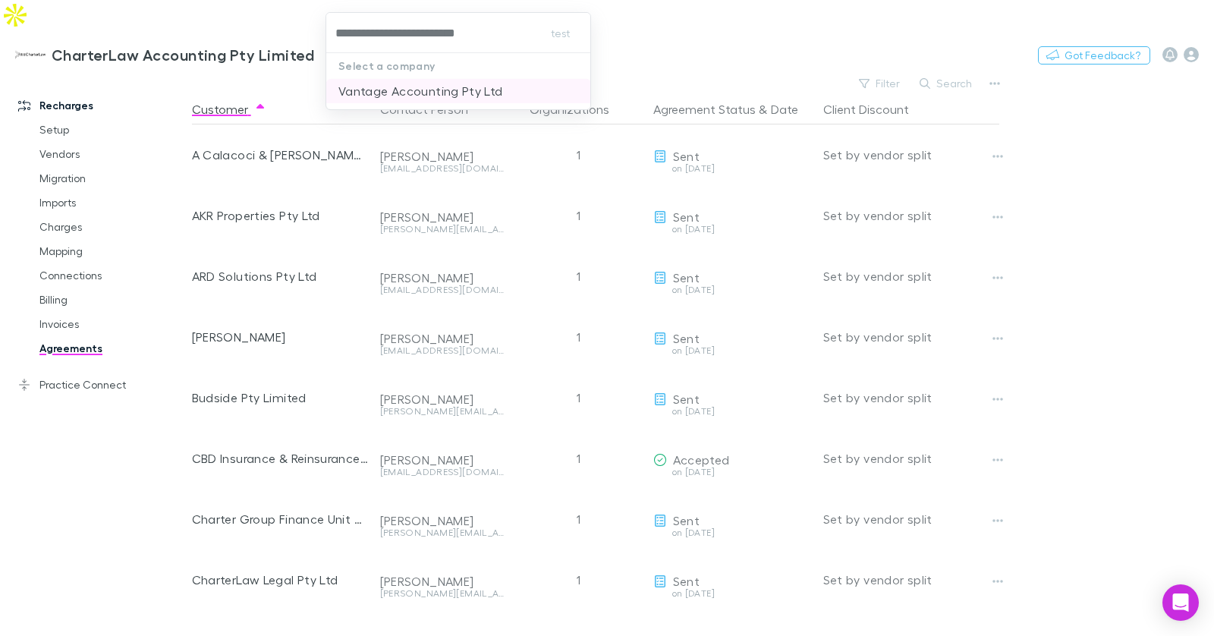
click at [454, 95] on p "Vantage Accounting Pty Ltd" at bounding box center [420, 91] width 165 height 18
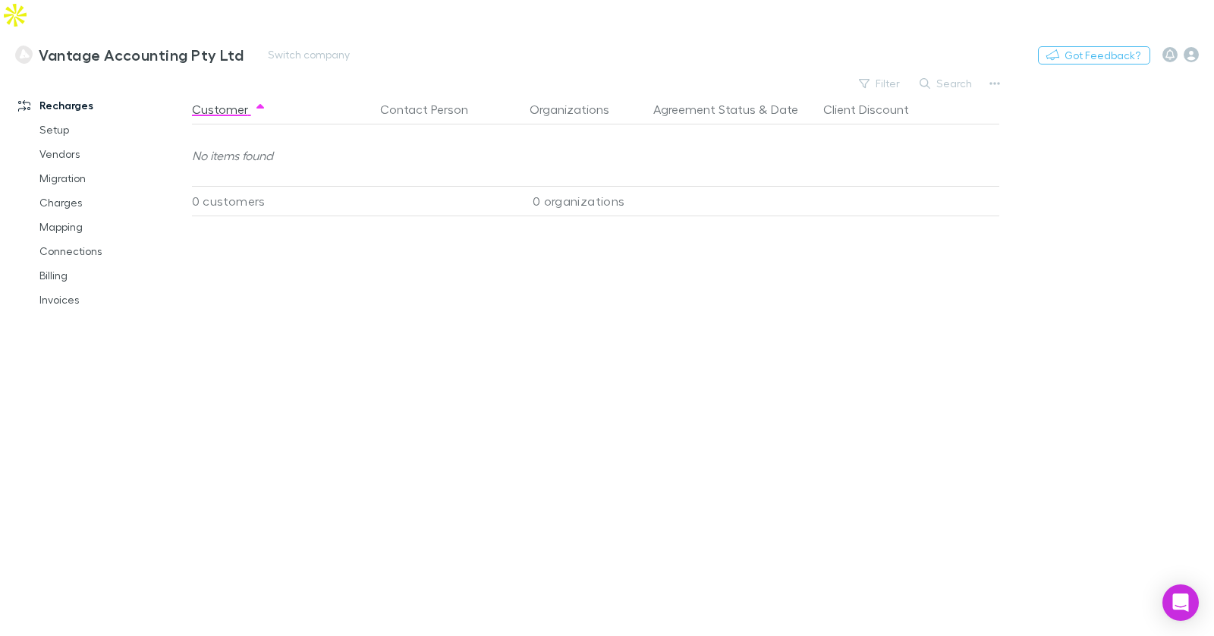
click at [122, 46] on h3 "Vantage Accounting Pty Ltd" at bounding box center [141, 55] width 205 height 18
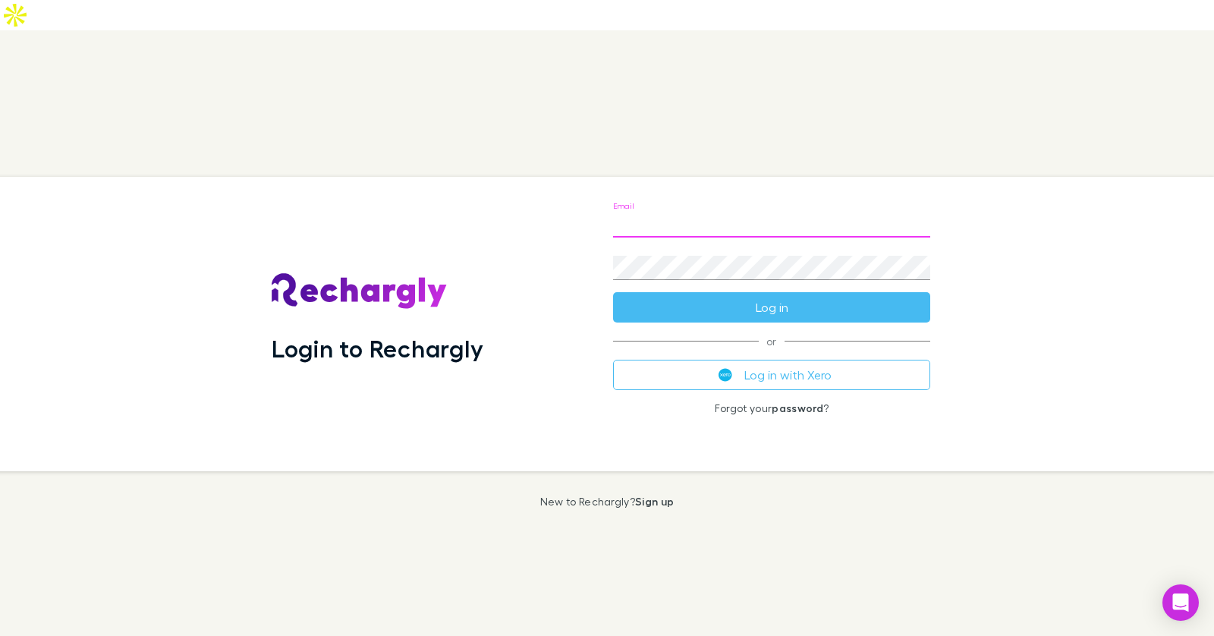
click at [705, 213] on input "Email" at bounding box center [771, 225] width 317 height 24
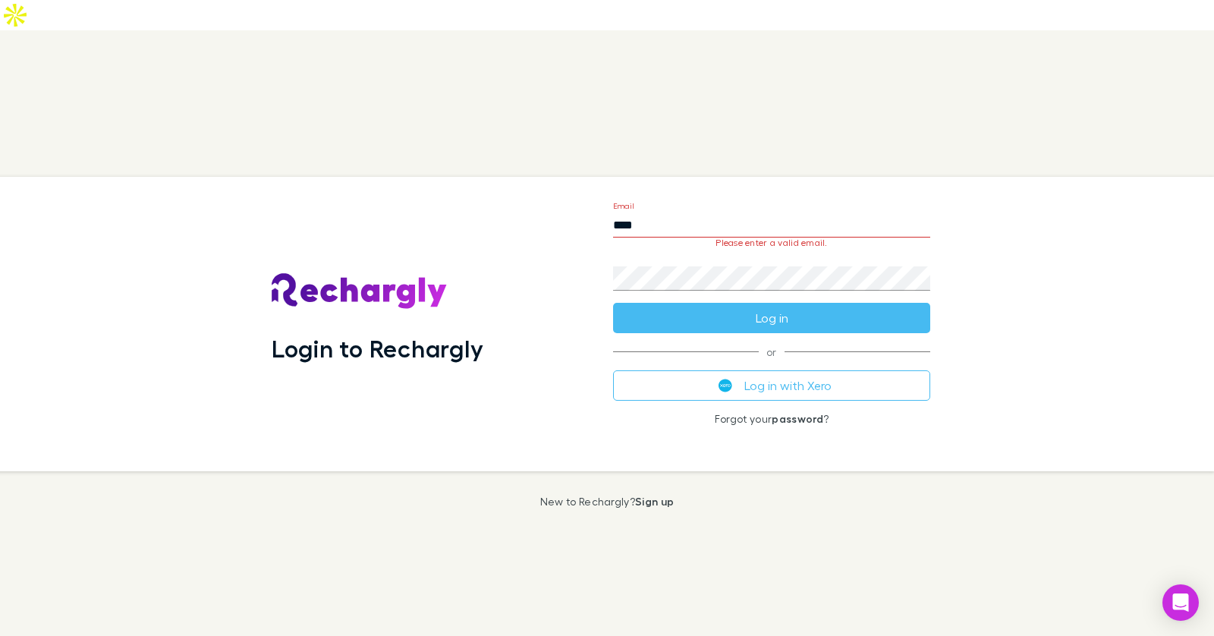
type input "**********"
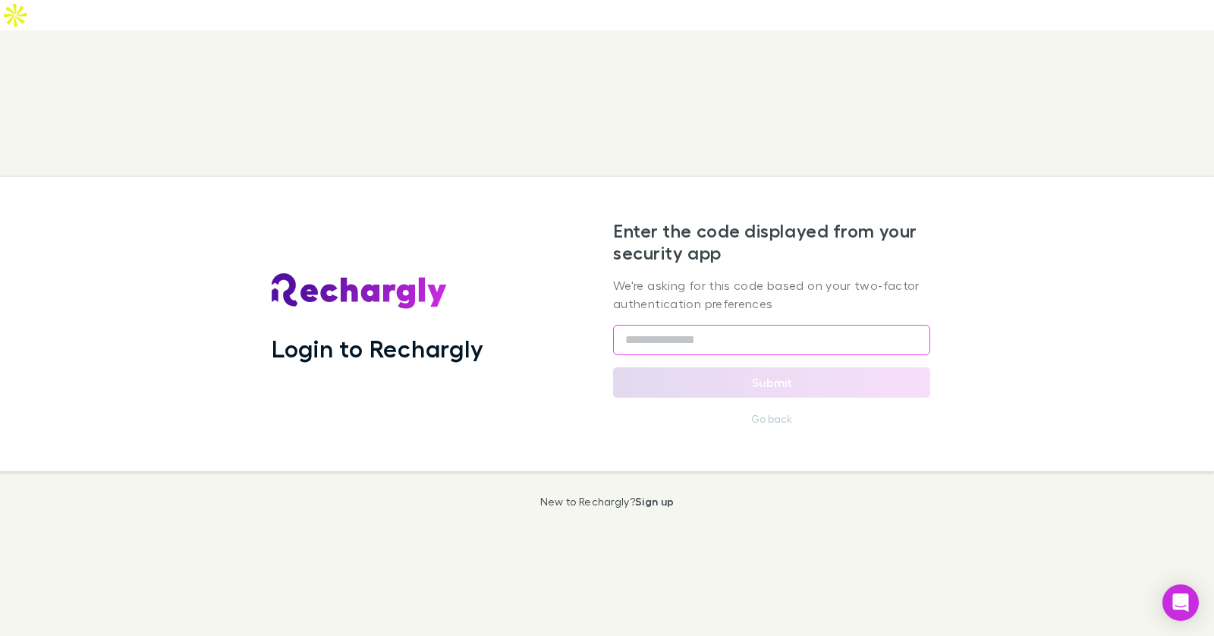
type input "******"
click at [680, 325] on input "******" at bounding box center [771, 340] width 317 height 30
